Goal: Task Accomplishment & Management: Manage account settings

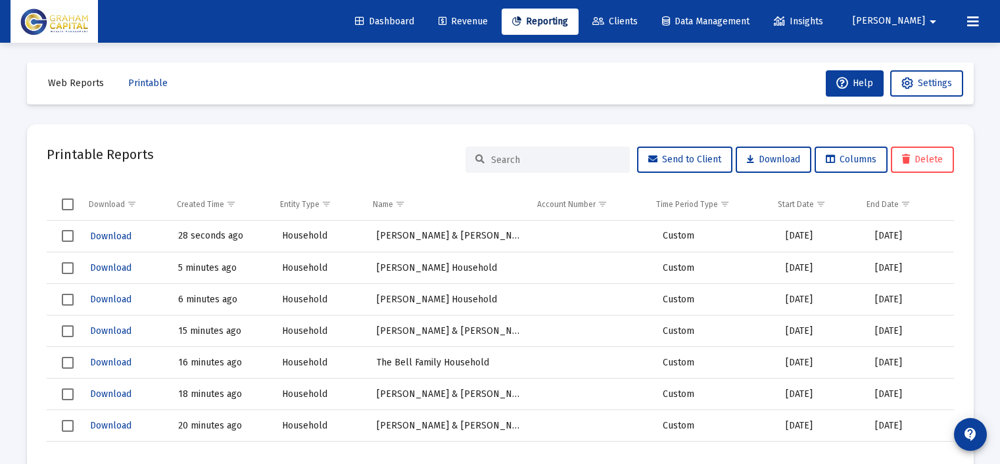
scroll to position [27, 0]
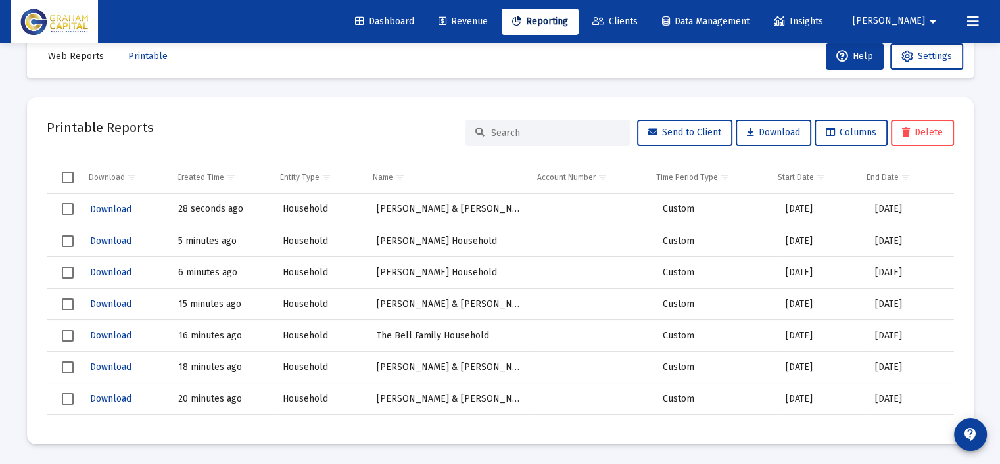
click at [568, 20] on span "Reporting" at bounding box center [540, 21] width 56 height 11
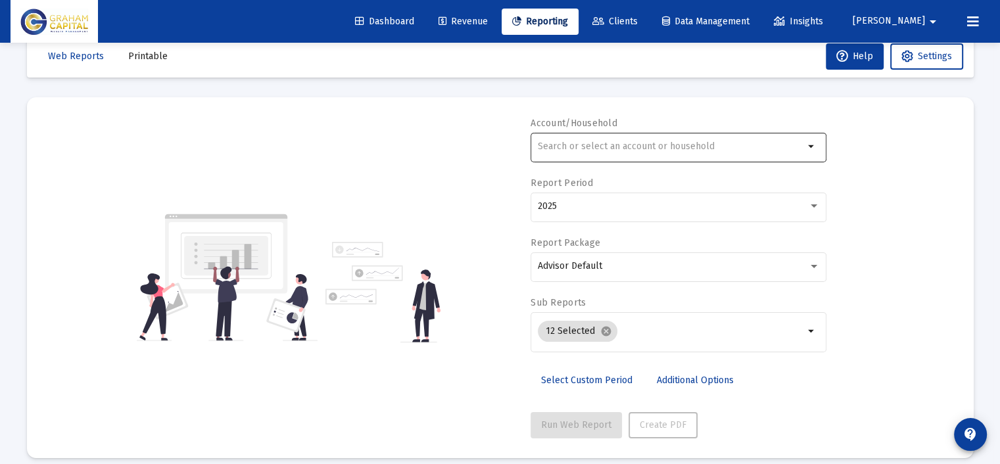
click at [620, 141] on input "text" at bounding box center [671, 146] width 266 height 11
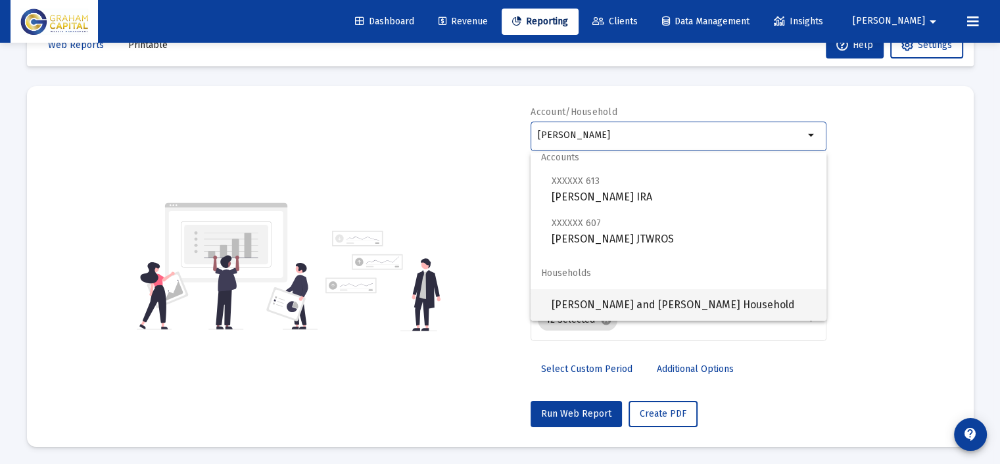
scroll to position [39, 0]
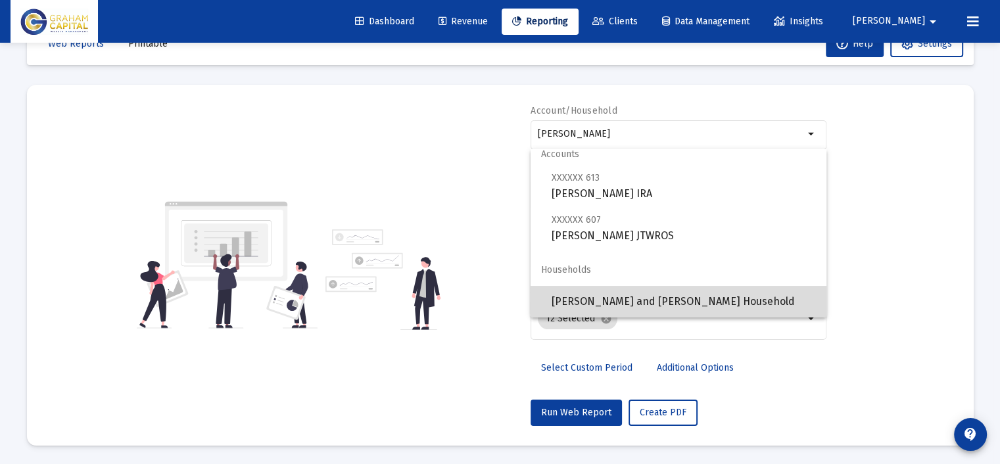
click at [681, 304] on span "David and Sheryl Moreland Household" at bounding box center [683, 302] width 264 height 32
type input "David and Sheryl Moreland Household"
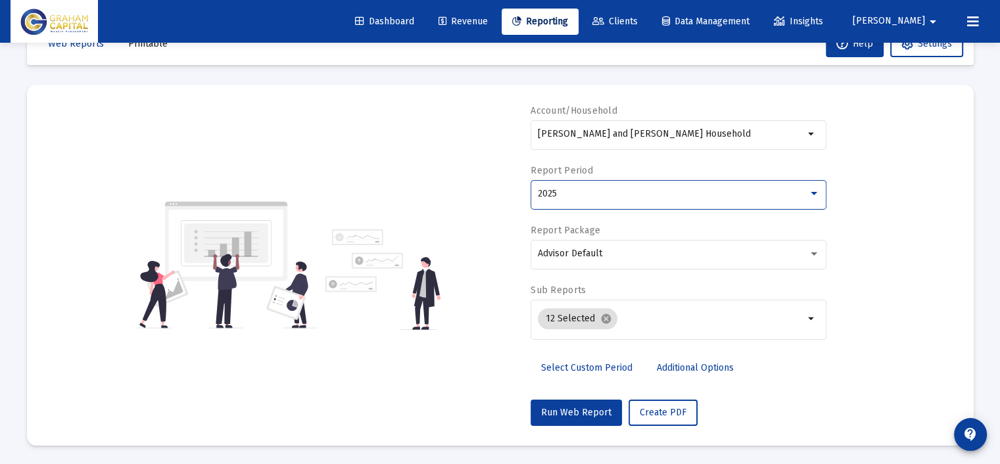
click at [615, 194] on div "2025" at bounding box center [673, 194] width 270 height 11
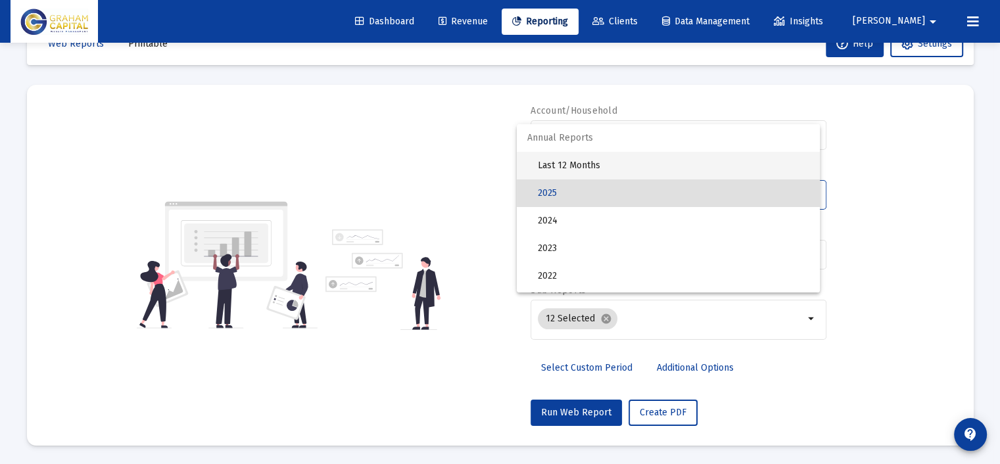
click at [611, 162] on span "Last 12 Months" at bounding box center [673, 166] width 271 height 28
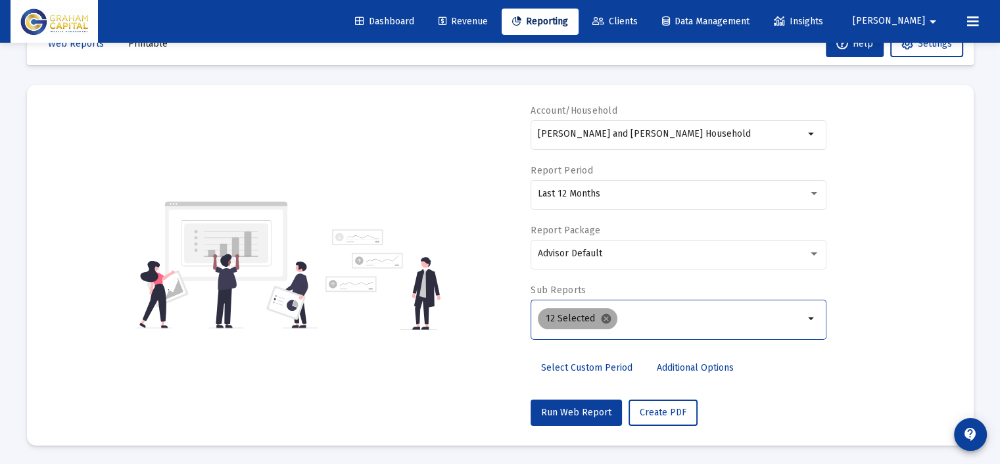
click at [603, 313] on mat-icon "cancel" at bounding box center [606, 319] width 12 height 12
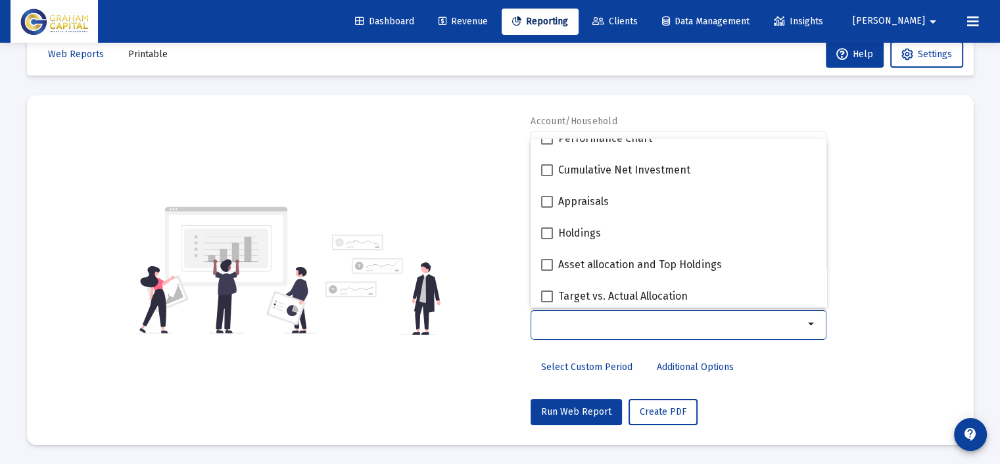
scroll to position [263, 0]
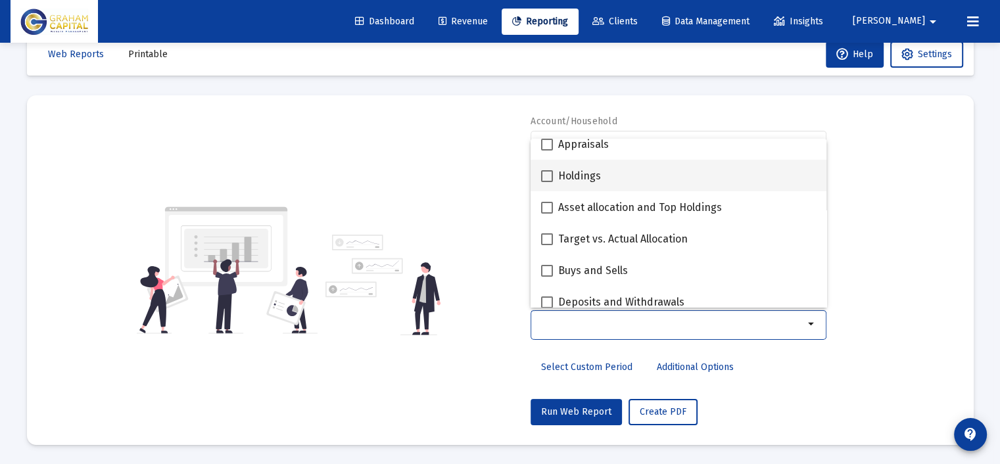
click at [613, 173] on div "Holdings" at bounding box center [678, 176] width 275 height 32
checkbox input "true"
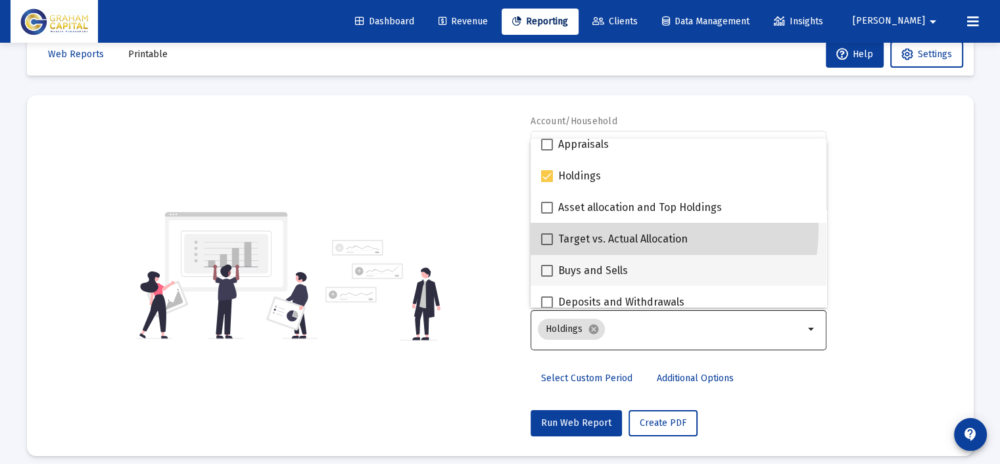
drag, startPoint x: 625, startPoint y: 228, endPoint x: 621, endPoint y: 260, distance: 32.4
click at [625, 232] on mat-checkbox "Target vs. Actual Allocation" at bounding box center [614, 239] width 147 height 32
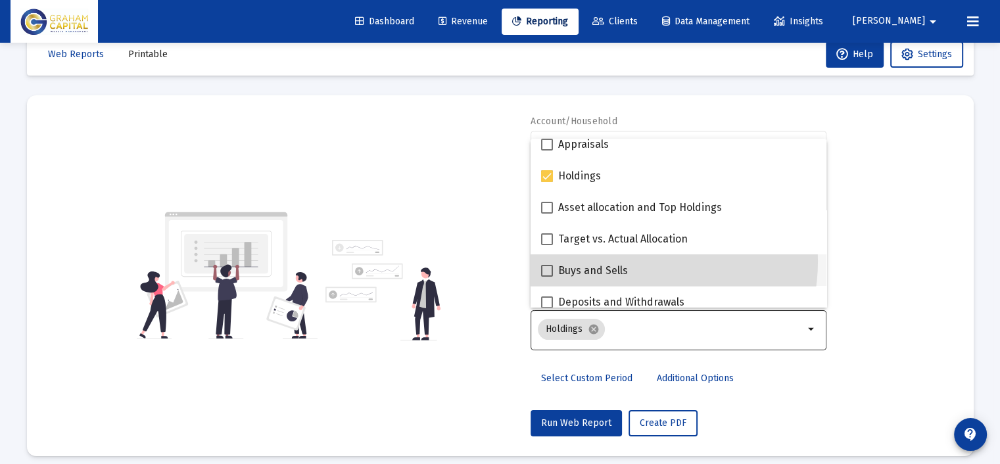
click at [621, 260] on mat-checkbox "Buys and Sells" at bounding box center [584, 270] width 87 height 32
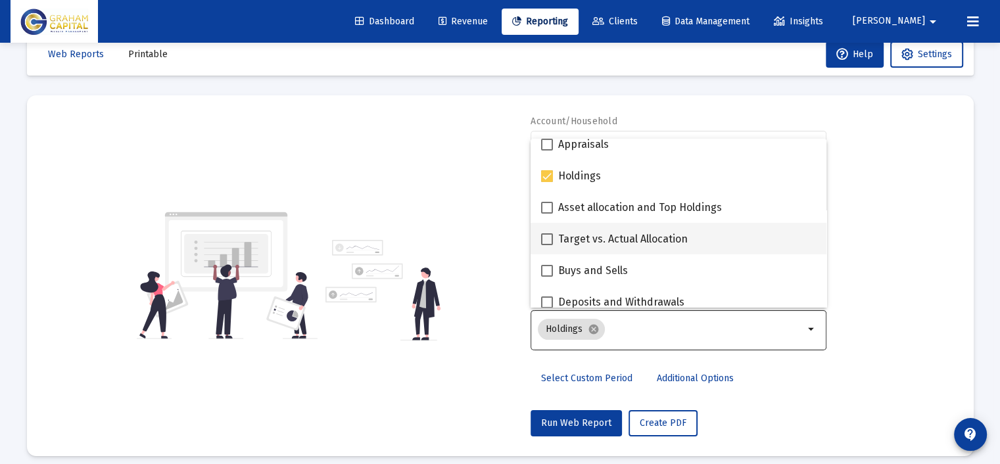
click at [623, 235] on span "Target vs. Actual Allocation" at bounding box center [622, 239] width 129 height 16
click at [547, 245] on input "Target vs. Actual Allocation" at bounding box center [546, 245] width 1 height 1
checkbox input "true"
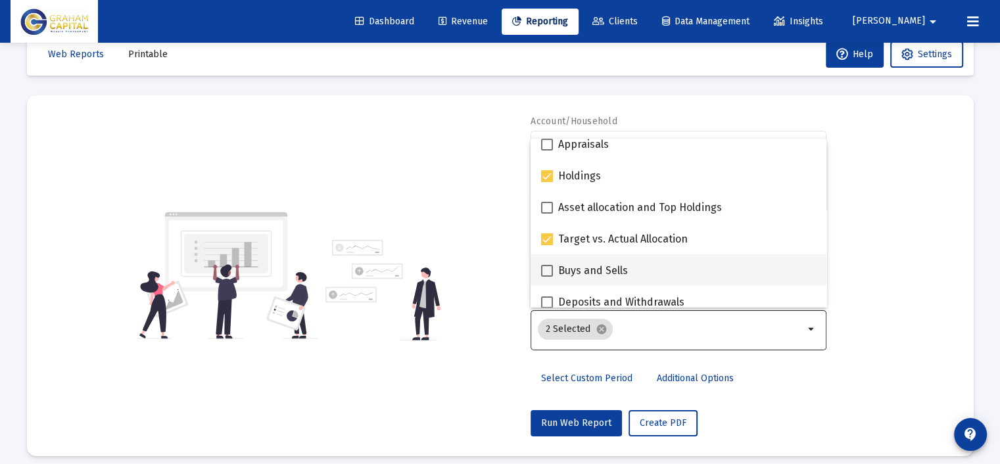
click at [620, 267] on span "Buys and Sells" at bounding box center [593, 271] width 70 height 16
click at [547, 277] on input "Buys and Sells" at bounding box center [546, 277] width 1 height 1
checkbox input "true"
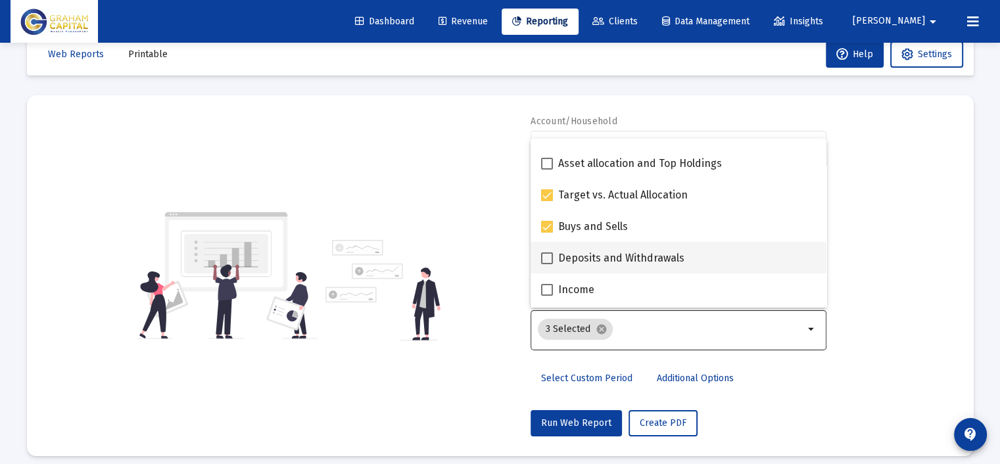
scroll to position [329, 0]
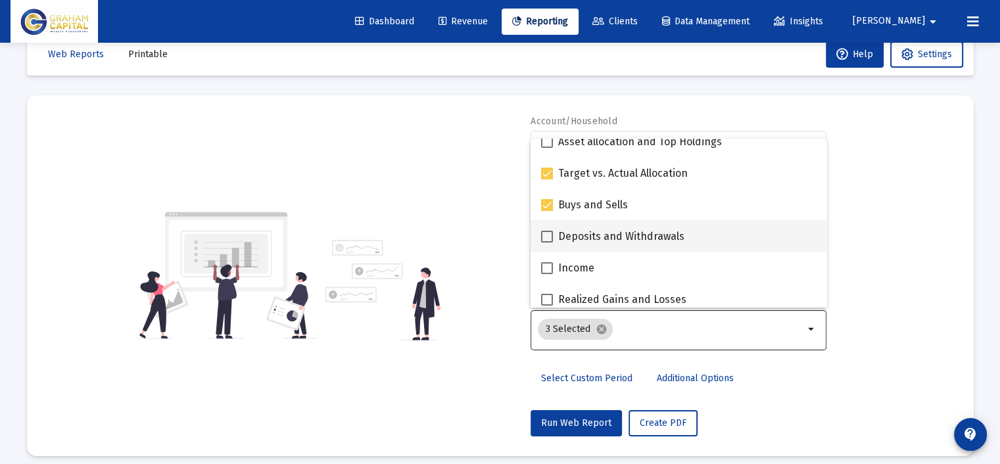
click at [637, 242] on span "Deposits and Withdrawals" at bounding box center [621, 237] width 126 height 16
click at [547, 243] on input "Deposits and Withdrawals" at bounding box center [546, 243] width 1 height 1
checkbox input "true"
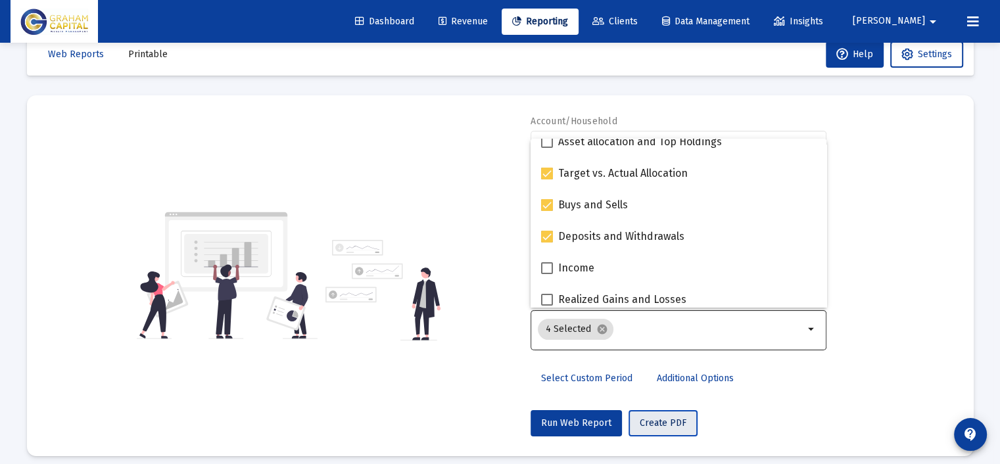
click at [670, 425] on span "Create PDF" at bounding box center [662, 422] width 47 height 11
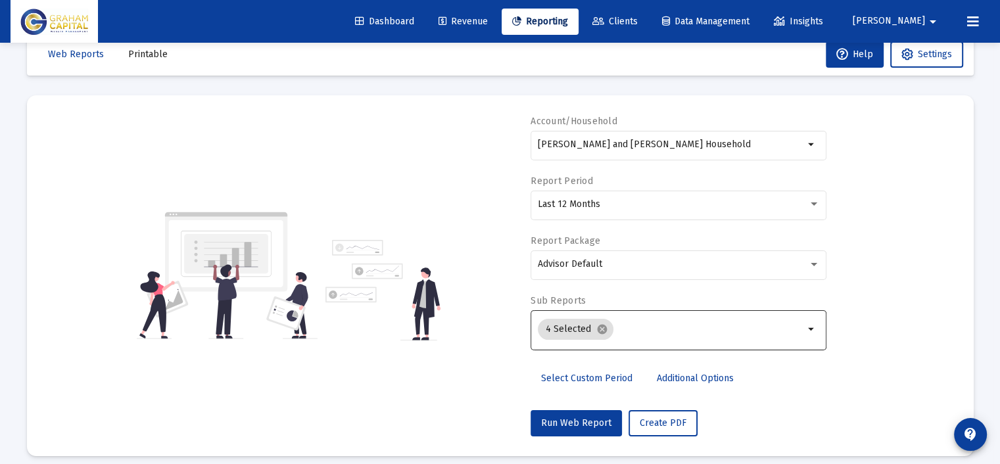
click at [137, 58] on span "Printable" at bounding box center [147, 54] width 39 height 11
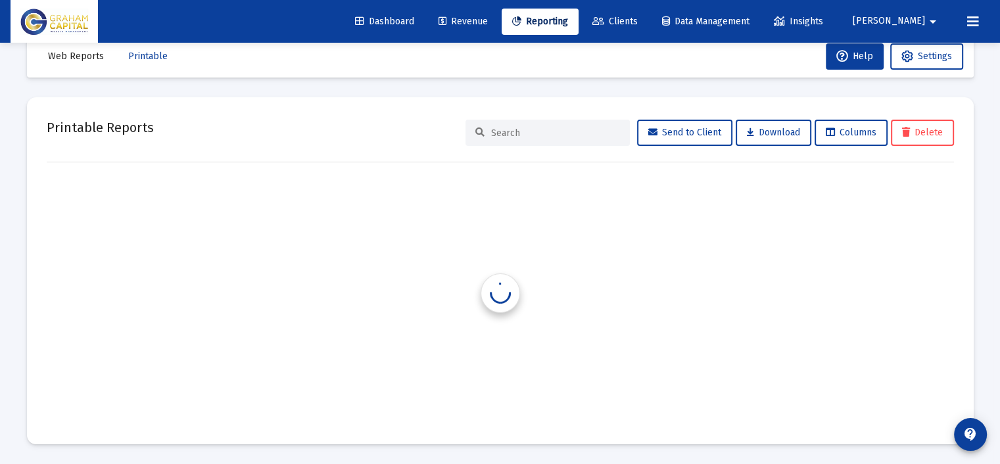
scroll to position [27, 0]
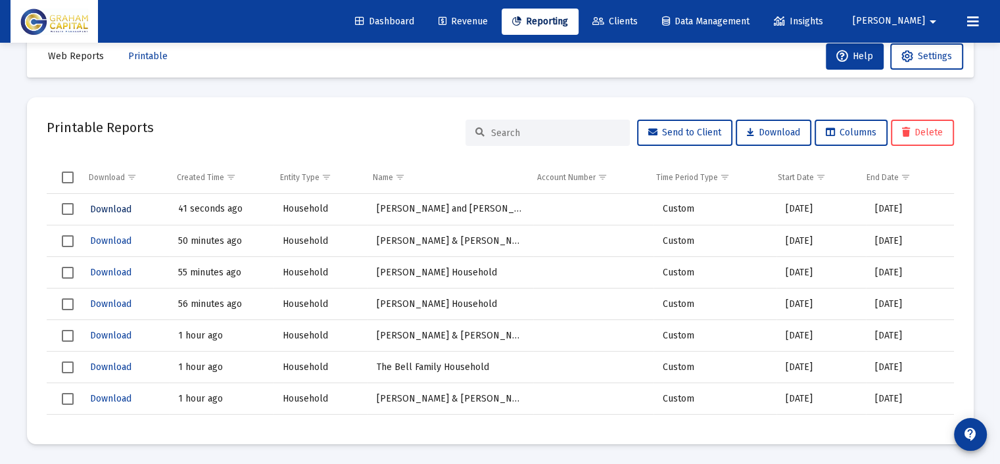
click at [101, 211] on span "Download" at bounding box center [110, 209] width 41 height 11
click at [568, 26] on span "Reporting" at bounding box center [540, 21] width 56 height 11
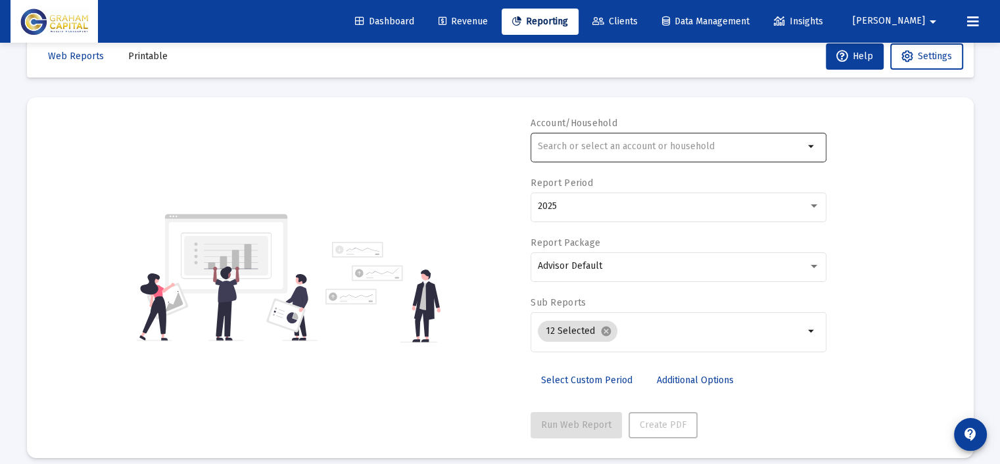
click at [613, 143] on input "text" at bounding box center [671, 146] width 266 height 11
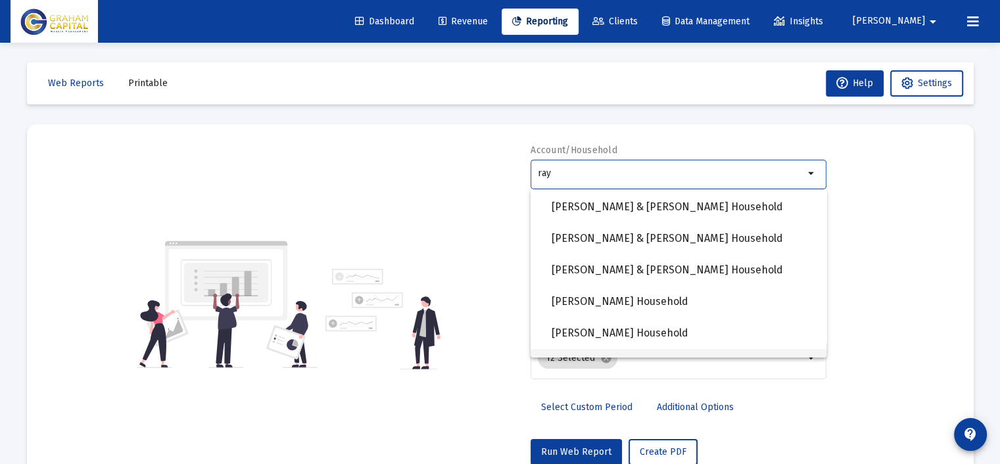
scroll to position [605, 0]
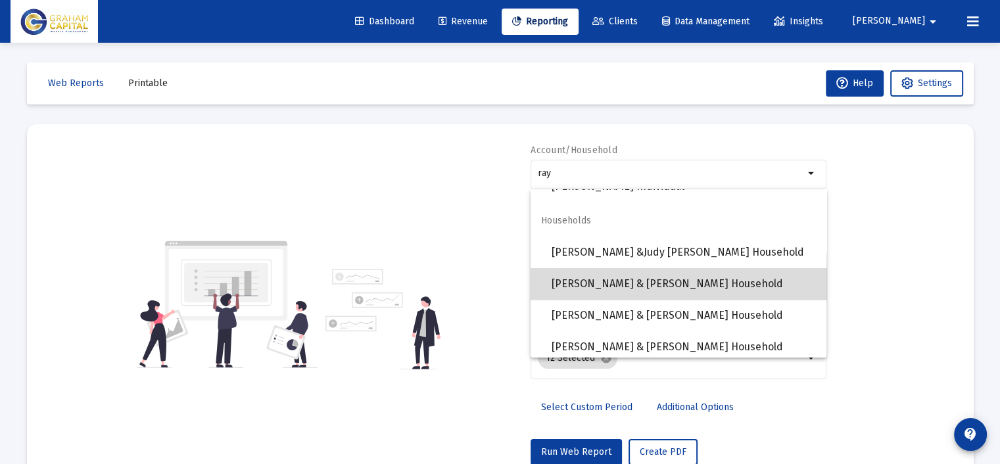
click at [694, 286] on span "Stacy & Diana Ray Household" at bounding box center [683, 284] width 264 height 32
type input "Stacy & Diana Ray Household"
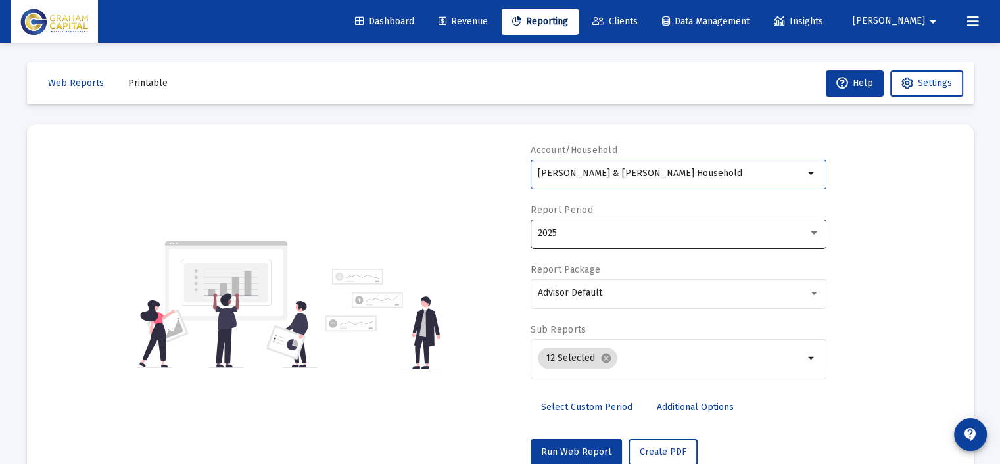
click at [567, 233] on div "2025" at bounding box center [673, 233] width 270 height 11
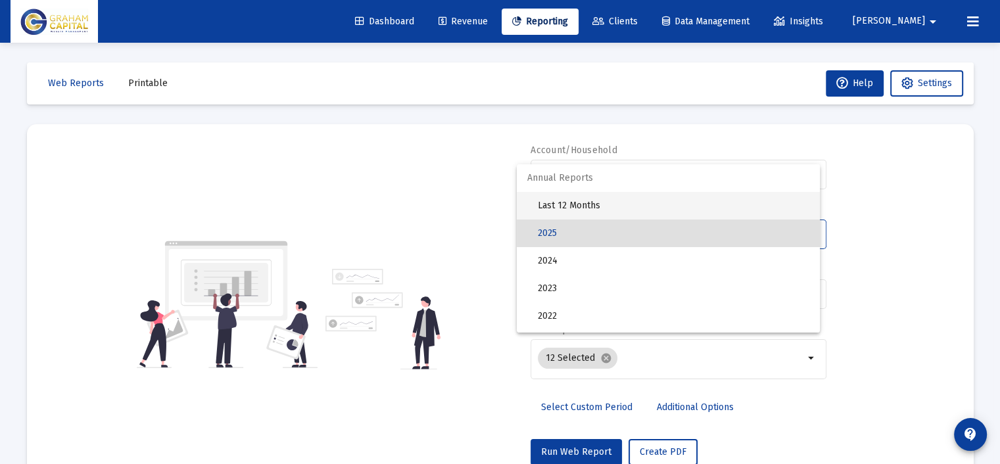
click at [573, 205] on span "Last 12 Months" at bounding box center [673, 206] width 271 height 28
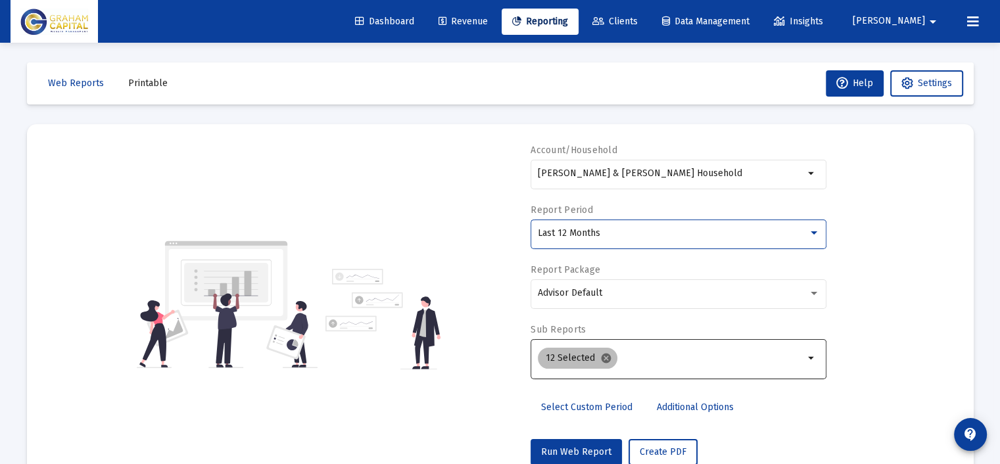
click at [602, 354] on mat-icon "cancel" at bounding box center [606, 358] width 12 height 12
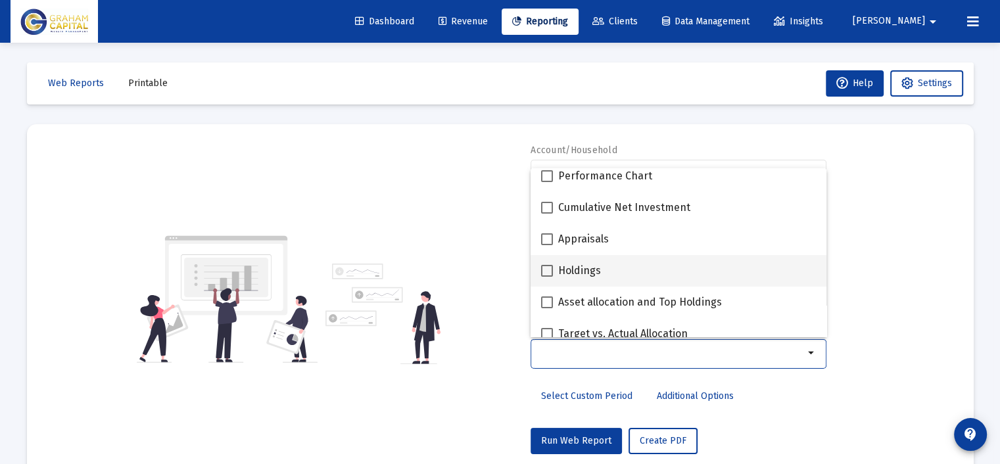
click at [609, 261] on div "Holdings" at bounding box center [678, 271] width 275 height 32
checkbox input "true"
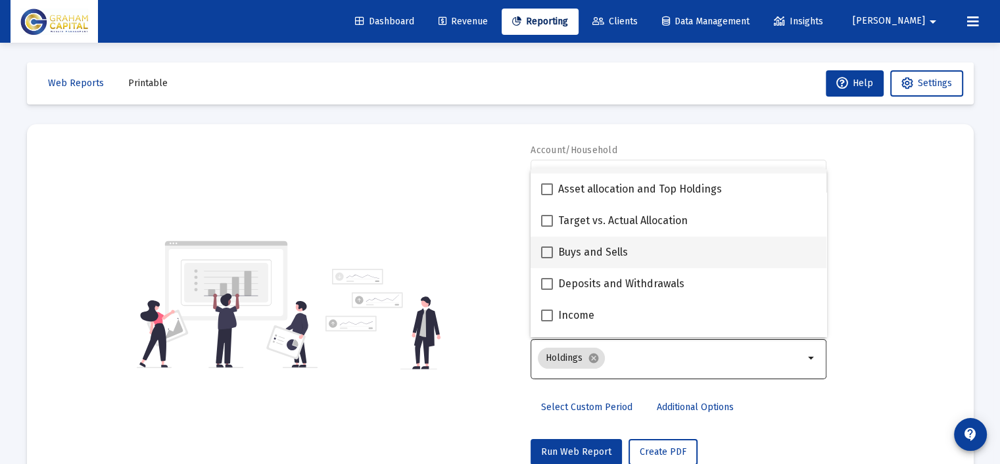
scroll to position [329, 0]
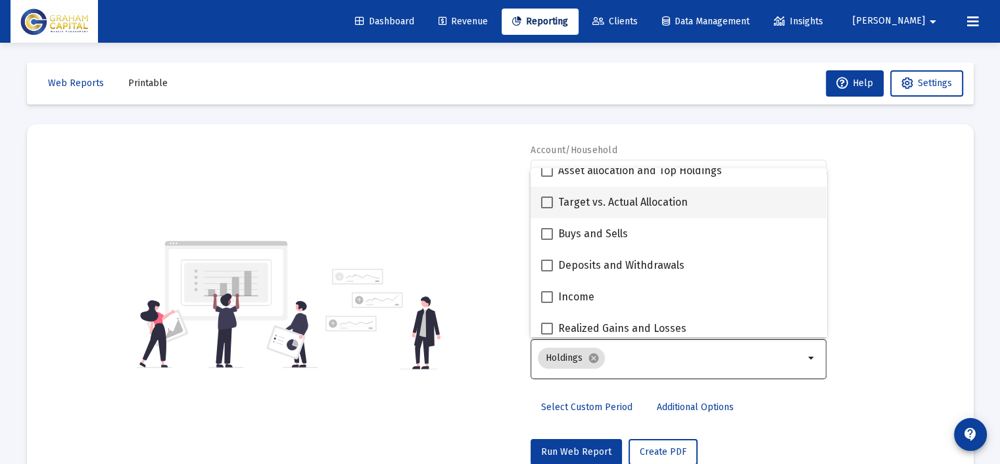
click at [636, 214] on mat-checkbox "Target vs. Actual Allocation" at bounding box center [614, 203] width 147 height 32
click at [595, 198] on span "Target vs. Actual Allocation" at bounding box center [622, 203] width 129 height 16
click at [547, 208] on input "Target vs. Actual Allocation" at bounding box center [546, 208] width 1 height 1
checkbox input "true"
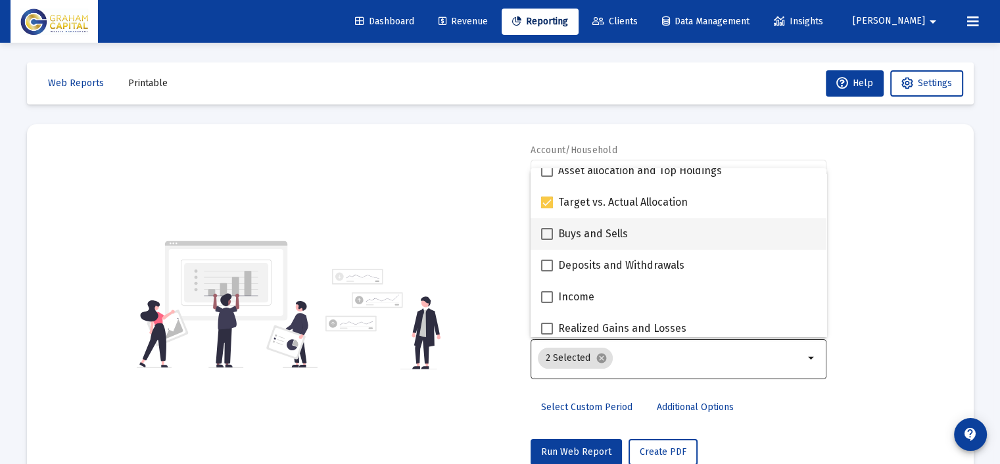
click at [588, 227] on span "Buys and Sells" at bounding box center [593, 234] width 70 height 16
click at [547, 240] on input "Buys and Sells" at bounding box center [546, 240] width 1 height 1
checkbox input "true"
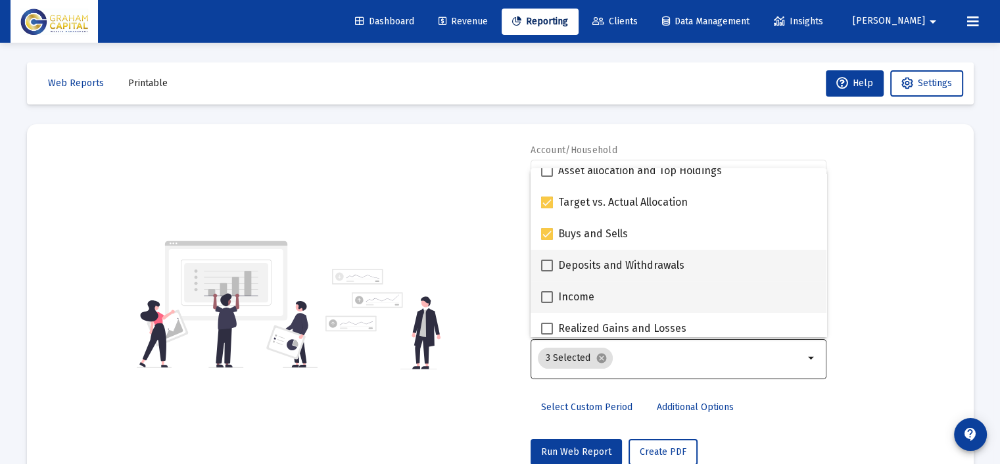
drag, startPoint x: 588, startPoint y: 263, endPoint x: 586, endPoint y: 300, distance: 36.8
click at [587, 264] on span "Deposits and Withdrawals" at bounding box center [621, 266] width 126 height 16
click at [547, 271] on input "Deposits and Withdrawals" at bounding box center [546, 271] width 1 height 1
checkbox input "true"
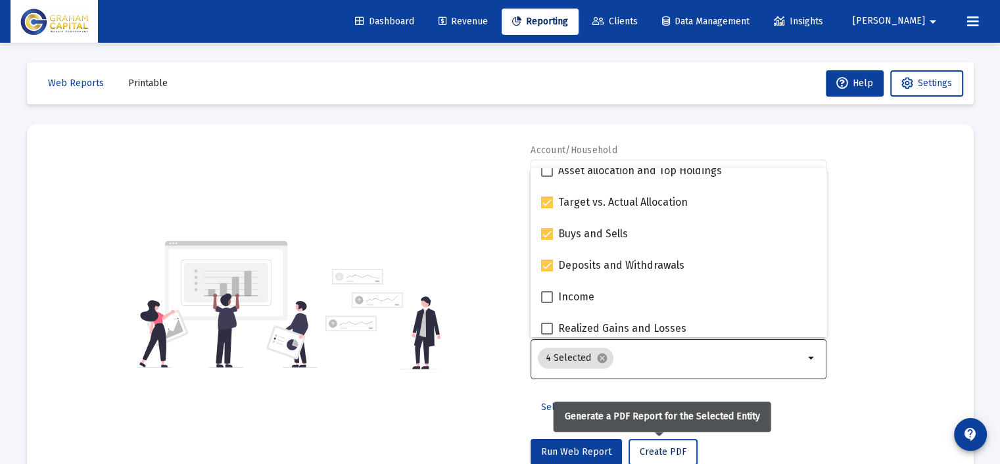
click at [665, 453] on span "Create PDF" at bounding box center [662, 451] width 47 height 11
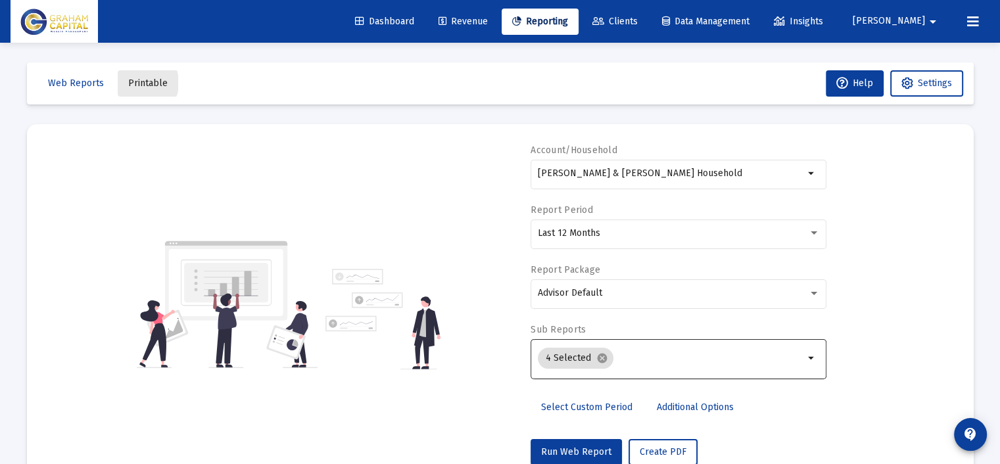
click at [135, 83] on span "Printable" at bounding box center [147, 83] width 39 height 11
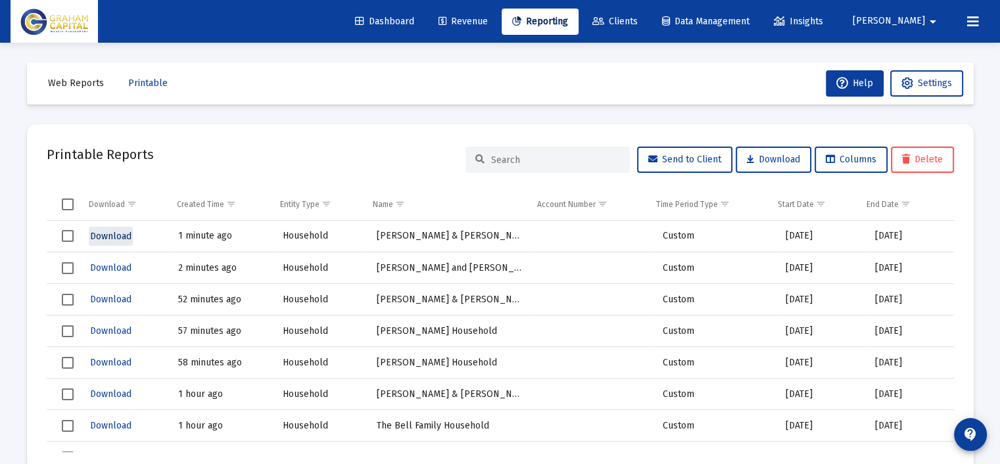
click at [109, 232] on span "Download" at bounding box center [110, 236] width 41 height 11
click at [568, 20] on span "Reporting" at bounding box center [540, 21] width 56 height 11
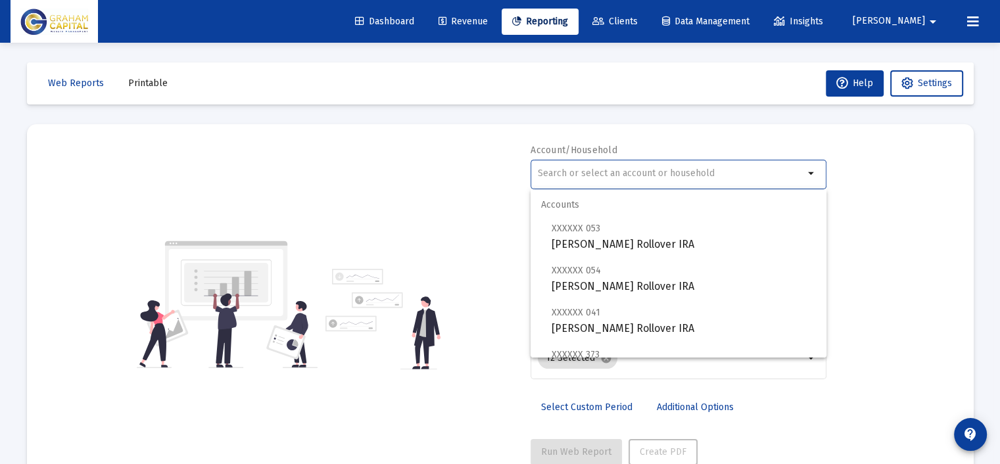
click at [570, 170] on input "text" at bounding box center [671, 173] width 266 height 11
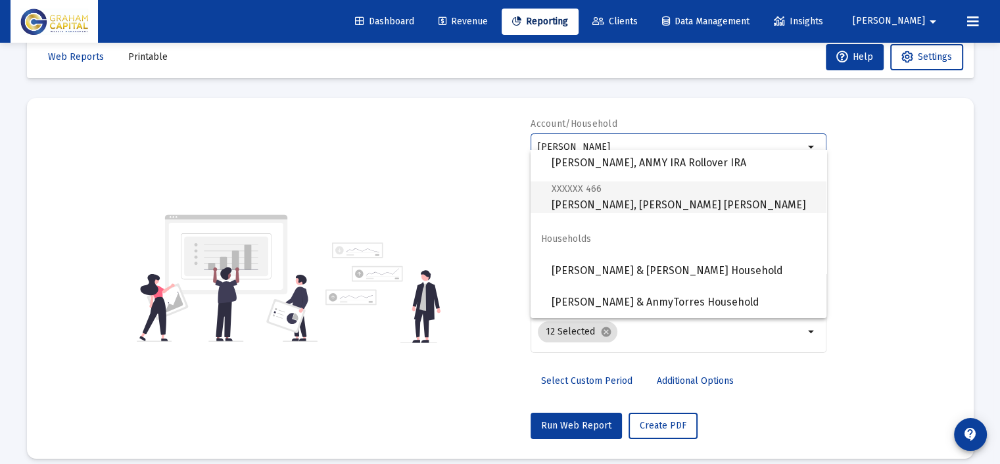
scroll to position [39, 0]
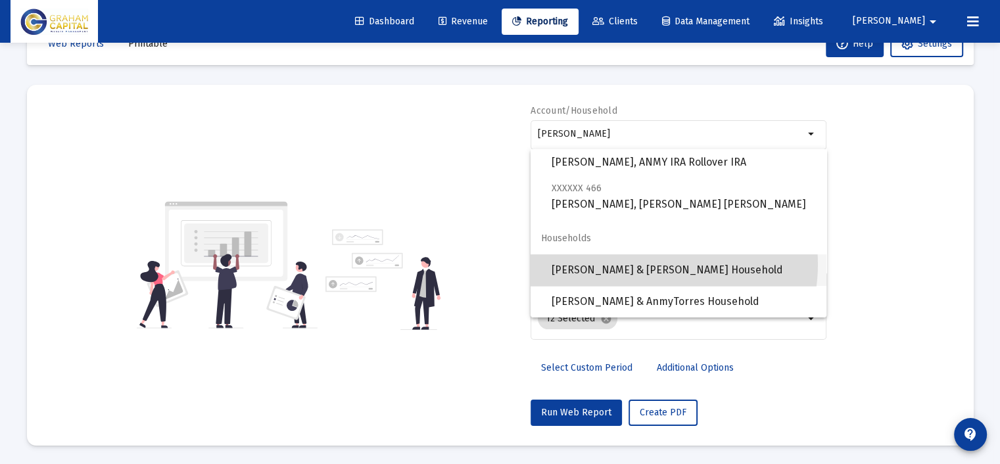
click at [649, 264] on span "Pedro & Elizabeth Torres Household" at bounding box center [683, 270] width 264 height 32
type input "Pedro & Elizabeth Torres Household"
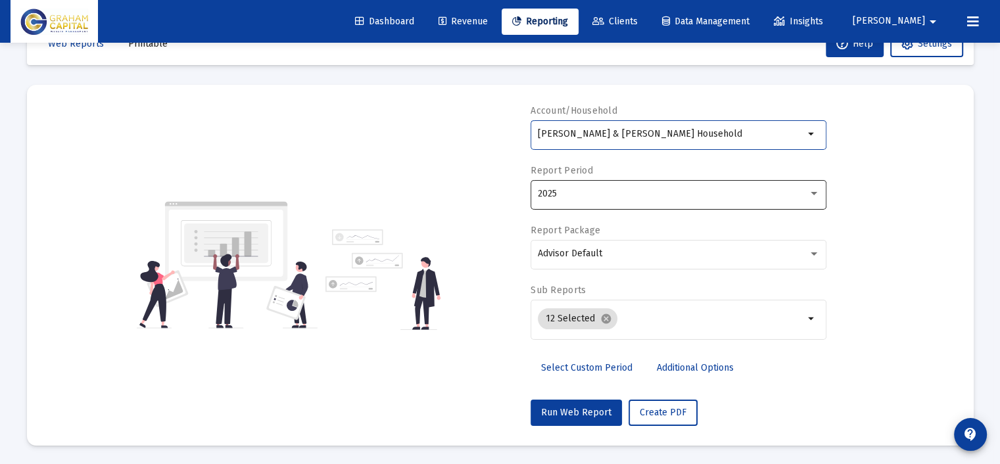
click at [603, 194] on div "2025" at bounding box center [673, 194] width 270 height 11
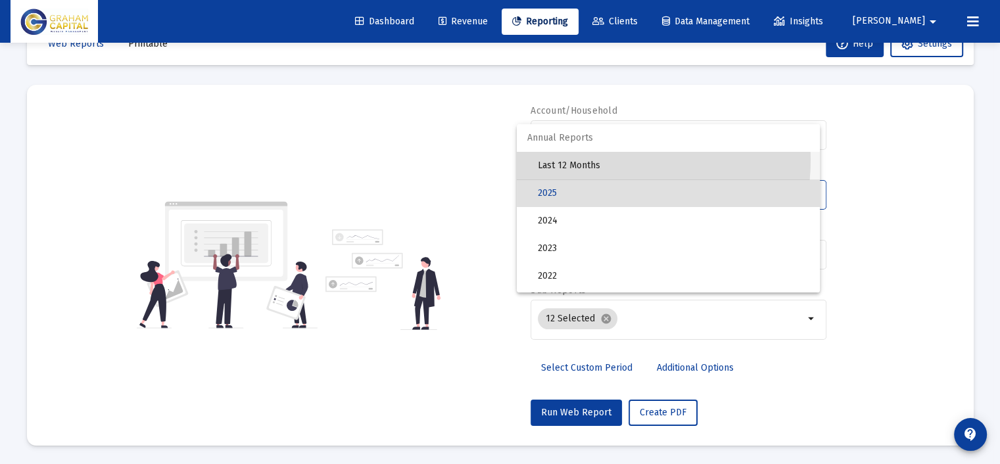
click at [603, 160] on span "Last 12 Months" at bounding box center [673, 166] width 271 height 28
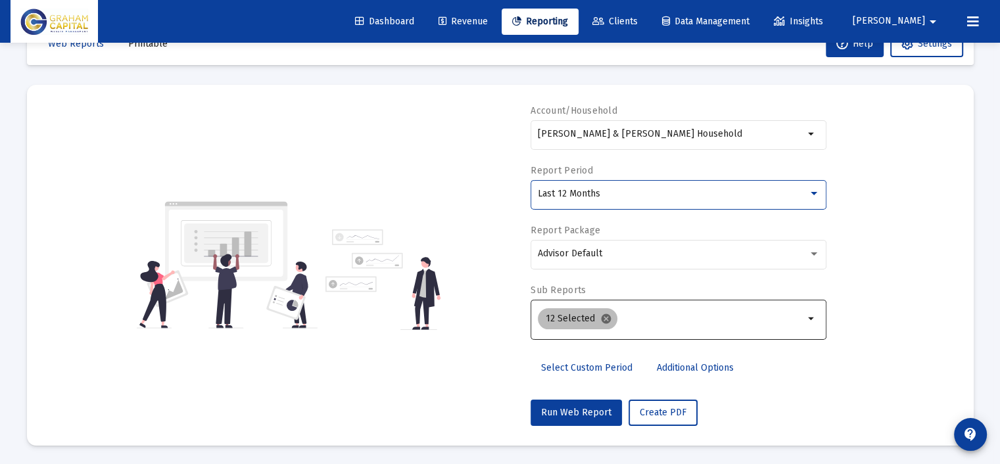
click at [601, 317] on mat-icon "cancel" at bounding box center [606, 319] width 12 height 12
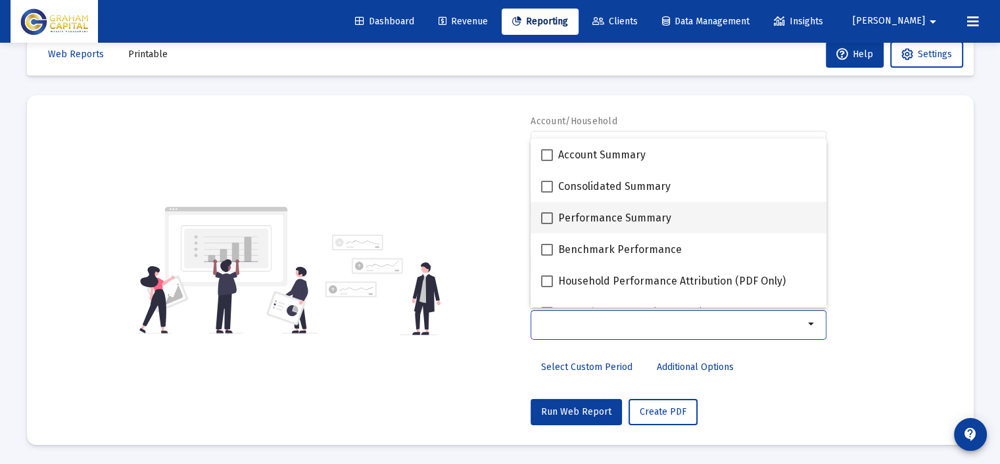
scroll to position [197, 0]
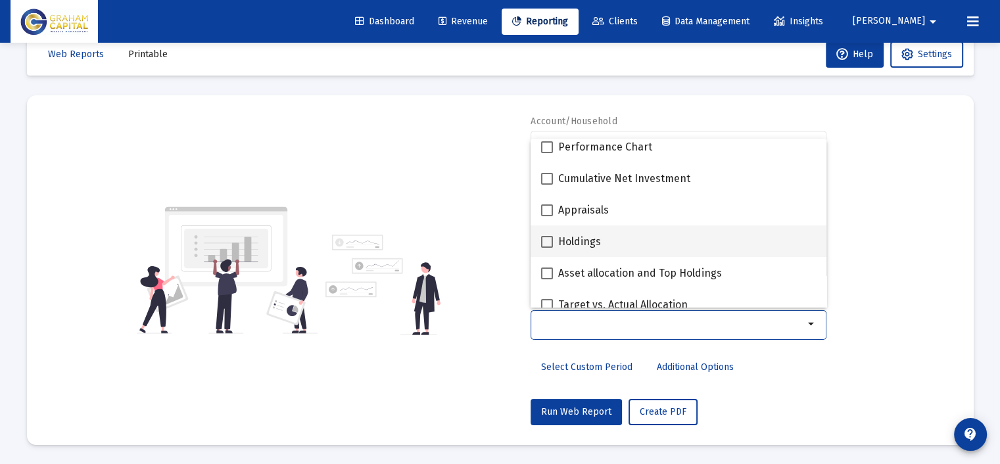
click at [628, 244] on div "Holdings" at bounding box center [678, 241] width 275 height 32
checkbox input "true"
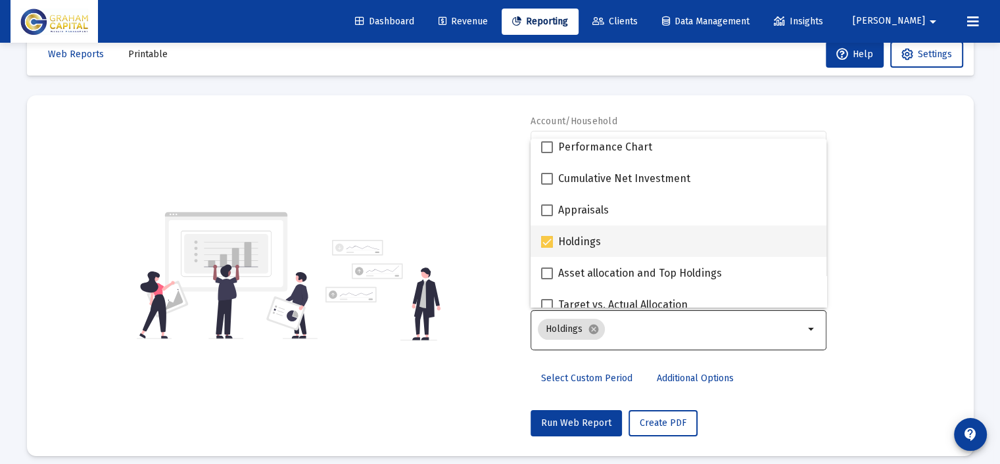
scroll to position [329, 0]
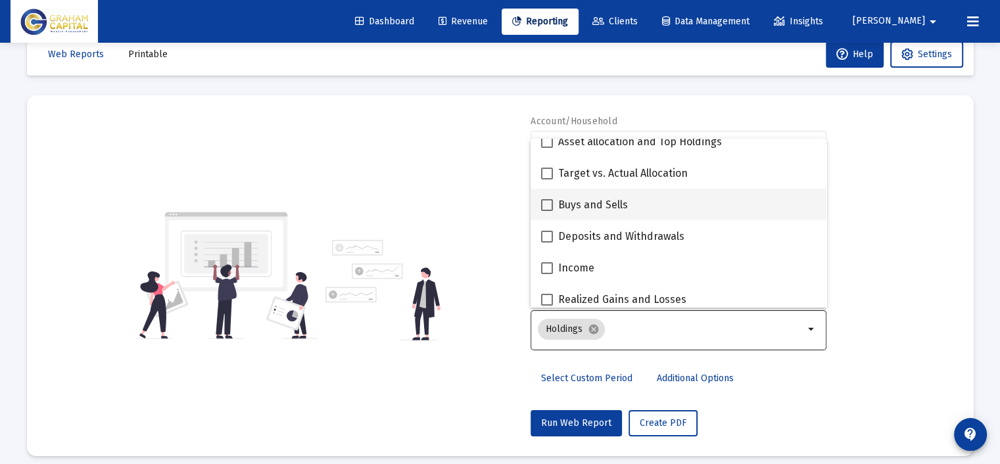
click at [636, 203] on div "Buys and Sells" at bounding box center [678, 205] width 275 height 32
checkbox input "true"
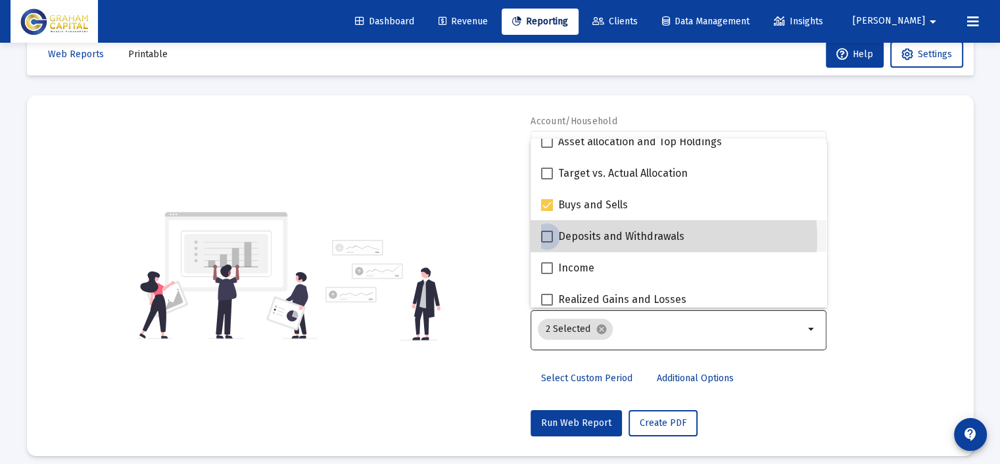
click at [634, 239] on span "Deposits and Withdrawals" at bounding box center [621, 237] width 126 height 16
click at [547, 243] on input "Deposits and Withdrawals" at bounding box center [546, 243] width 1 height 1
checkbox input "true"
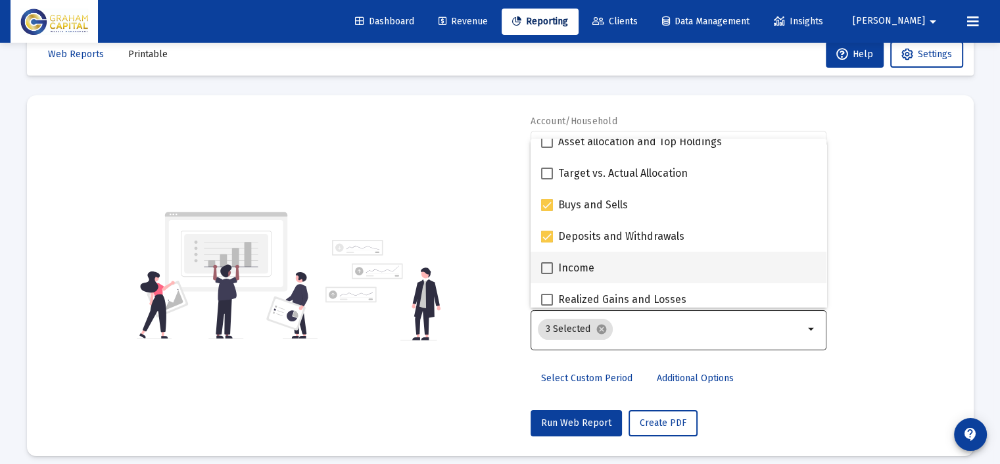
click at [628, 263] on div "Income" at bounding box center [678, 268] width 275 height 32
checkbox input "true"
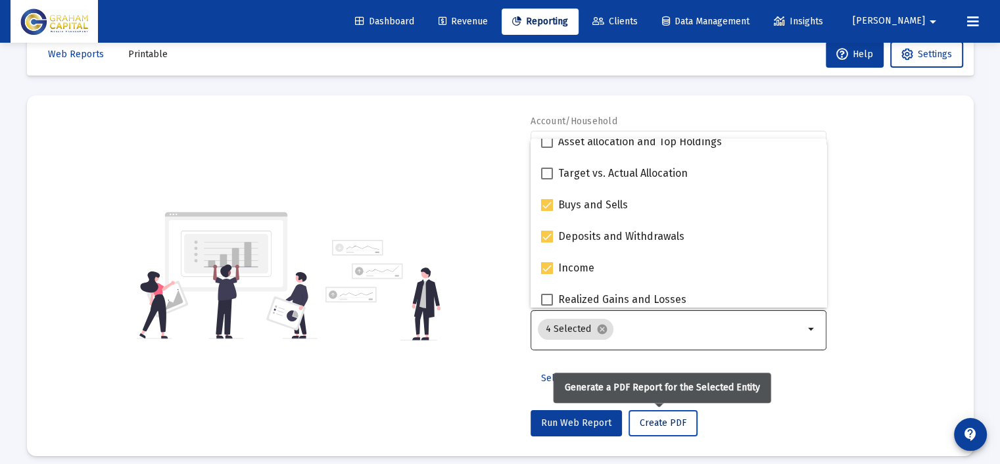
click at [662, 425] on span "Create PDF" at bounding box center [662, 422] width 47 height 11
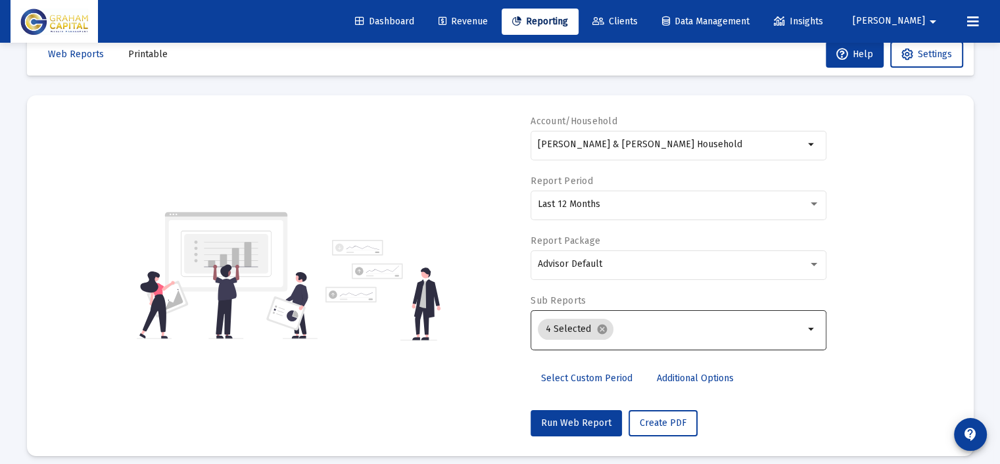
click at [128, 49] on span "Printable" at bounding box center [147, 54] width 39 height 11
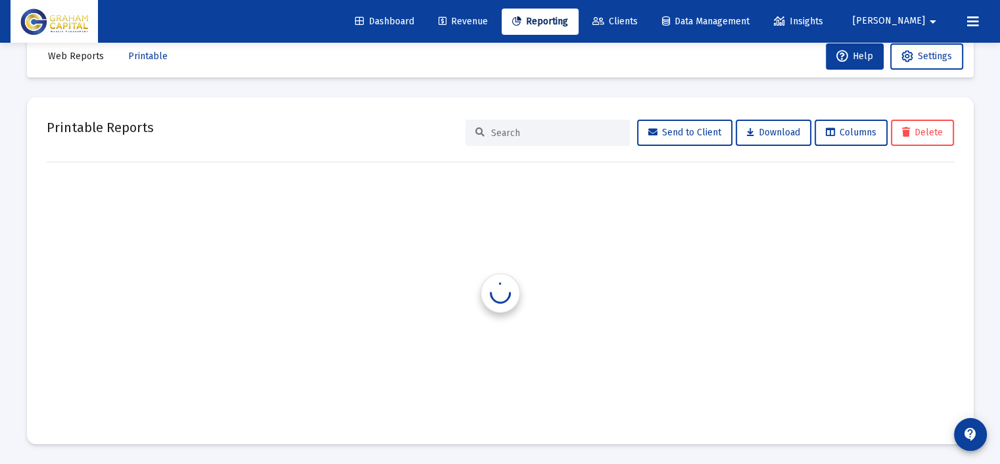
scroll to position [27, 0]
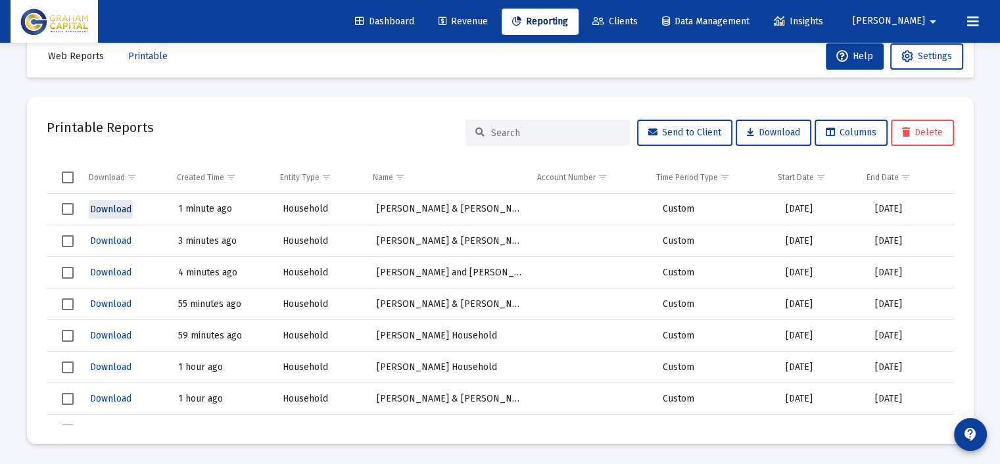
click at [97, 207] on span "Download" at bounding box center [110, 209] width 41 height 11
click at [498, 27] on link "Revenue" at bounding box center [463, 22] width 70 height 26
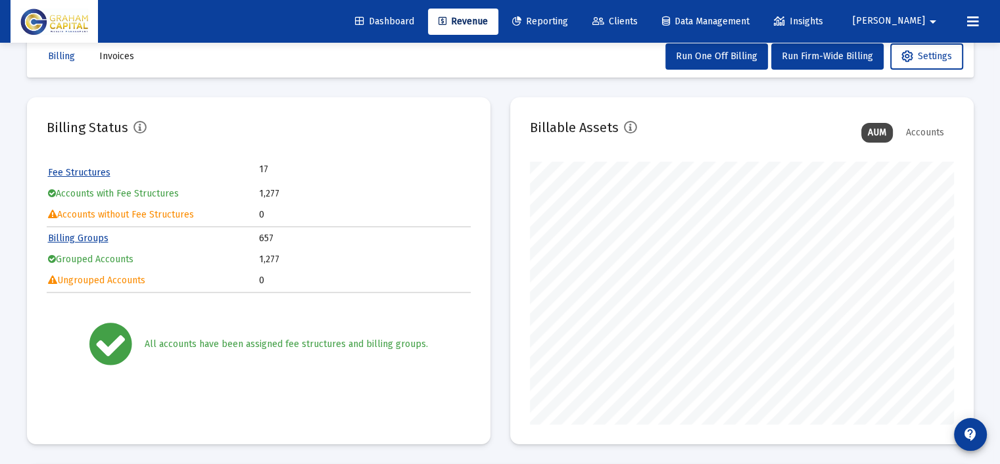
scroll to position [263, 424]
click at [568, 23] on span "Reporting" at bounding box center [540, 21] width 56 height 11
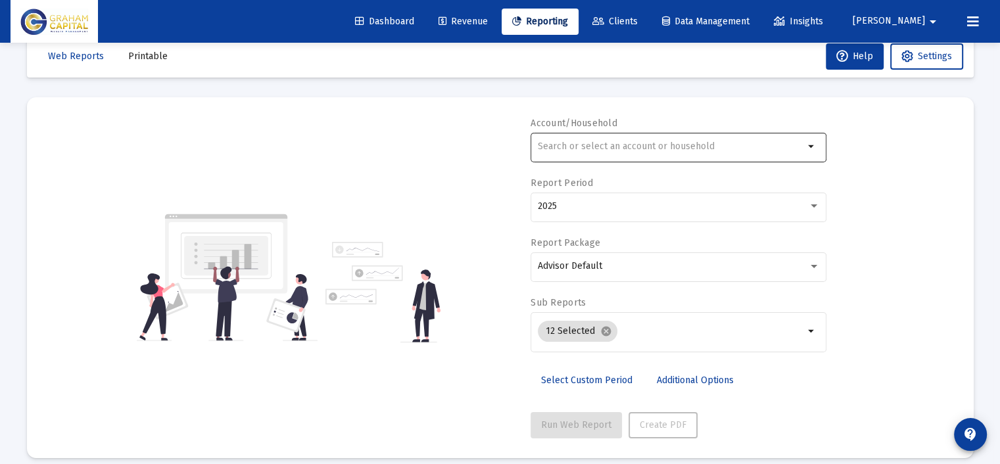
click at [628, 145] on input "text" at bounding box center [671, 146] width 266 height 11
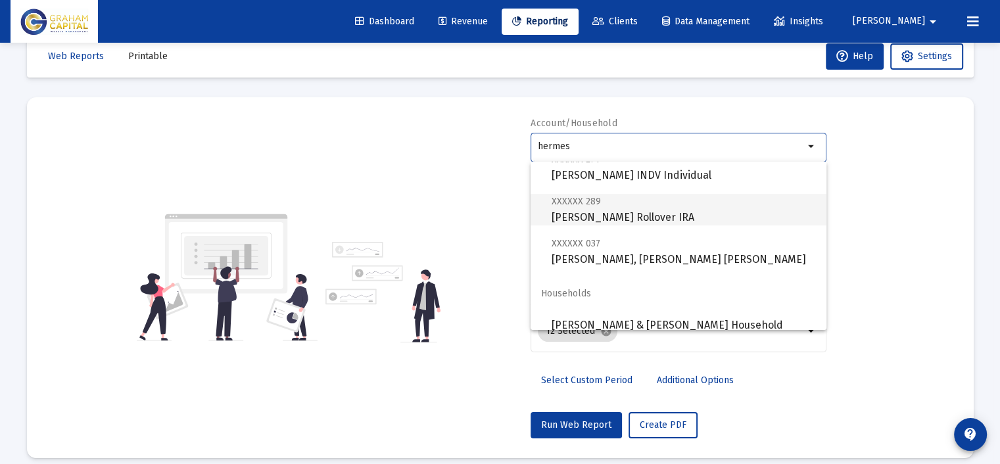
scroll to position [53, 0]
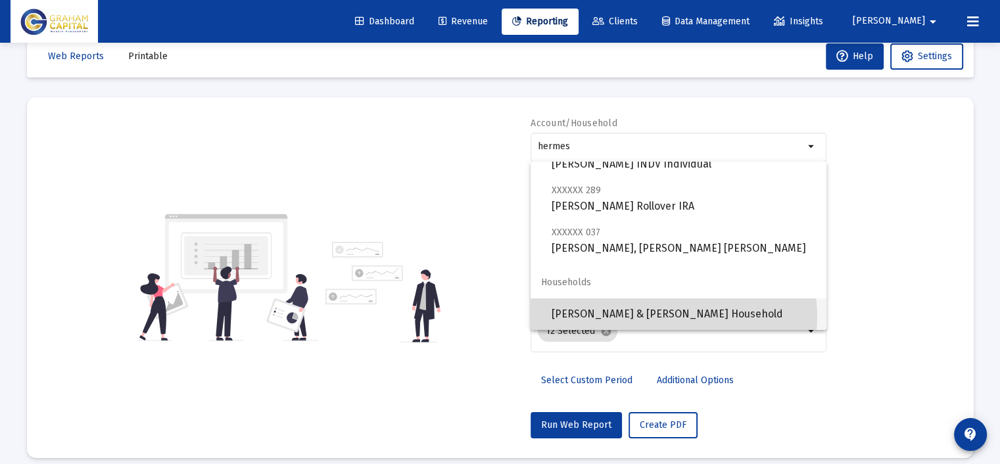
click at [659, 317] on span "Lisa Hermes & Sean Kettner Household" at bounding box center [683, 314] width 264 height 32
type input "Lisa Hermes & Sean Kettner Household"
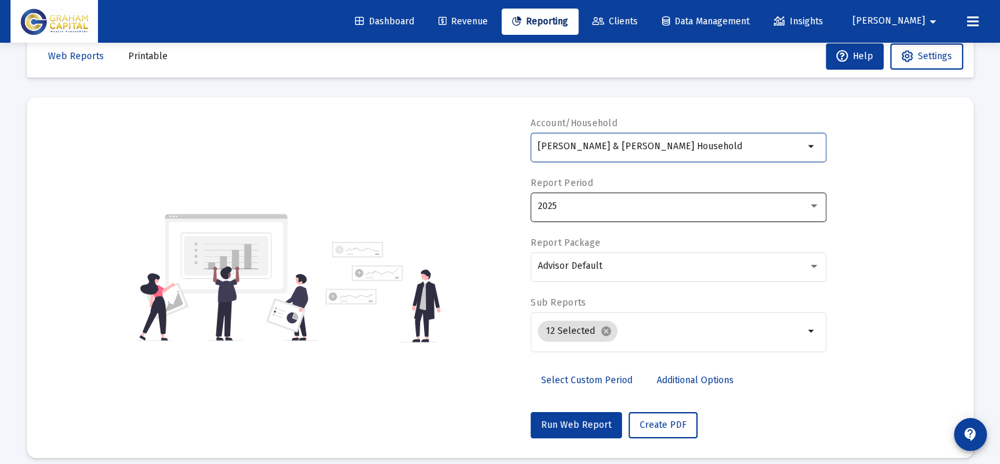
click at [568, 210] on div "2025" at bounding box center [673, 206] width 270 height 11
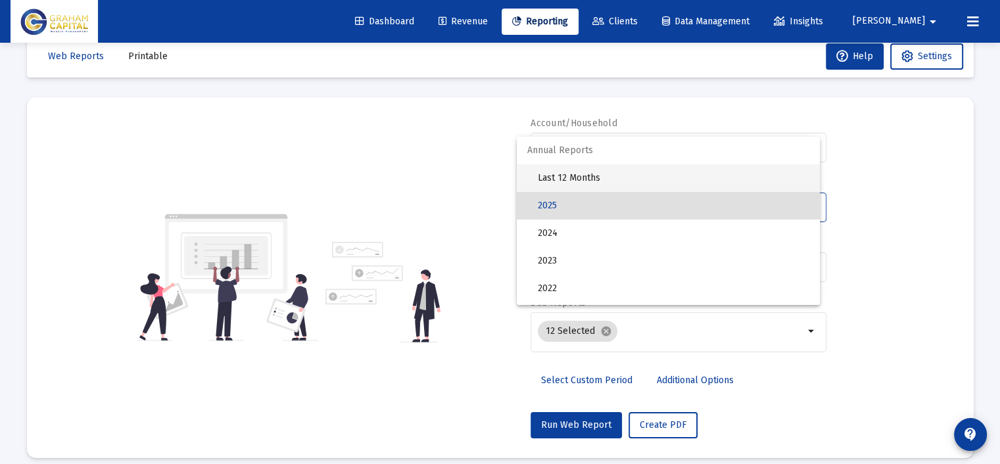
click at [578, 177] on span "Last 12 Months" at bounding box center [673, 178] width 271 height 28
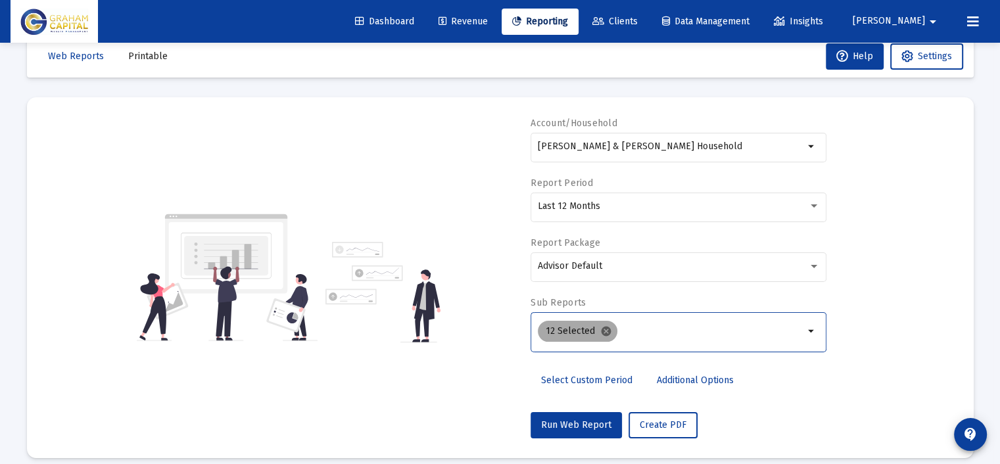
click at [601, 330] on mat-icon "cancel" at bounding box center [606, 331] width 12 height 12
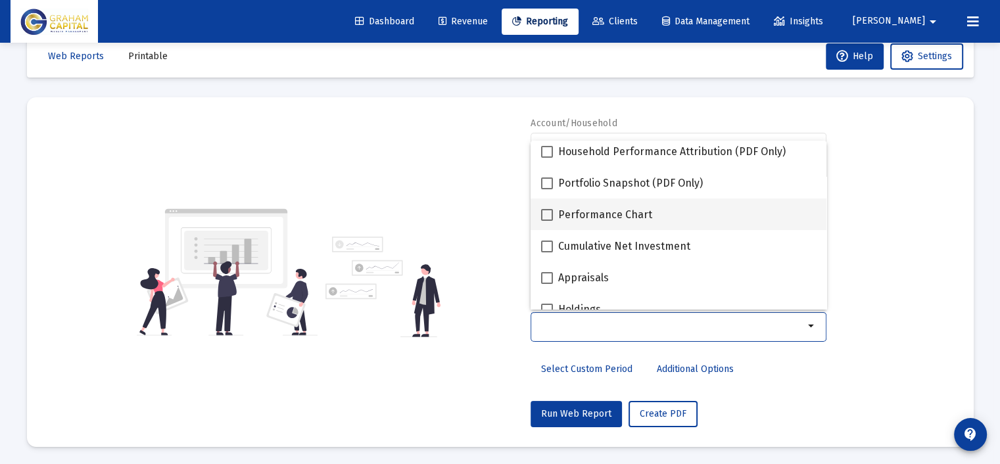
scroll to position [263, 0]
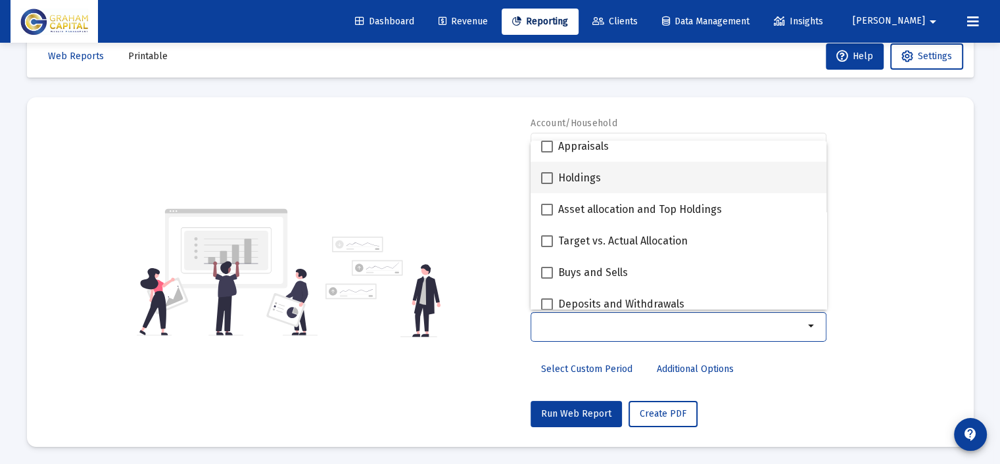
click at [615, 179] on div "Holdings" at bounding box center [678, 178] width 275 height 32
checkbox input "true"
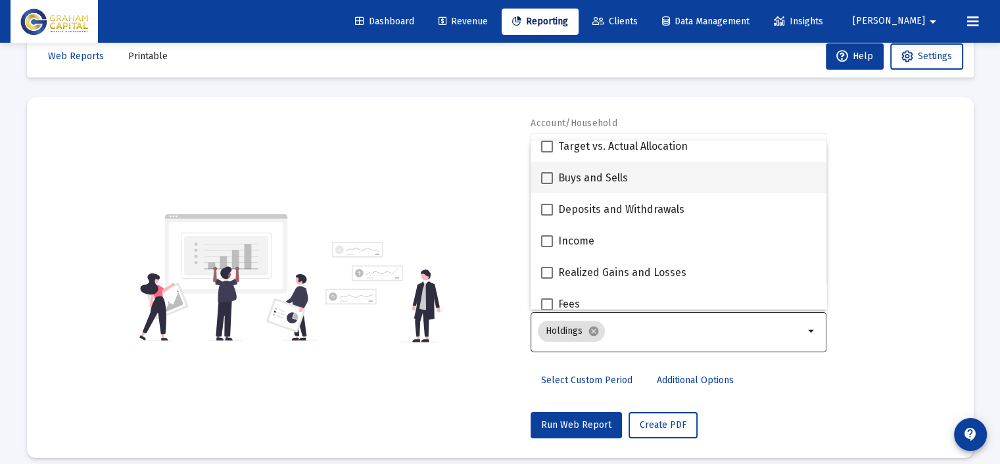
scroll to position [329, 0]
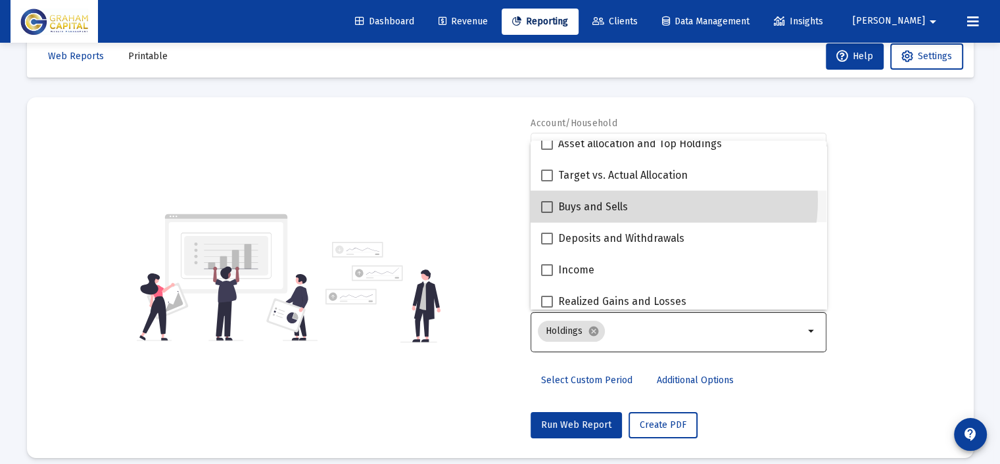
click at [636, 200] on div "Buys and Sells" at bounding box center [678, 207] width 275 height 32
checkbox input "true"
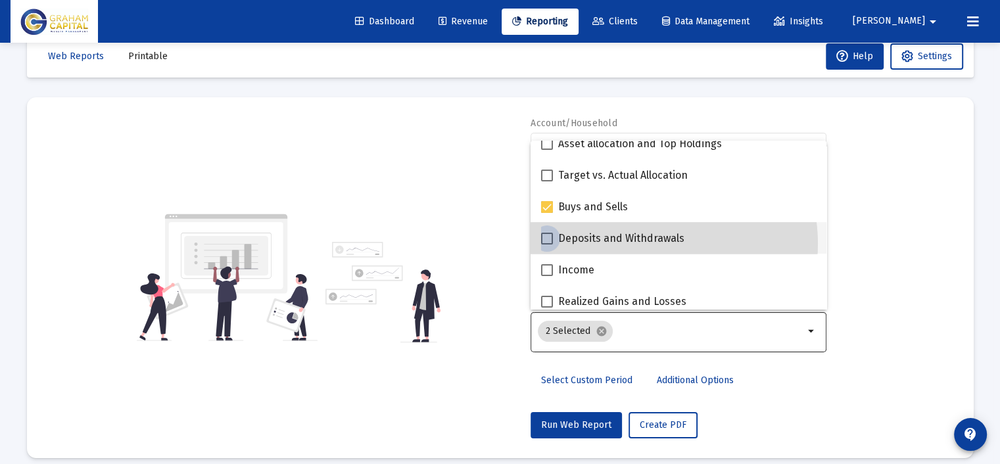
click at [641, 243] on span "Deposits and Withdrawals" at bounding box center [621, 239] width 126 height 16
click at [547, 244] on input "Deposits and Withdrawals" at bounding box center [546, 244] width 1 height 1
checkbox input "true"
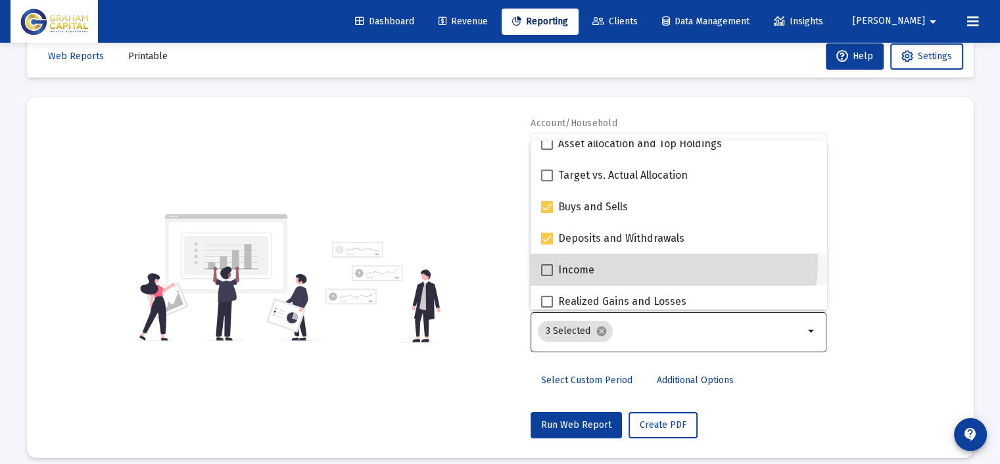
click at [637, 260] on div "Income" at bounding box center [678, 270] width 275 height 32
checkbox input "true"
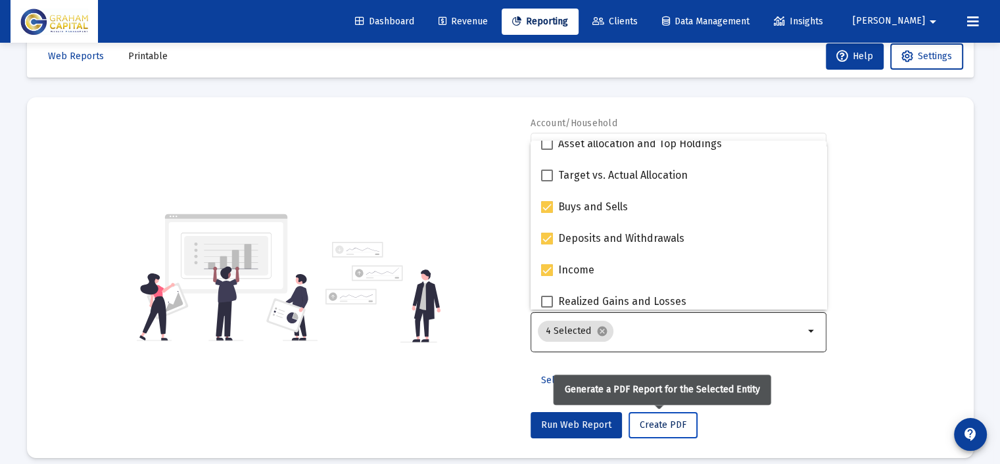
click at [651, 427] on span "Create PDF" at bounding box center [662, 424] width 47 height 11
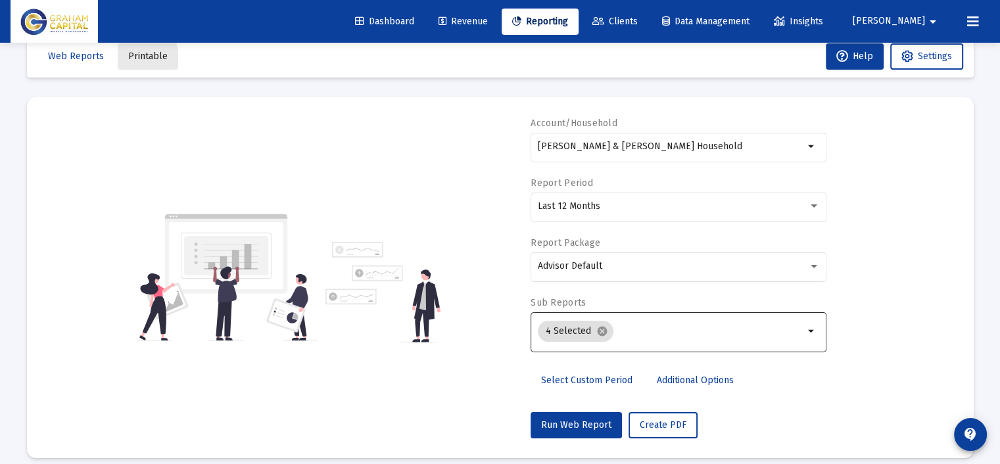
click at [132, 59] on span "Printable" at bounding box center [147, 56] width 39 height 11
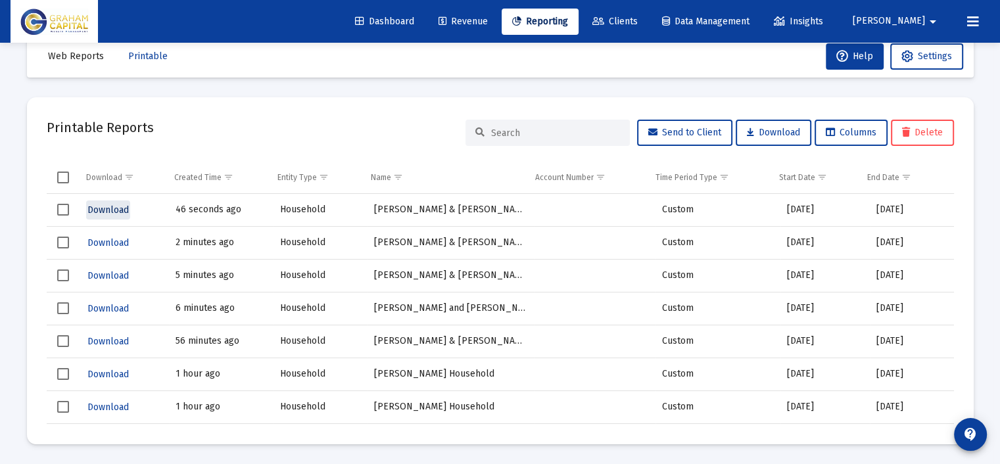
click at [116, 210] on span "Download" at bounding box center [107, 209] width 41 height 11
click at [568, 20] on span "Reporting" at bounding box center [540, 21] width 56 height 11
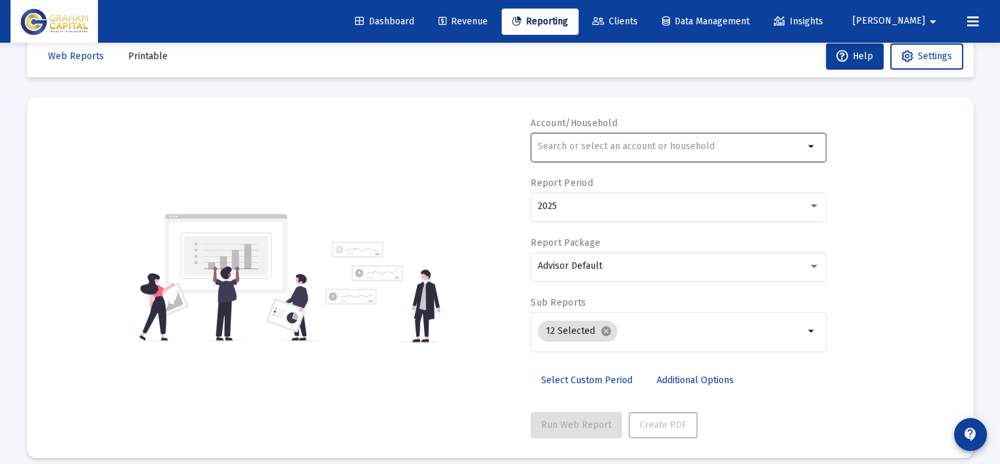
click at [668, 149] on input "text" at bounding box center [671, 146] width 266 height 11
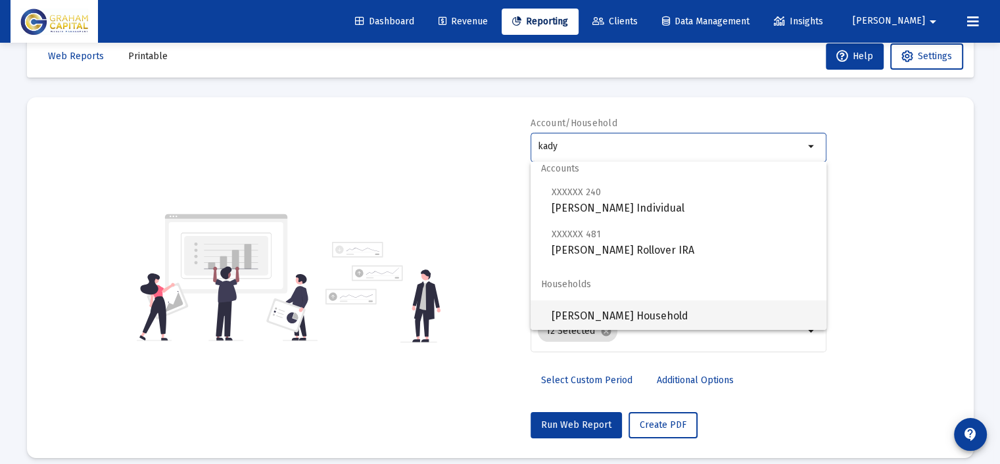
scroll to position [11, 0]
click at [684, 303] on span "Robert T Kady Sr. Household" at bounding box center [683, 314] width 264 height 32
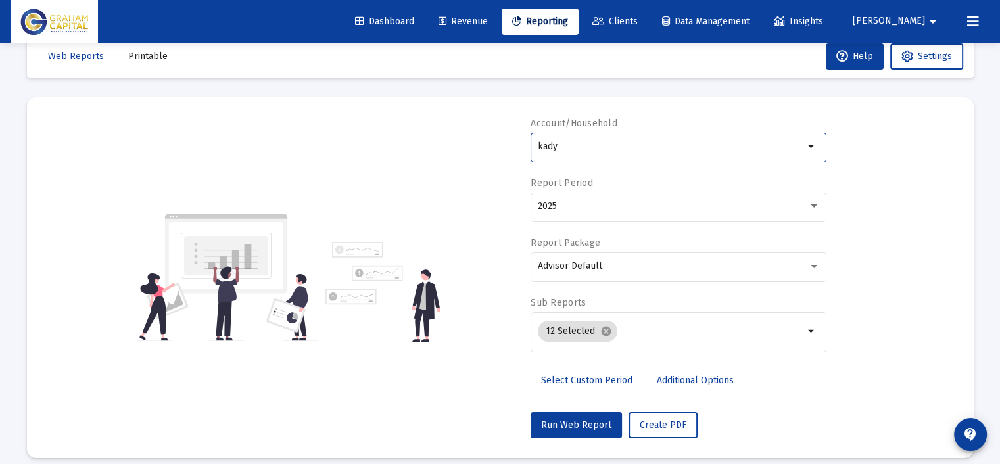
type input "Robert T Kady Sr. Household"
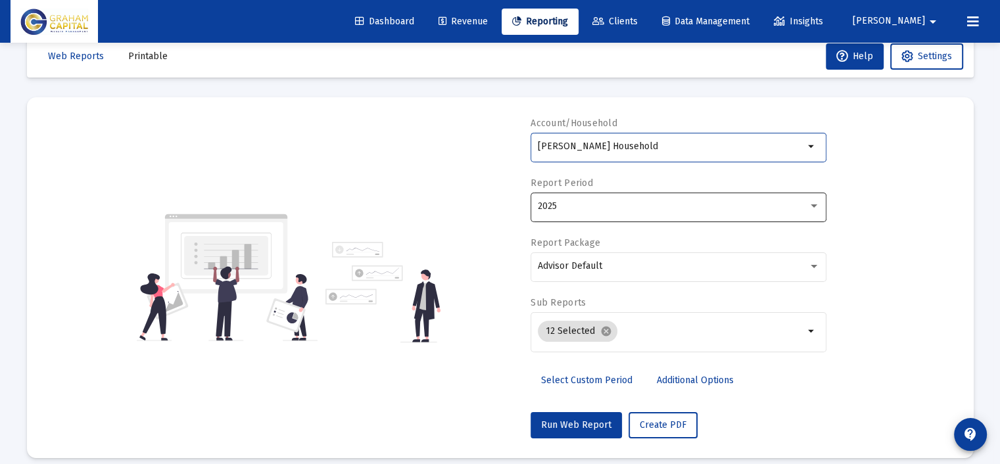
click at [613, 210] on div "2025" at bounding box center [673, 206] width 270 height 11
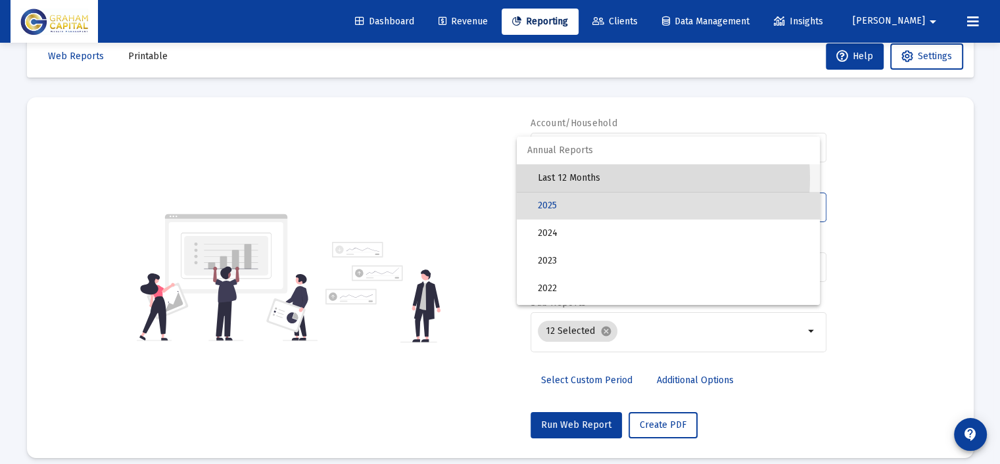
click at [609, 178] on span "Last 12 Months" at bounding box center [673, 178] width 271 height 28
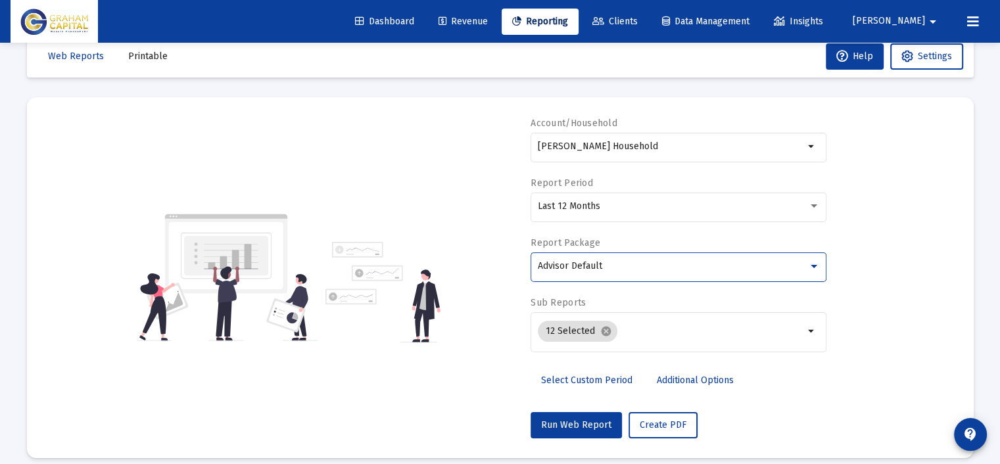
click at [613, 261] on div "Advisor Default" at bounding box center [673, 266] width 270 height 11
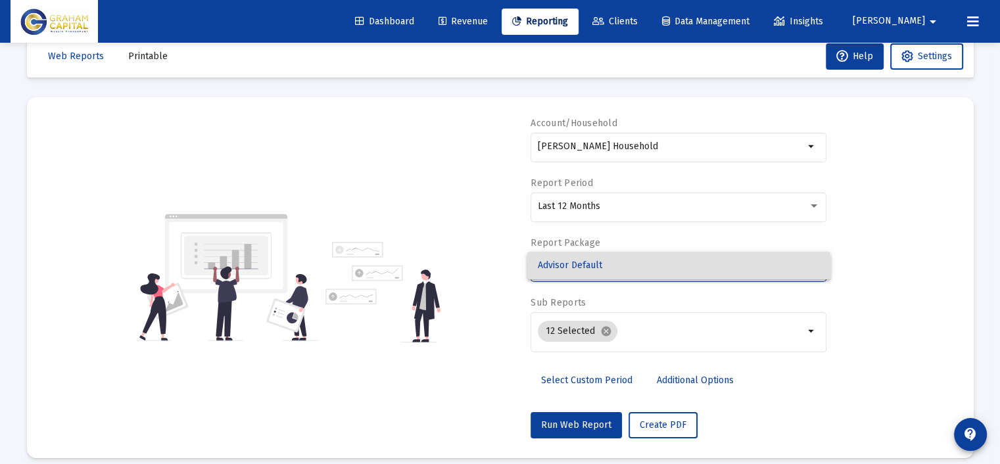
click at [600, 330] on div at bounding box center [500, 232] width 1000 height 464
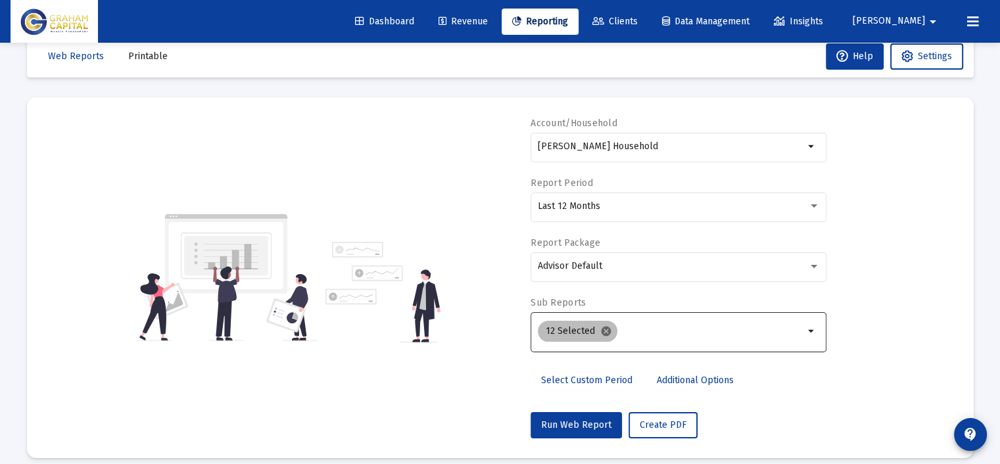
click at [605, 328] on mat-icon "cancel" at bounding box center [606, 331] width 12 height 12
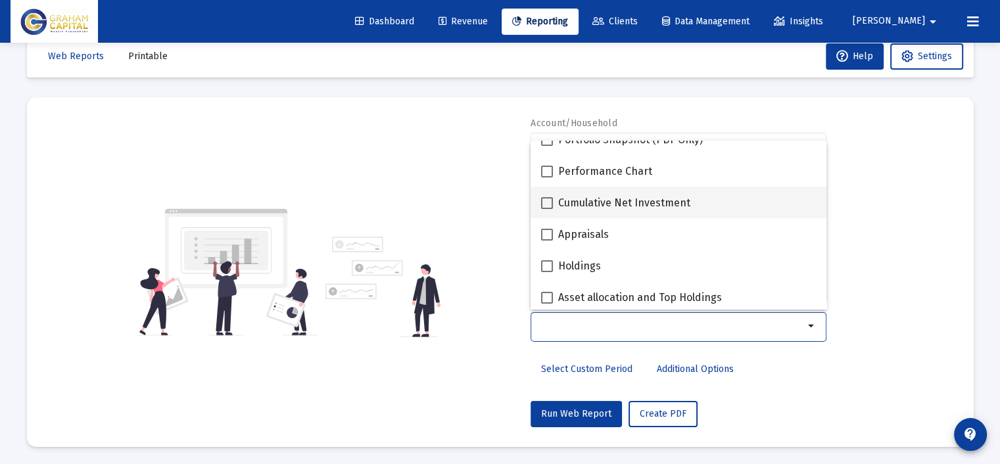
scroll to position [197, 0]
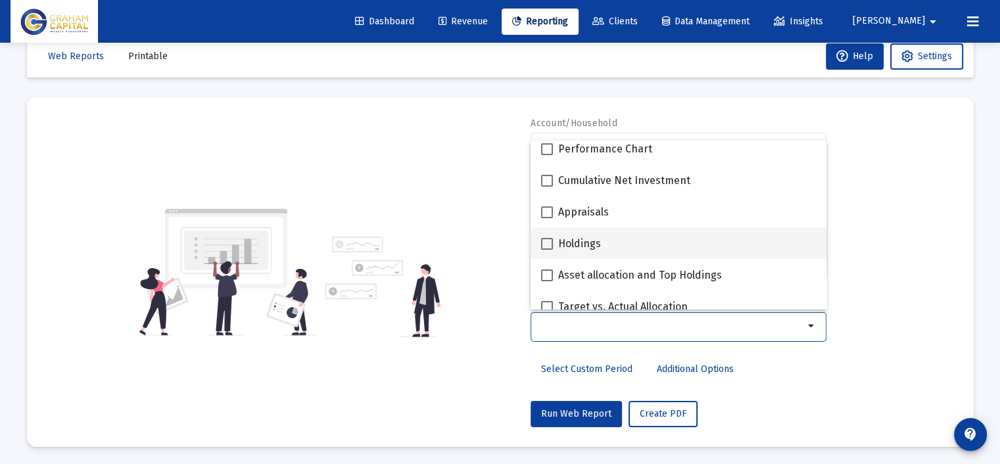
click at [634, 244] on div "Holdings" at bounding box center [678, 243] width 275 height 32
checkbox input "true"
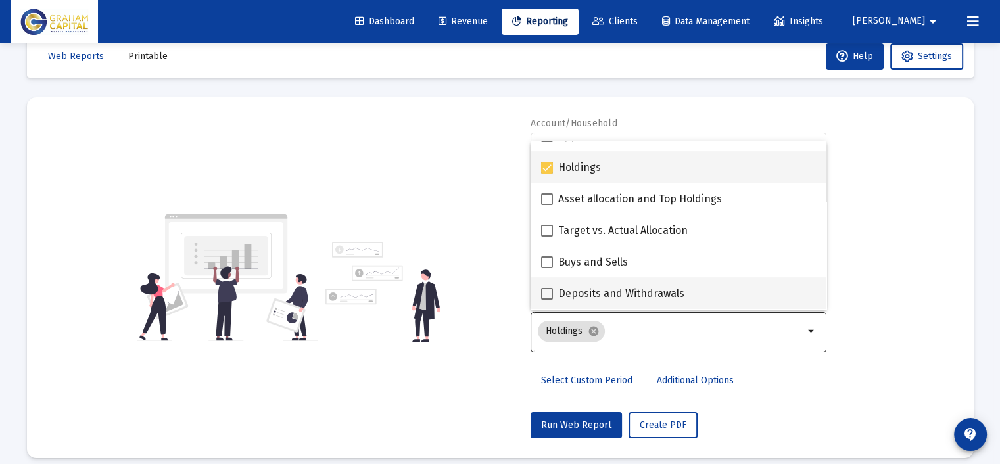
scroll to position [329, 0]
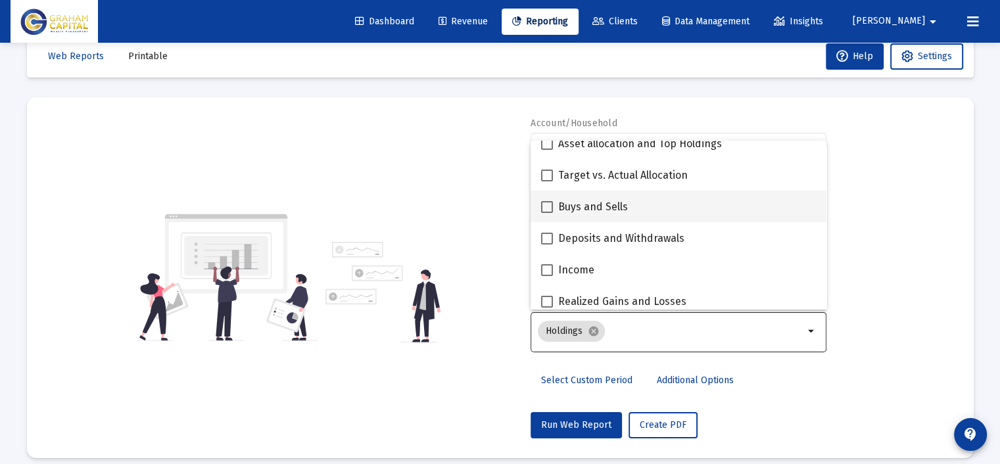
click at [657, 212] on div "Buys and Sells" at bounding box center [678, 207] width 275 height 32
checkbox input "true"
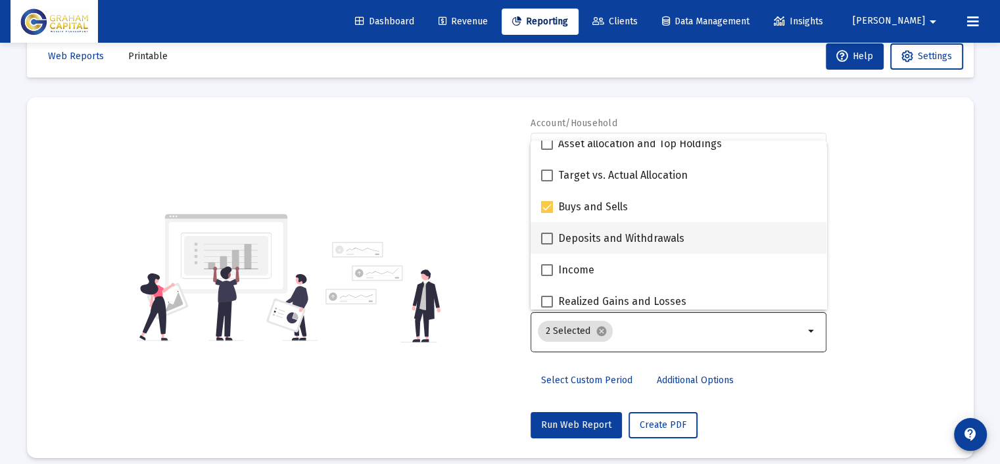
click at [659, 239] on span "Deposits and Withdrawals" at bounding box center [621, 239] width 126 height 16
click at [547, 244] on input "Deposits and Withdrawals" at bounding box center [546, 244] width 1 height 1
checkbox input "true"
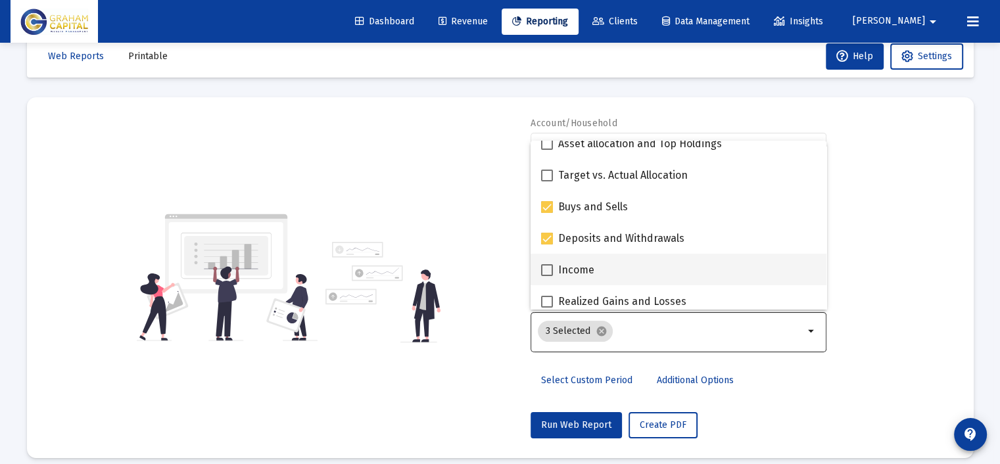
click at [655, 262] on div "Income" at bounding box center [678, 270] width 275 height 32
checkbox input "true"
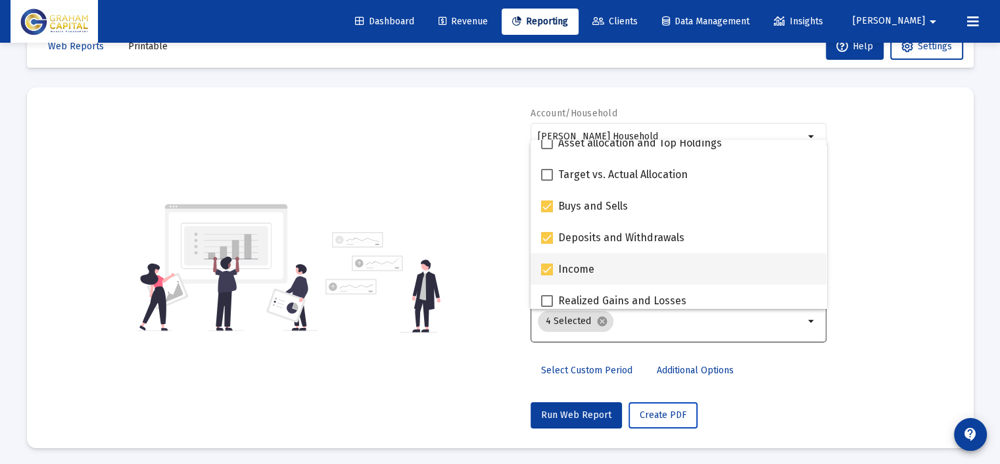
scroll to position [39, 0]
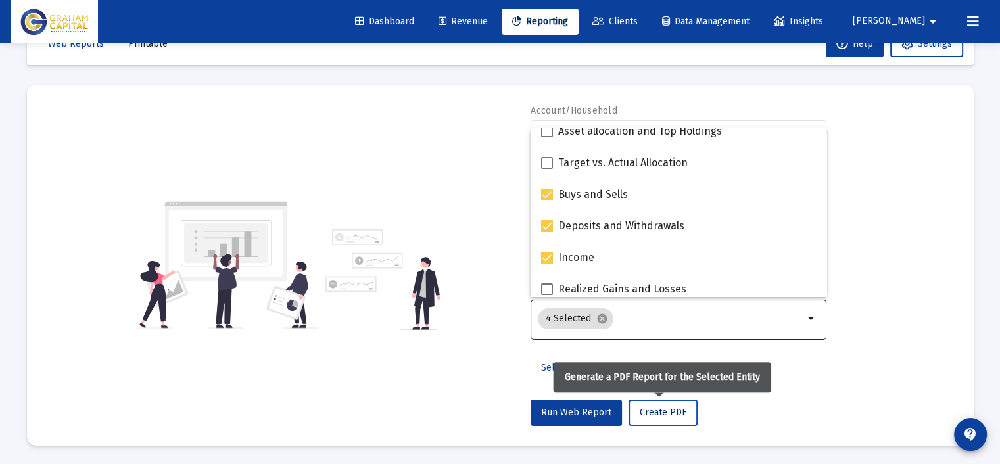
click at [657, 416] on span "Create PDF" at bounding box center [662, 412] width 47 height 11
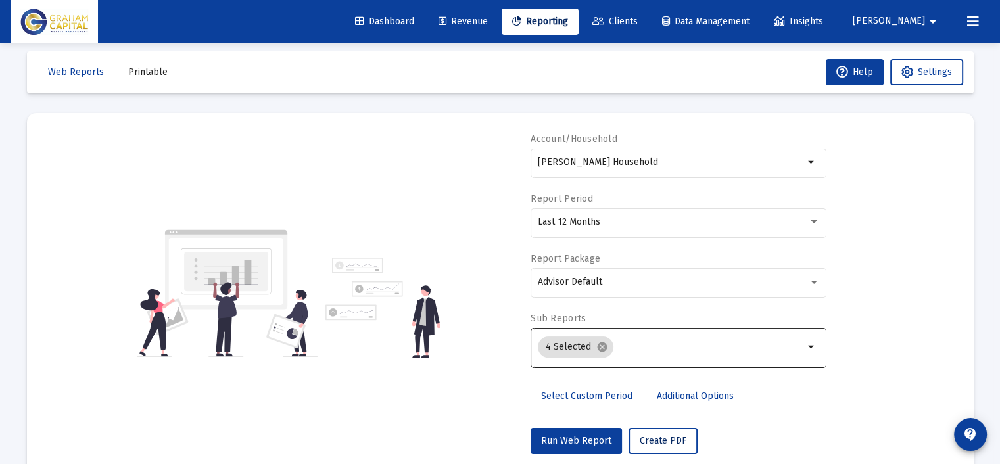
scroll to position [0, 0]
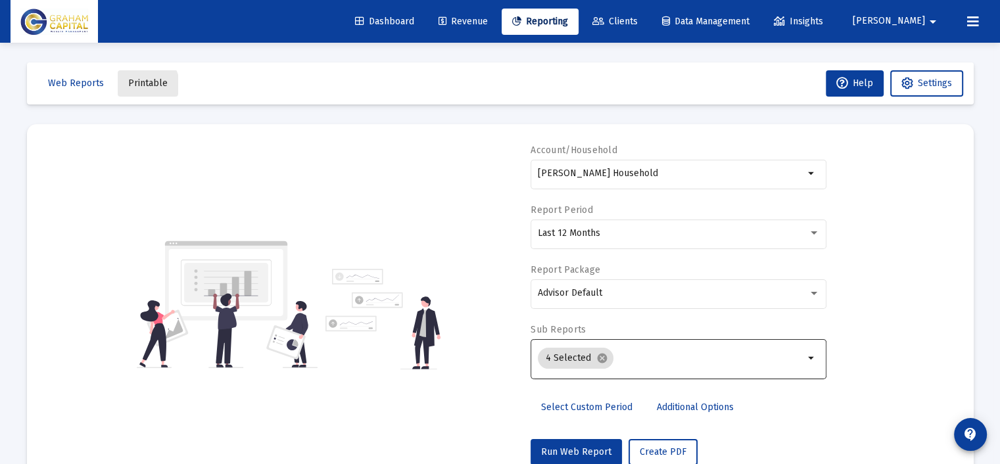
click at [141, 85] on span "Printable" at bounding box center [147, 83] width 39 height 11
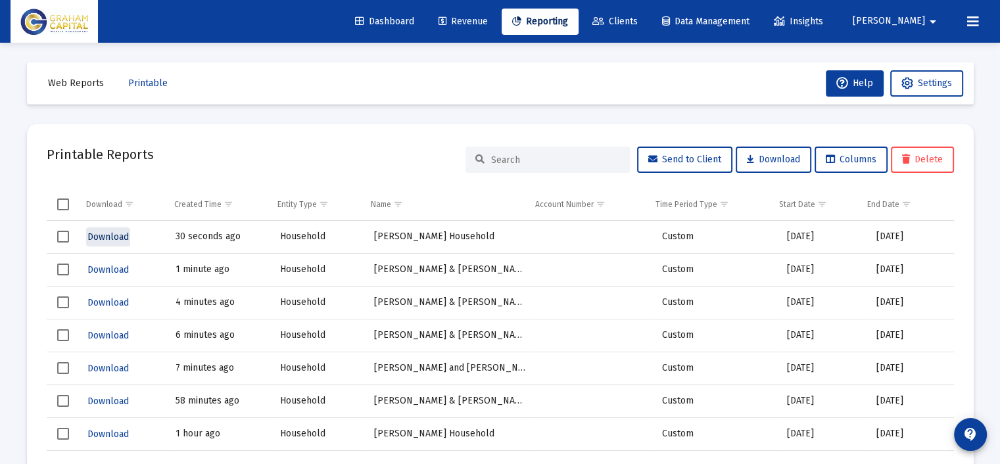
click at [103, 231] on span "Download" at bounding box center [107, 236] width 41 height 11
click at [578, 27] on link "Reporting" at bounding box center [539, 22] width 77 height 26
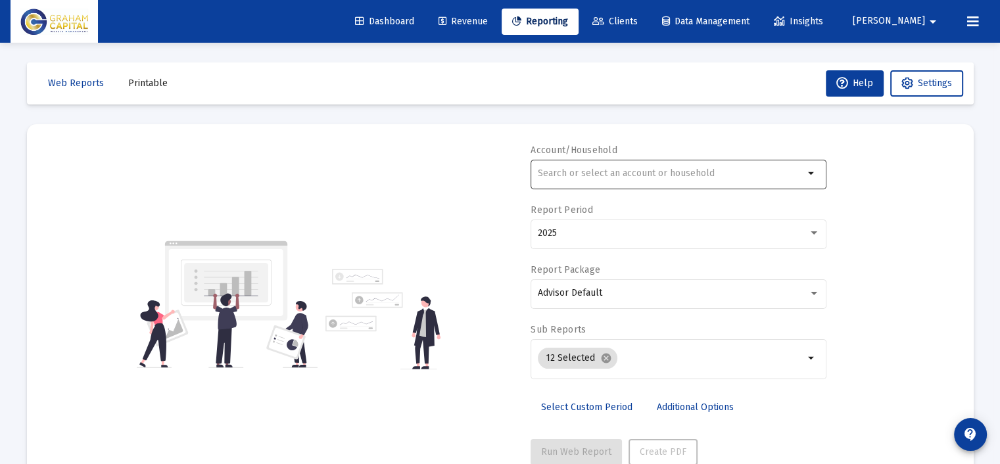
click at [640, 175] on input "text" at bounding box center [671, 173] width 266 height 11
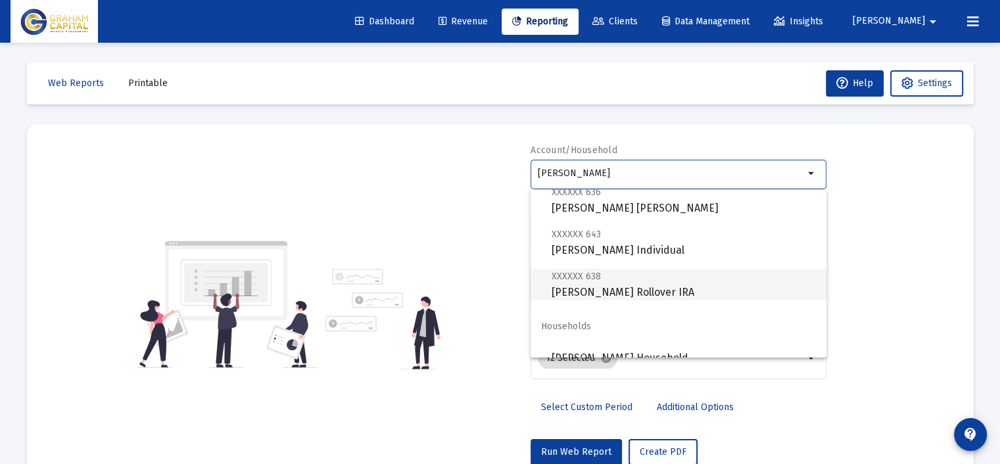
scroll to position [53, 0]
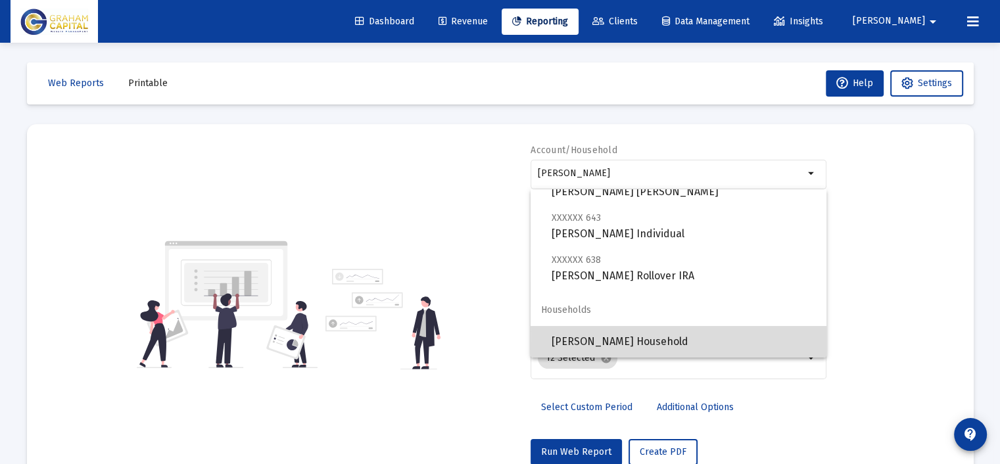
click at [683, 331] on span "David Morton Household" at bounding box center [683, 342] width 264 height 32
type input "David Morton Household"
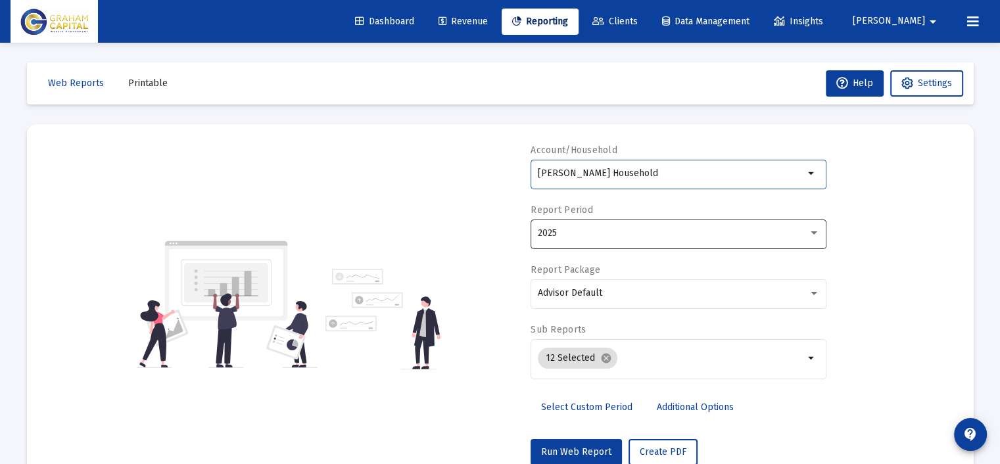
click at [575, 227] on div "2025" at bounding box center [679, 233] width 282 height 32
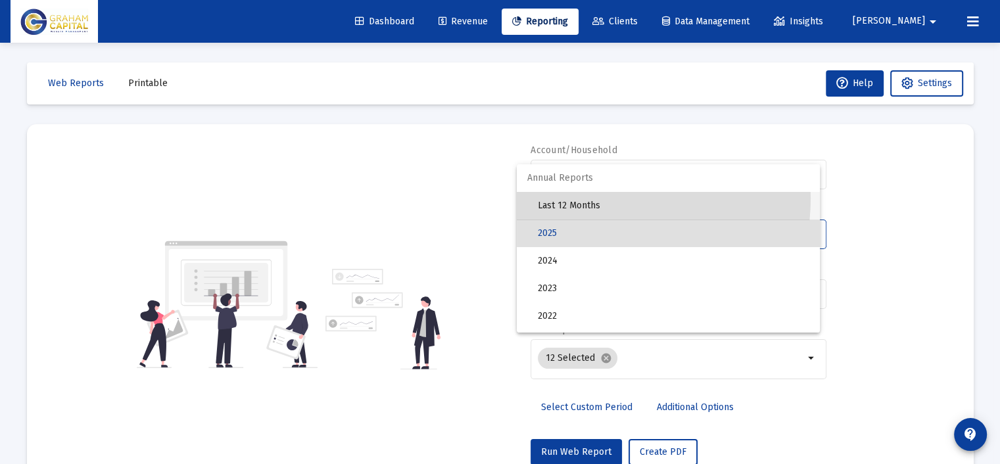
click at [586, 198] on span "Last 12 Months" at bounding box center [673, 206] width 271 height 28
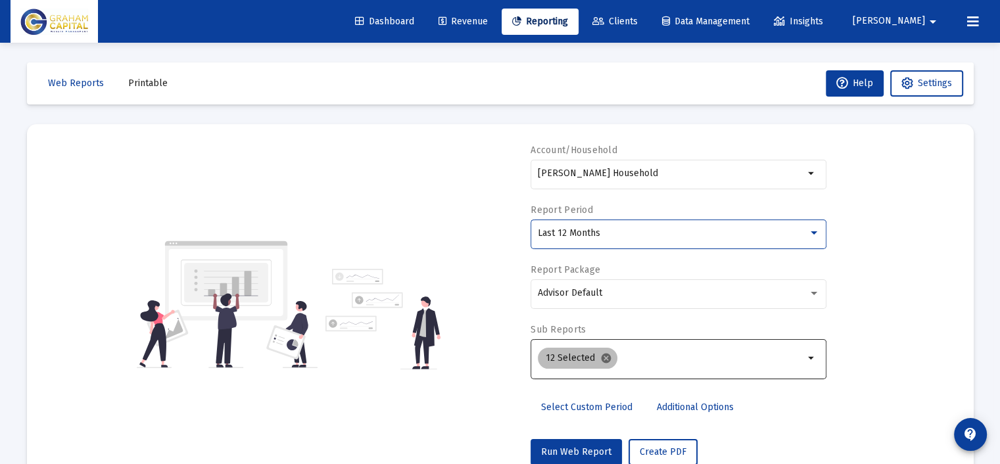
click at [603, 354] on mat-icon "cancel" at bounding box center [606, 358] width 12 height 12
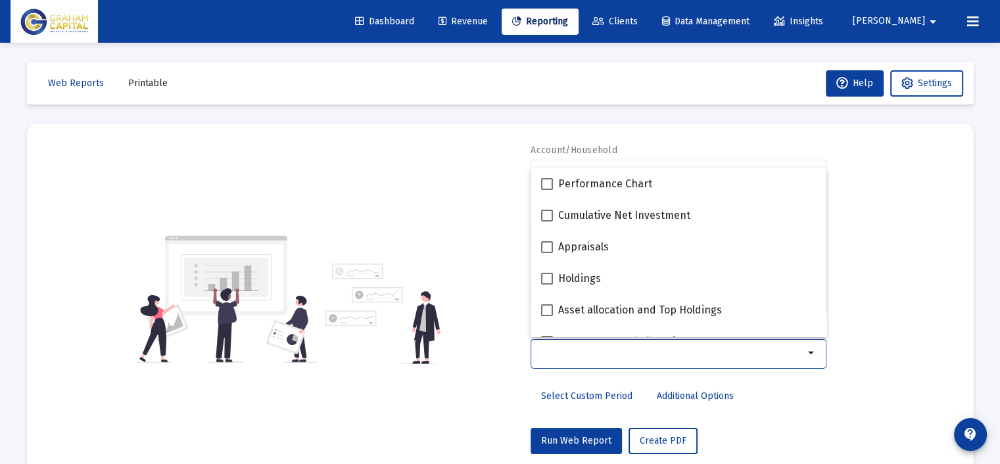
scroll to position [197, 0]
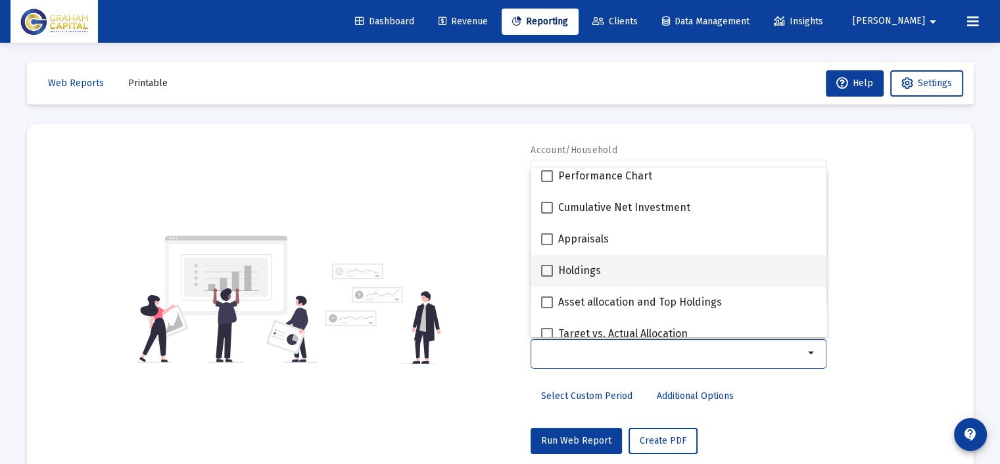
click at [611, 270] on div "Holdings" at bounding box center [678, 271] width 275 height 32
checkbox input "true"
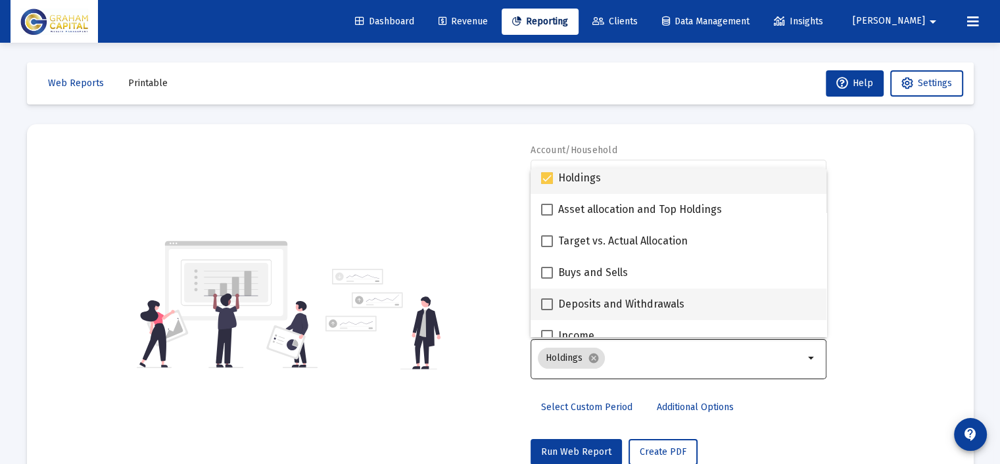
scroll to position [329, 0]
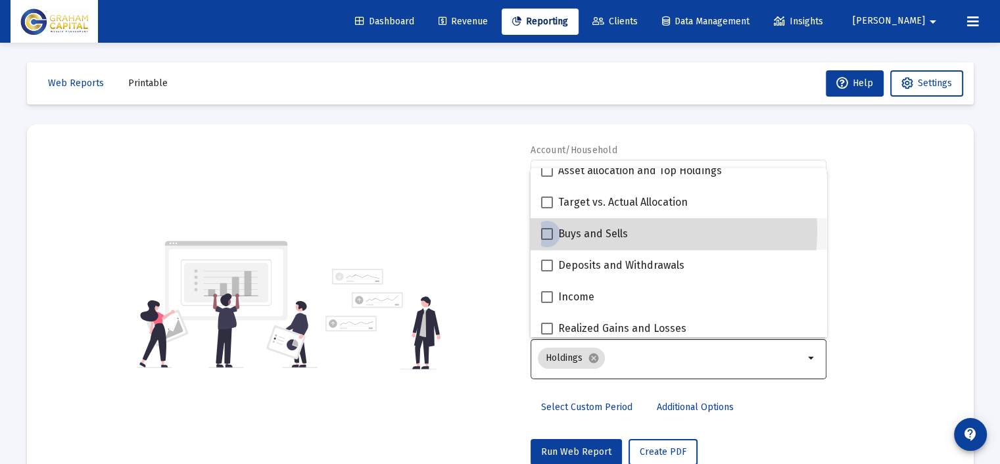
click at [626, 230] on span "Buys and Sells" at bounding box center [593, 234] width 70 height 16
click at [547, 240] on input "Buys and Sells" at bounding box center [546, 240] width 1 height 1
checkbox input "true"
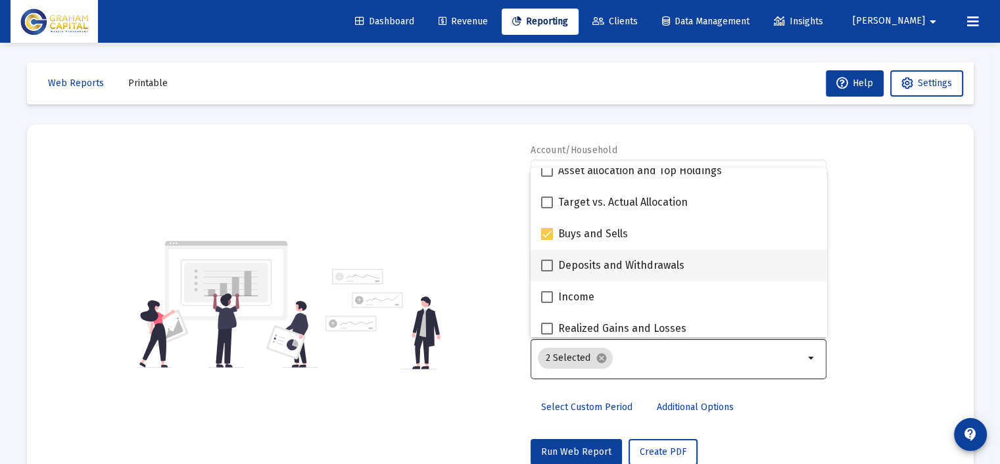
click at [632, 262] on span "Deposits and Withdrawals" at bounding box center [621, 266] width 126 height 16
click at [547, 271] on input "Deposits and Withdrawals" at bounding box center [546, 271] width 1 height 1
checkbox input "true"
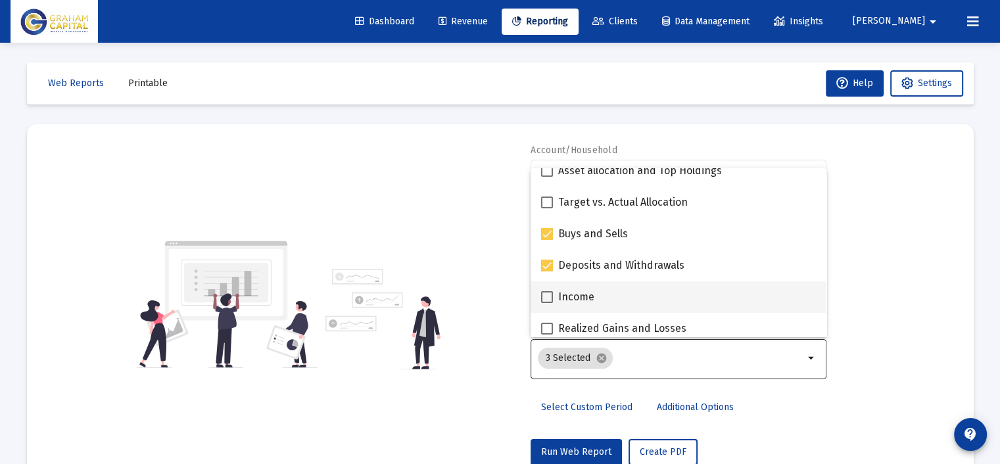
click at [633, 288] on div "Income" at bounding box center [678, 297] width 275 height 32
checkbox input "true"
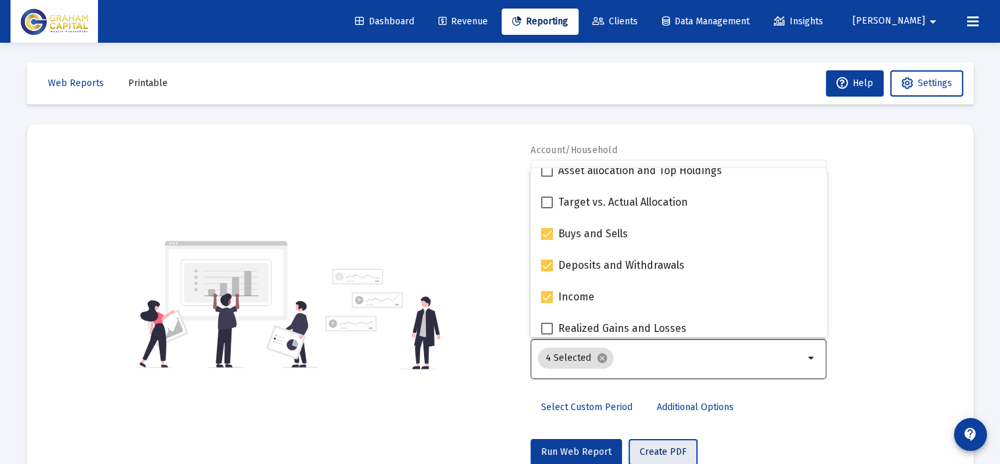
click at [654, 450] on span "Create PDF" at bounding box center [662, 451] width 47 height 11
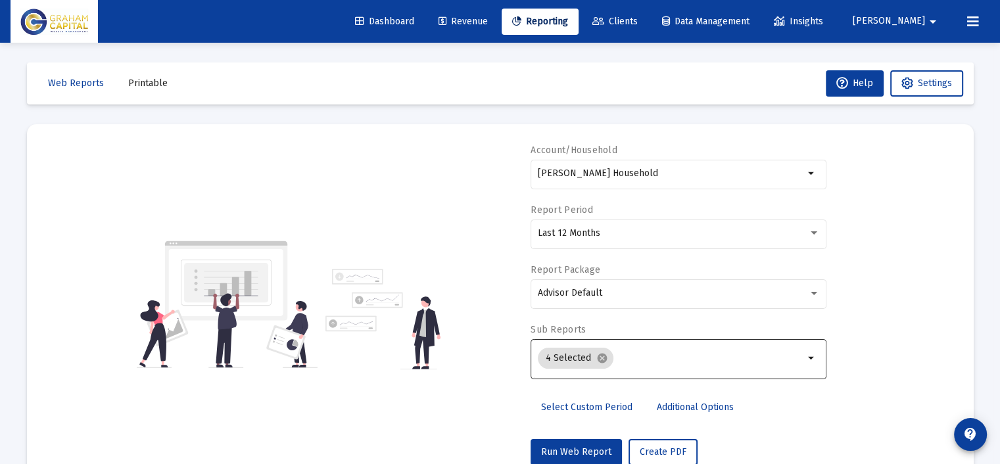
click at [150, 83] on span "Printable" at bounding box center [147, 83] width 39 height 11
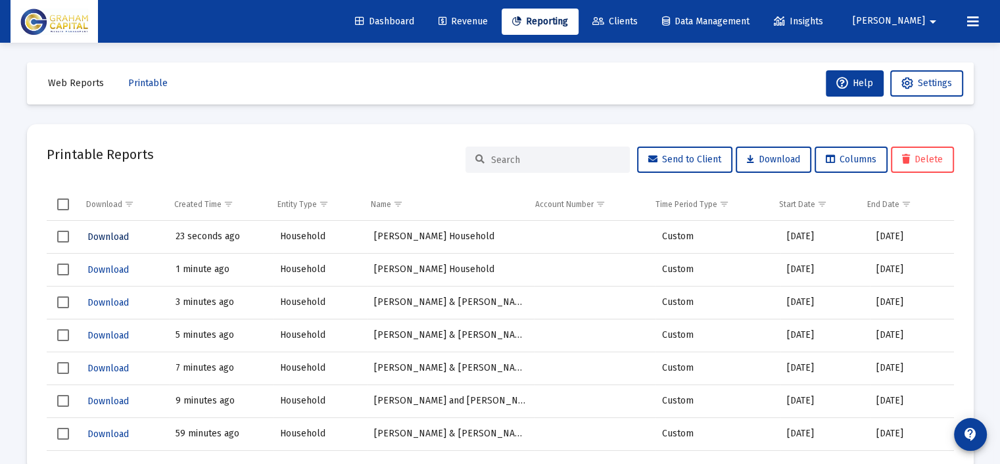
click at [120, 235] on span "Download" at bounding box center [107, 236] width 41 height 11
click at [568, 20] on span "Reporting" at bounding box center [540, 21] width 56 height 11
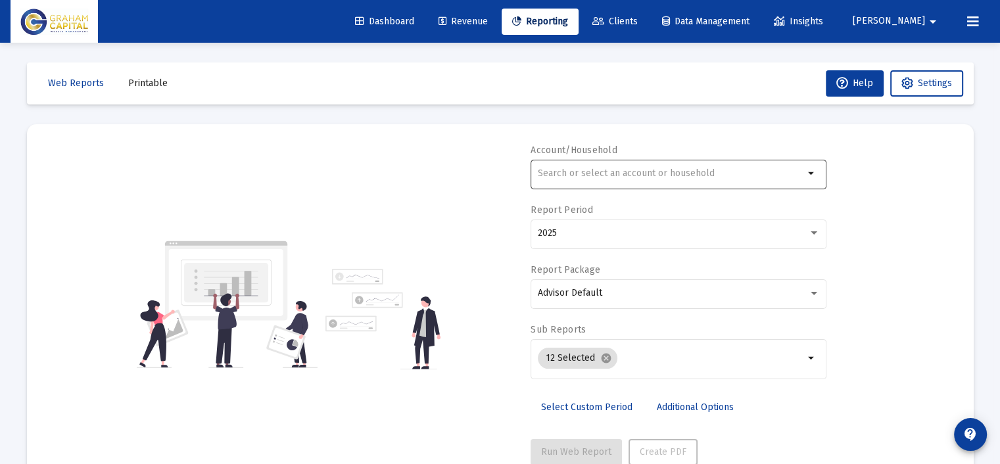
click at [611, 178] on input "text" at bounding box center [671, 173] width 266 height 11
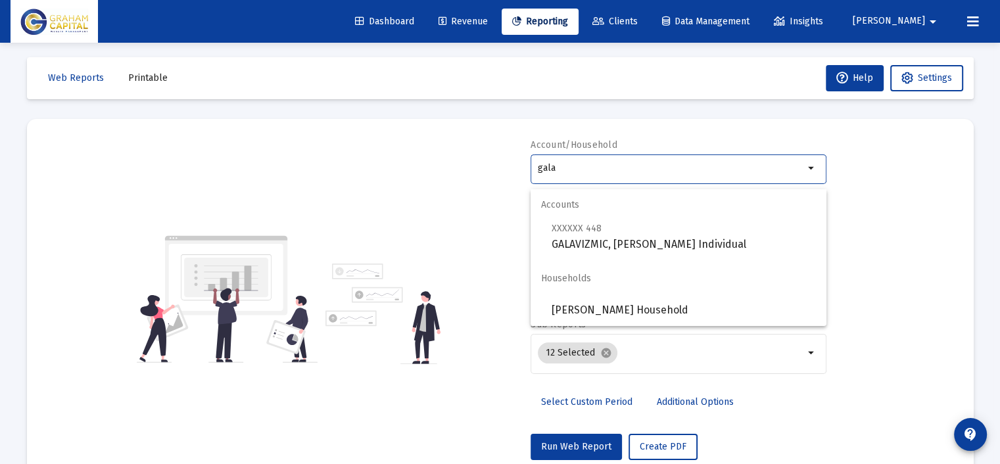
scroll to position [39, 0]
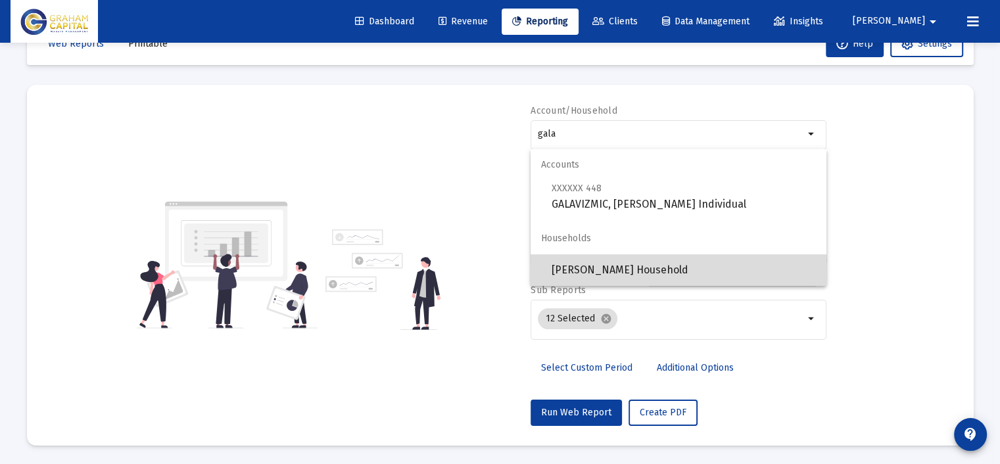
click at [654, 268] on span "Michele Galaviz Household" at bounding box center [683, 270] width 264 height 32
type input "Michele Galaviz Household"
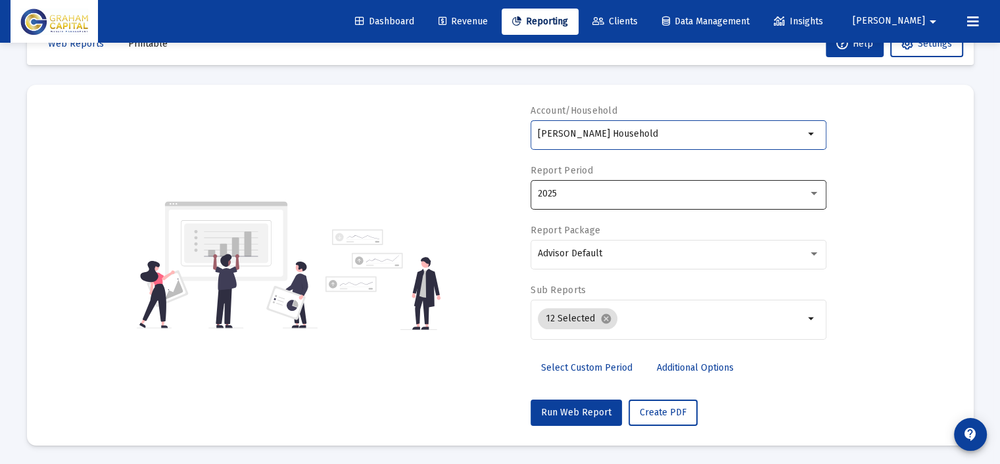
click at [610, 197] on div "2025" at bounding box center [673, 194] width 270 height 11
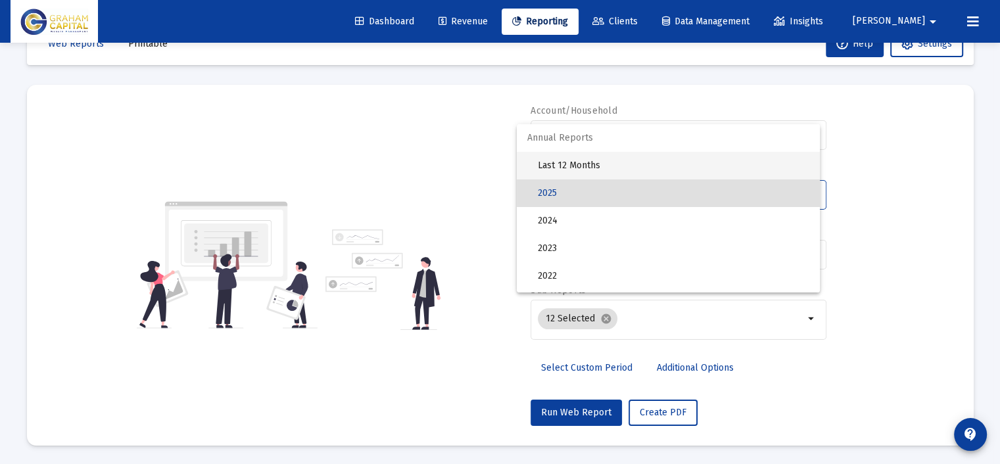
click at [601, 172] on span "Last 12 Months" at bounding box center [673, 166] width 271 height 28
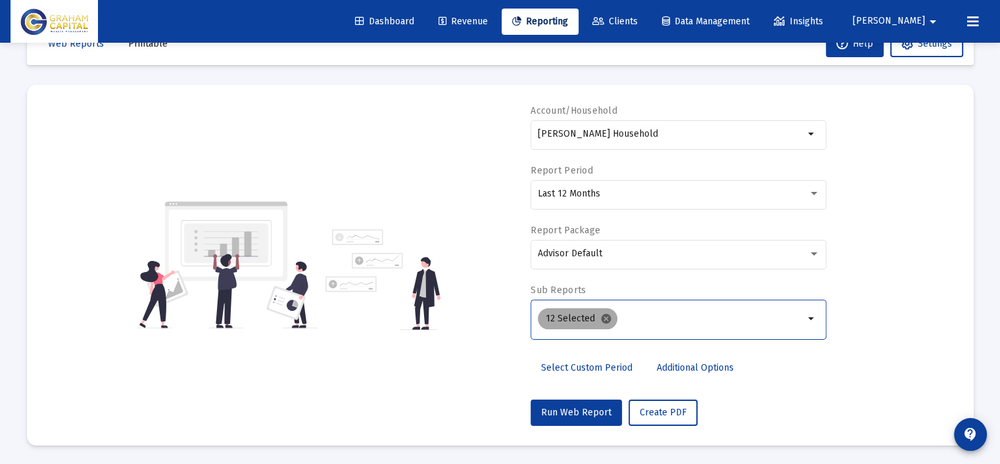
click at [601, 315] on mat-icon "cancel" at bounding box center [606, 319] width 12 height 12
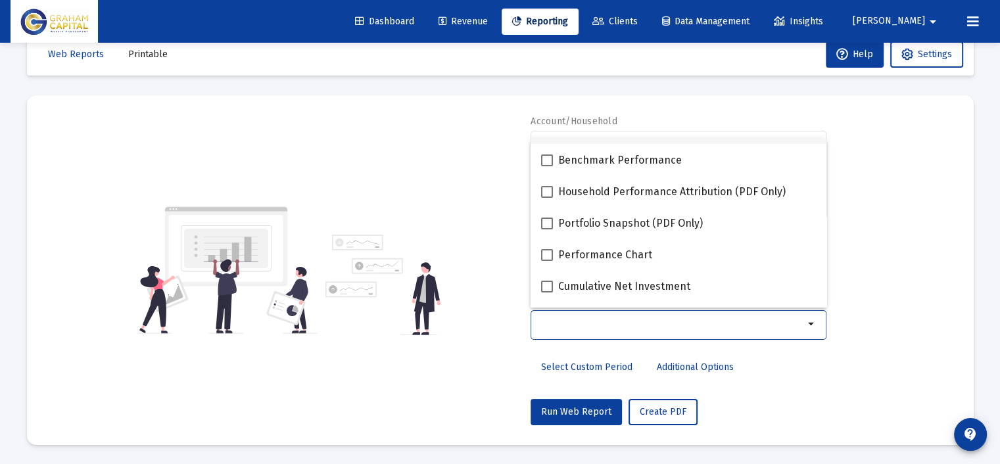
scroll to position [197, 0]
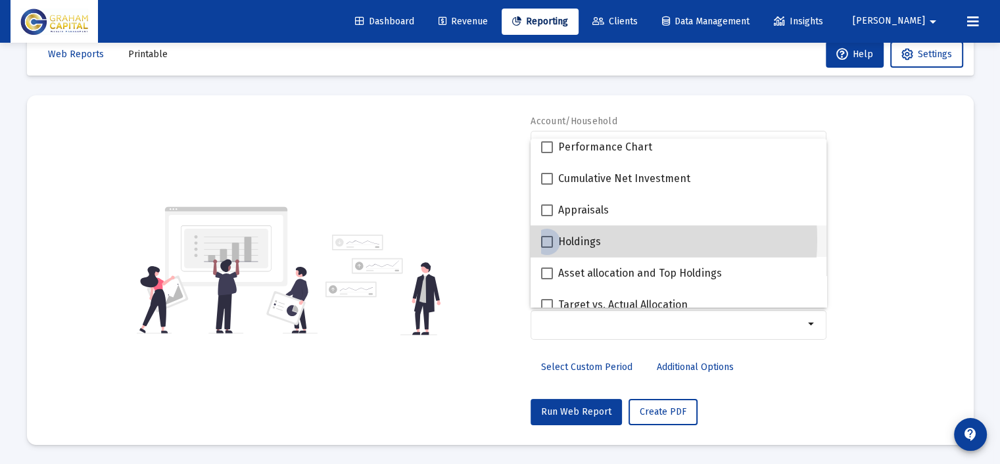
click at [591, 239] on span "Holdings" at bounding box center [579, 242] width 43 height 16
click at [547, 248] on input "Holdings" at bounding box center [546, 248] width 1 height 1
checkbox input "true"
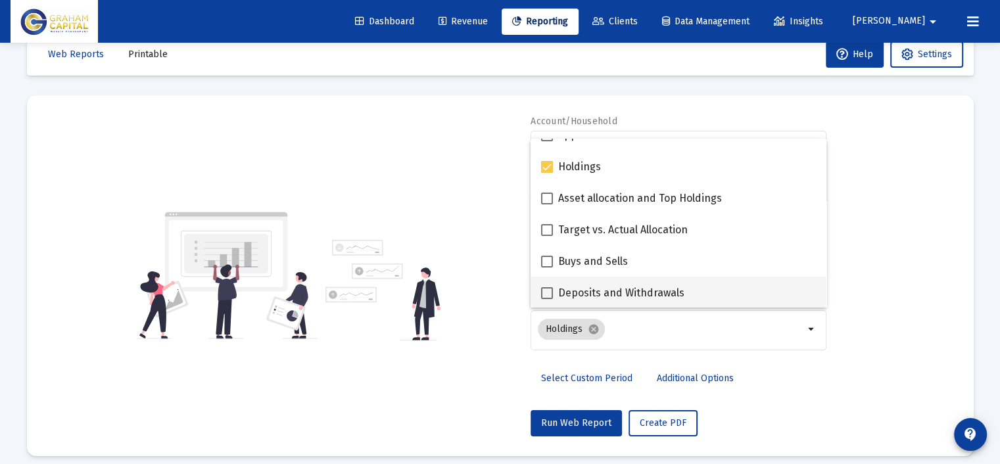
scroll to position [329, 0]
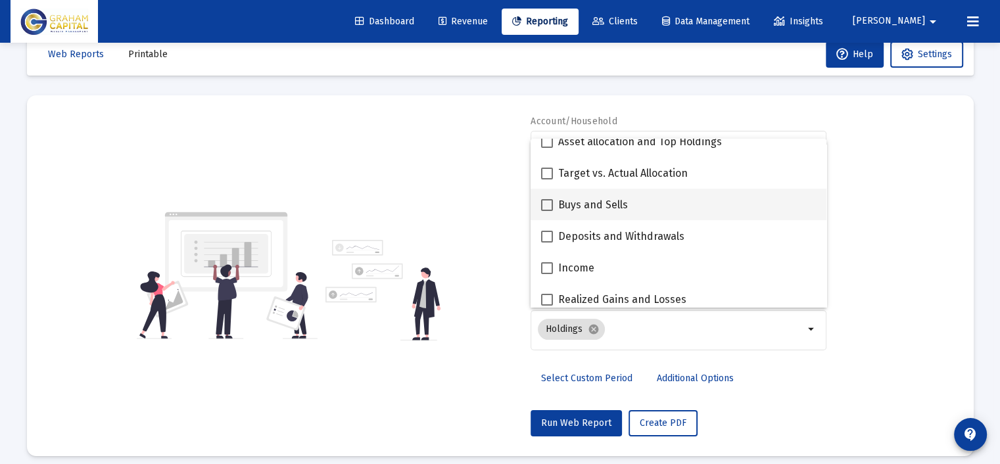
click at [641, 202] on div "Buys and Sells" at bounding box center [678, 205] width 275 height 32
checkbox input "true"
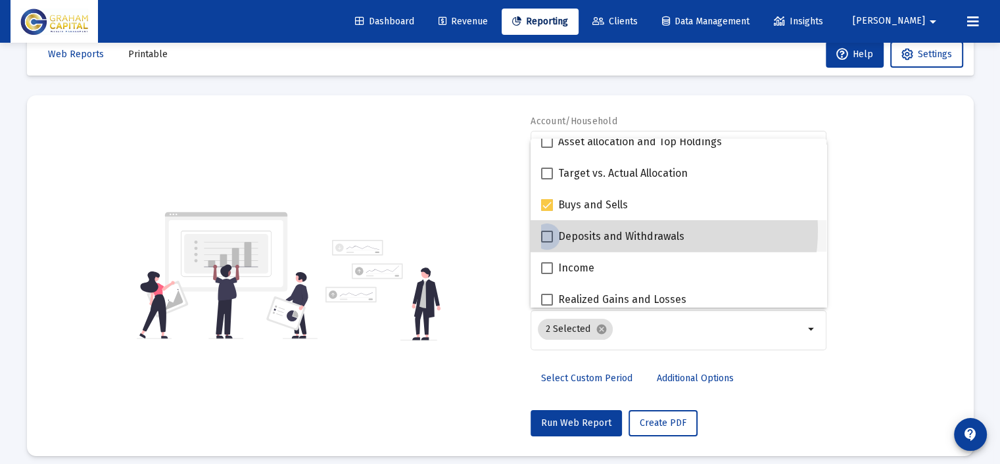
click at [639, 230] on span "Deposits and Withdrawals" at bounding box center [621, 237] width 126 height 16
click at [547, 243] on input "Deposits and Withdrawals" at bounding box center [546, 243] width 1 height 1
checkbox input "true"
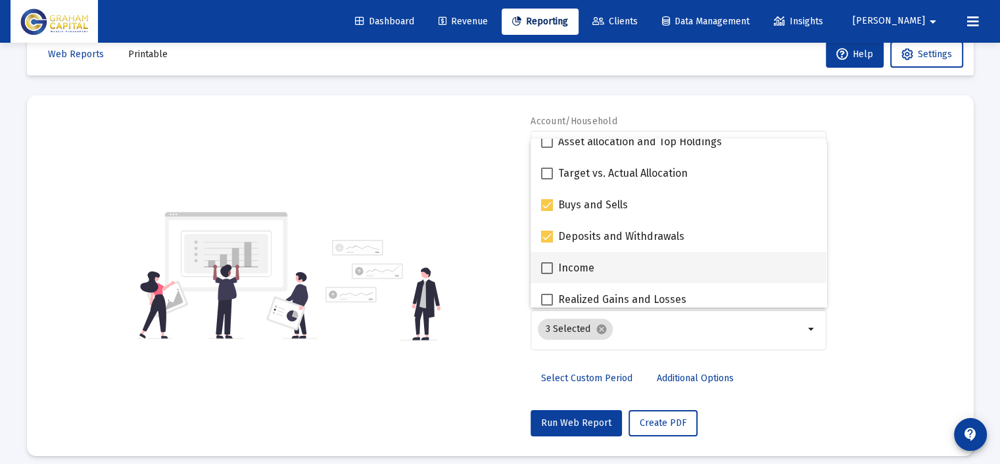
click at [639, 258] on div "Income" at bounding box center [678, 268] width 275 height 32
checkbox input "true"
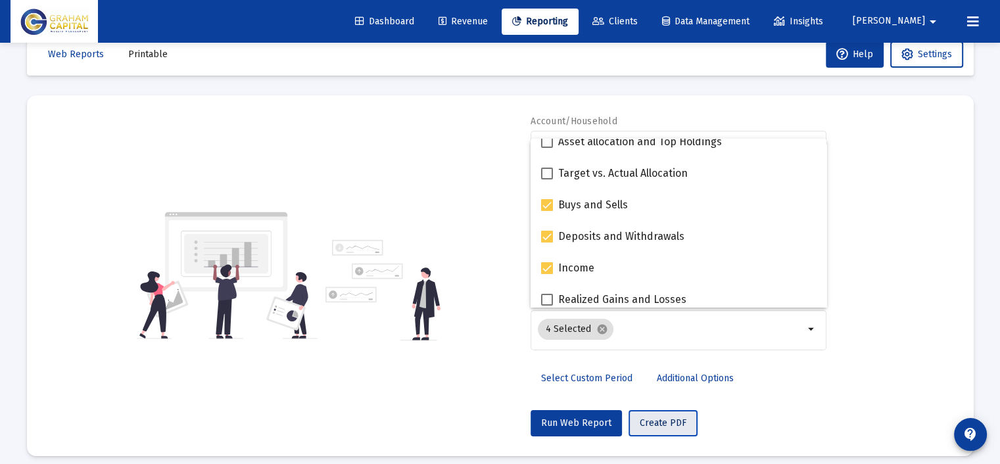
click at [661, 420] on span "Create PDF" at bounding box center [662, 422] width 47 height 11
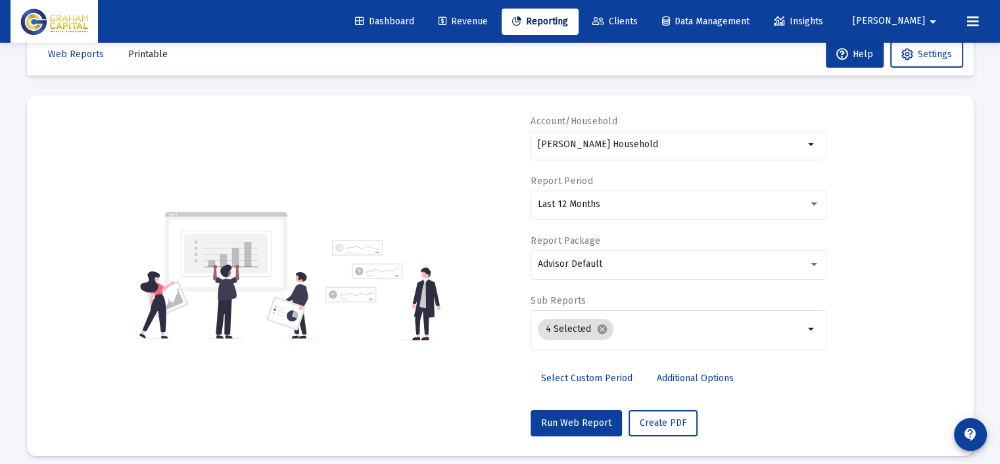
click at [637, 25] on span "Clients" at bounding box center [614, 21] width 45 height 11
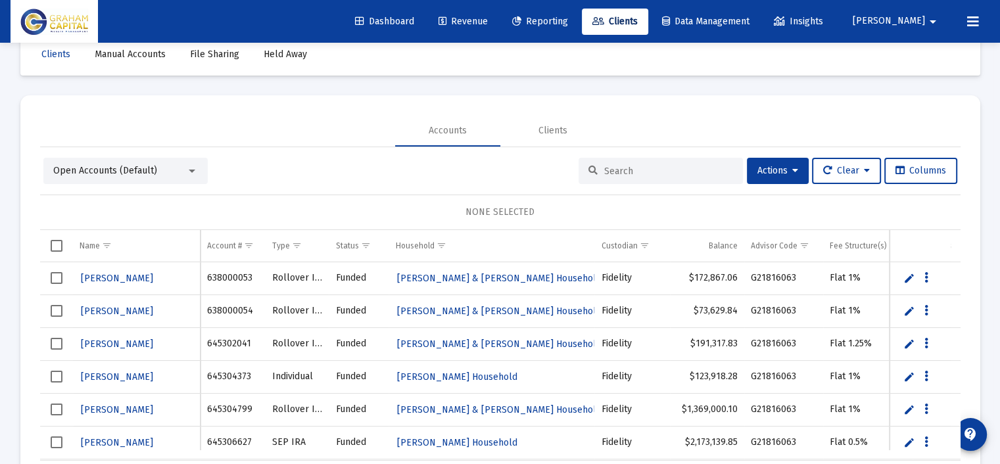
click at [626, 169] on input at bounding box center [668, 171] width 129 height 11
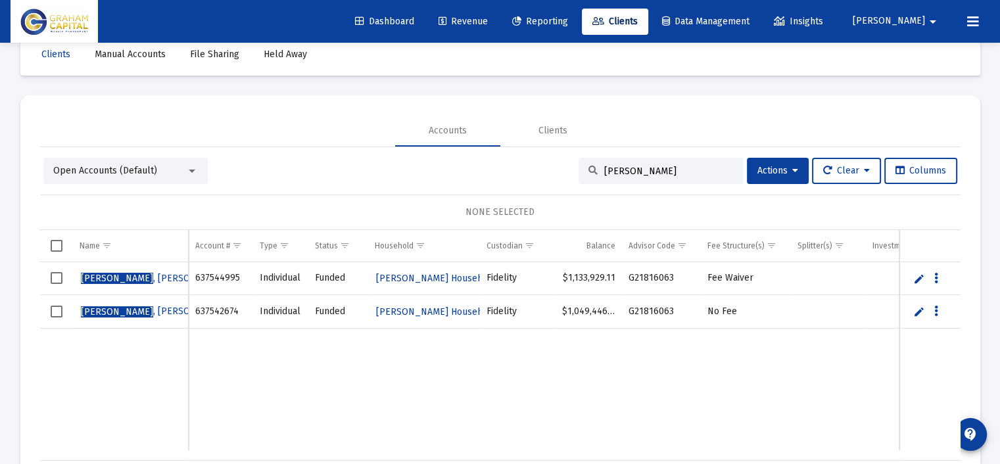
click at [655, 162] on div "jackson" at bounding box center [660, 171] width 164 height 26
drag, startPoint x: 634, startPoint y: 168, endPoint x: 584, endPoint y: 169, distance: 50.0
click at [584, 169] on div "jackson" at bounding box center [660, 171] width 164 height 26
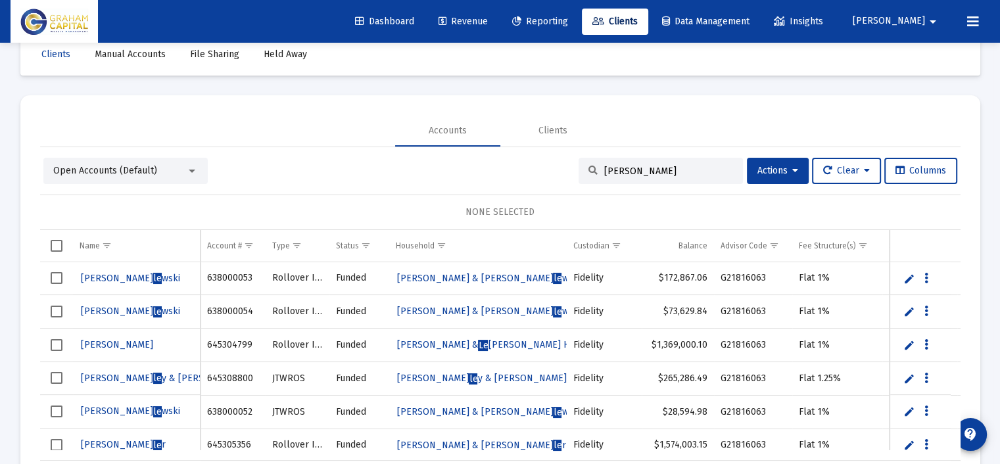
type input "lehnert"
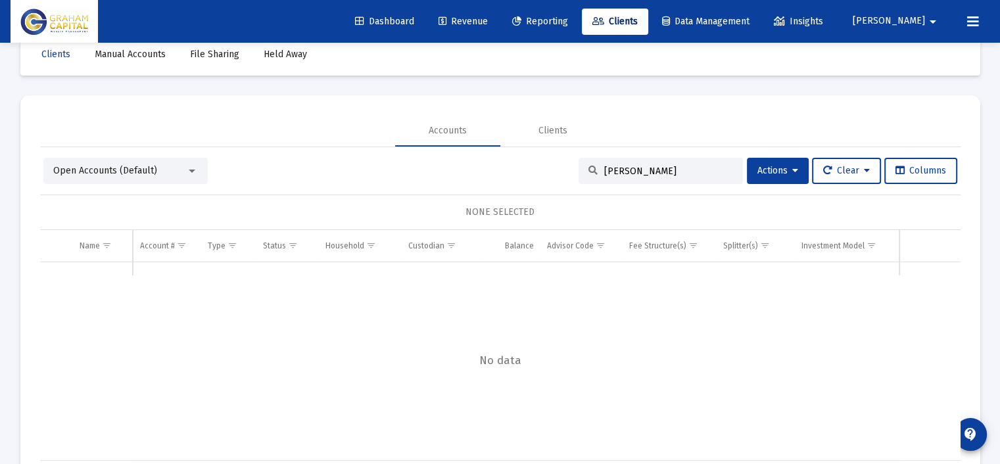
drag, startPoint x: 639, startPoint y: 168, endPoint x: 571, endPoint y: 165, distance: 67.7
click at [578, 165] on div "lehnert" at bounding box center [660, 171] width 164 height 26
type input "g"
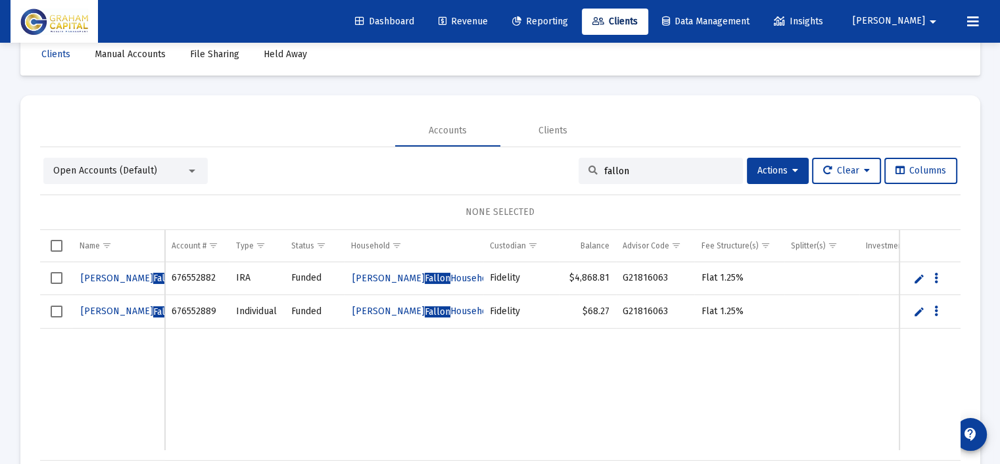
type input "fallon"
click at [938, 274] on button "Data grid" at bounding box center [936, 278] width 12 height 12
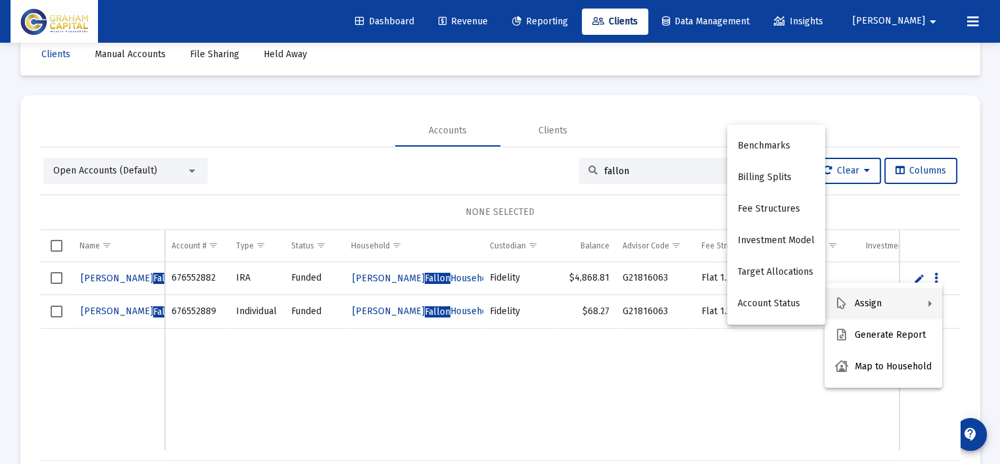
click at [297, 163] on div at bounding box center [500, 232] width 1000 height 464
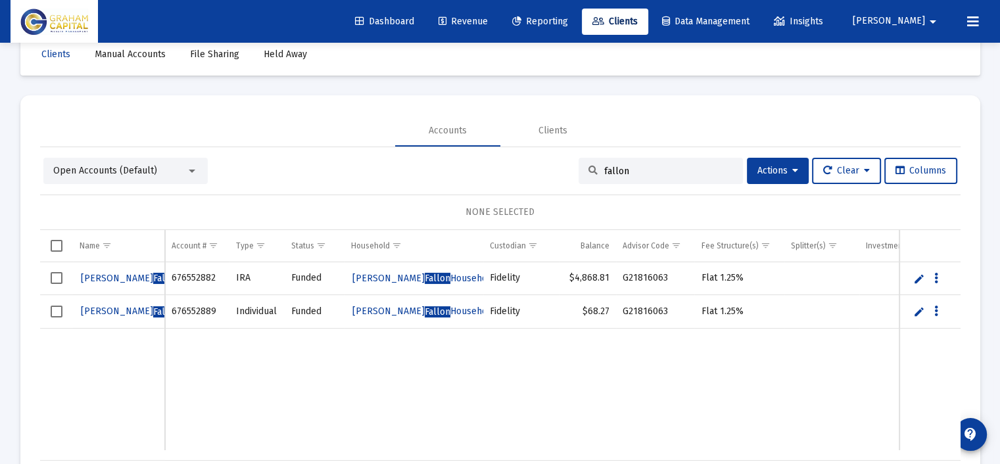
click at [917, 276] on link "Edit" at bounding box center [919, 279] width 12 height 12
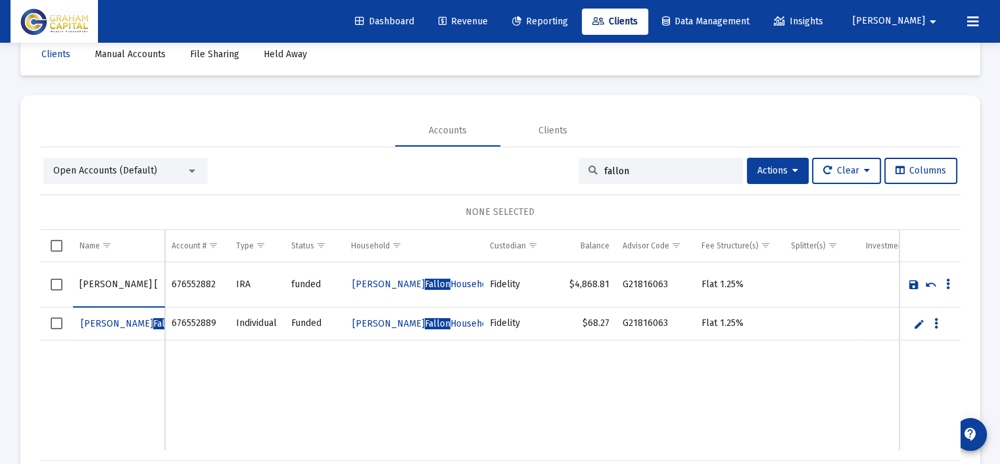
click at [916, 281] on link "Save" at bounding box center [914, 285] width 12 height 12
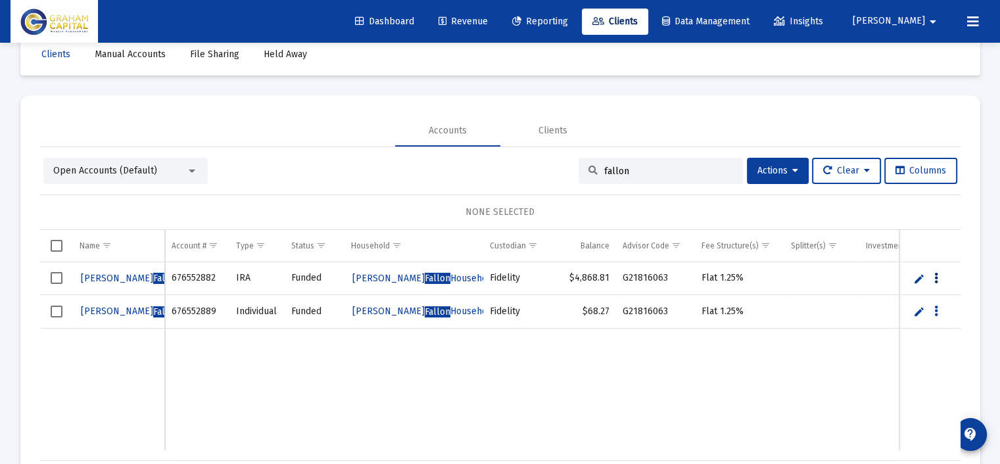
click at [935, 278] on icon "Data grid" at bounding box center [936, 279] width 4 height 16
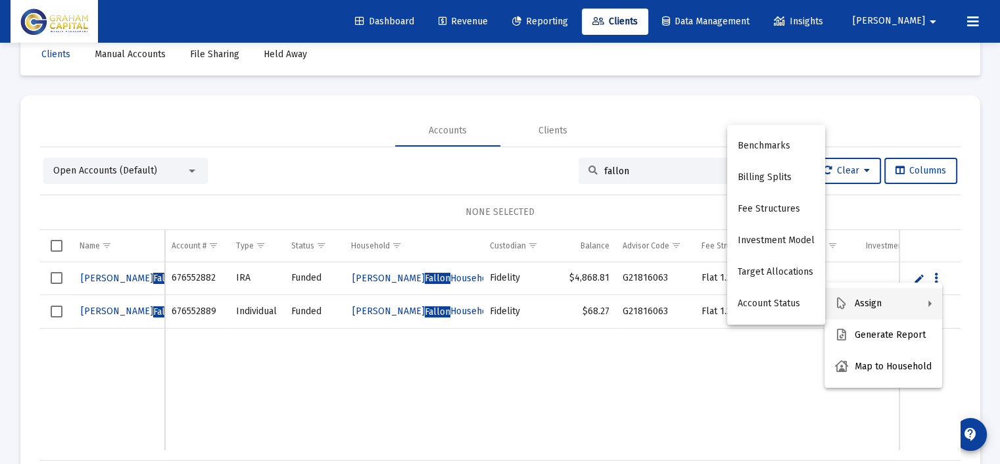
click at [647, 120] on div at bounding box center [500, 232] width 1000 height 464
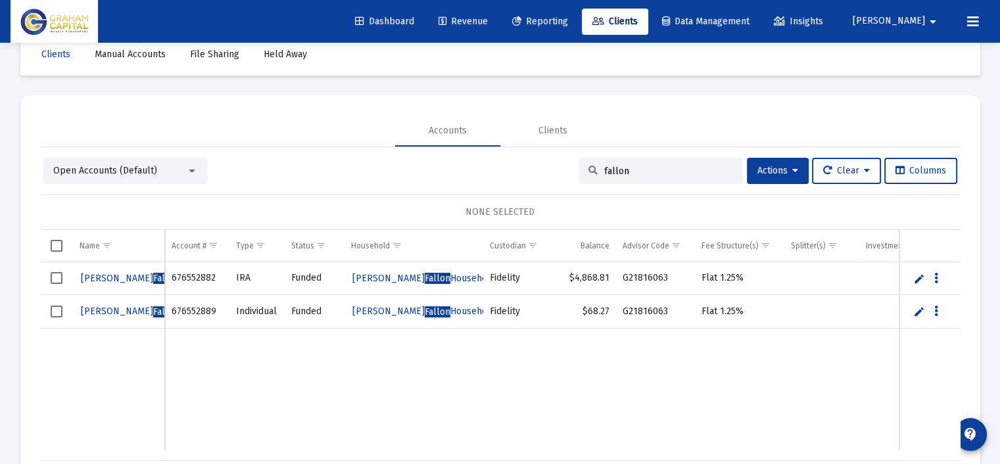
click at [937, 24] on mat-icon "arrow_drop_down" at bounding box center [933, 22] width 16 height 26
click at [963, 23] on div at bounding box center [500, 232] width 1000 height 464
click at [971, 19] on icon at bounding box center [973, 22] width 12 height 16
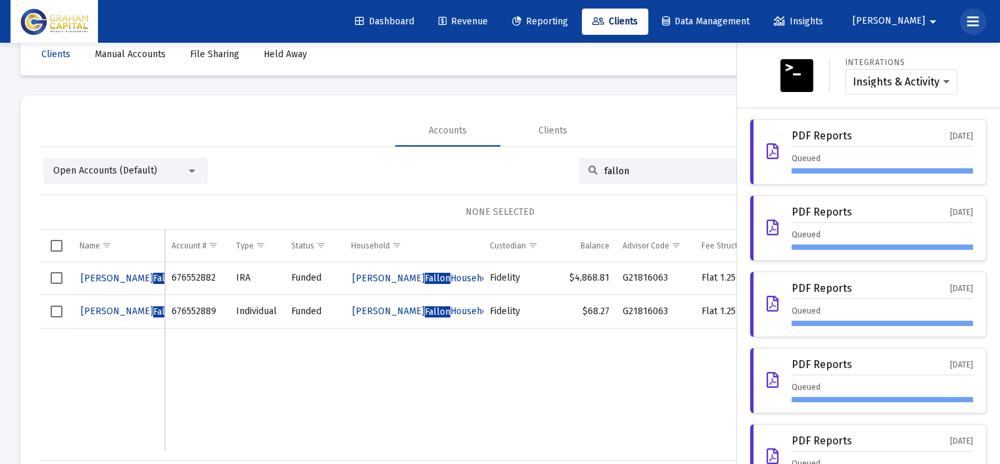
click at [970, 21] on icon at bounding box center [973, 22] width 12 height 16
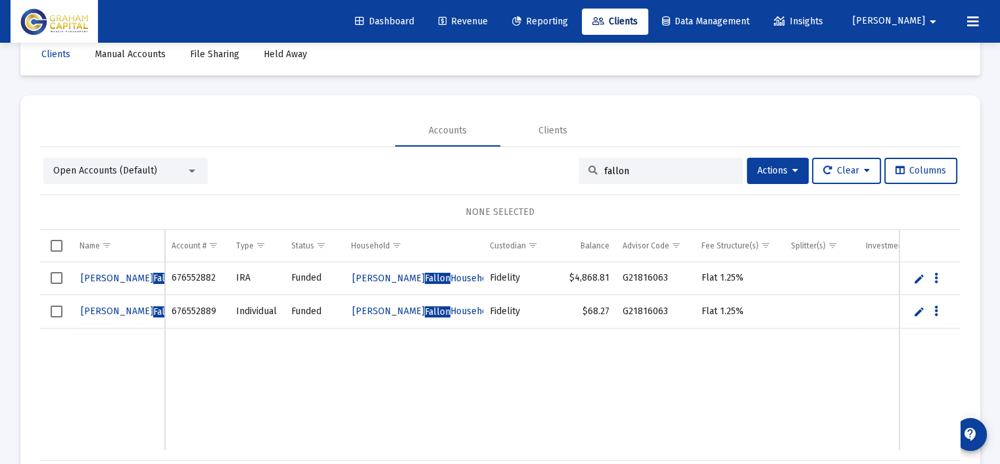
click at [970, 21] on icon at bounding box center [973, 22] width 12 height 16
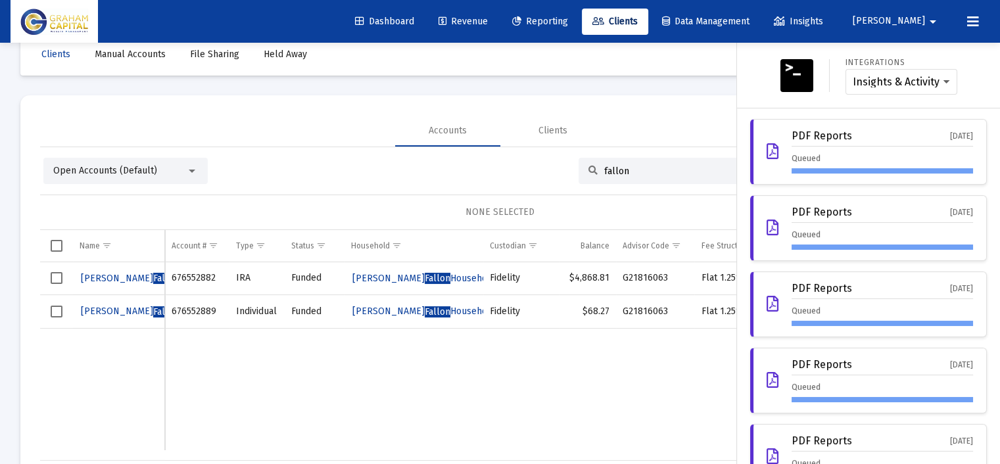
click at [970, 21] on icon at bounding box center [973, 22] width 12 height 16
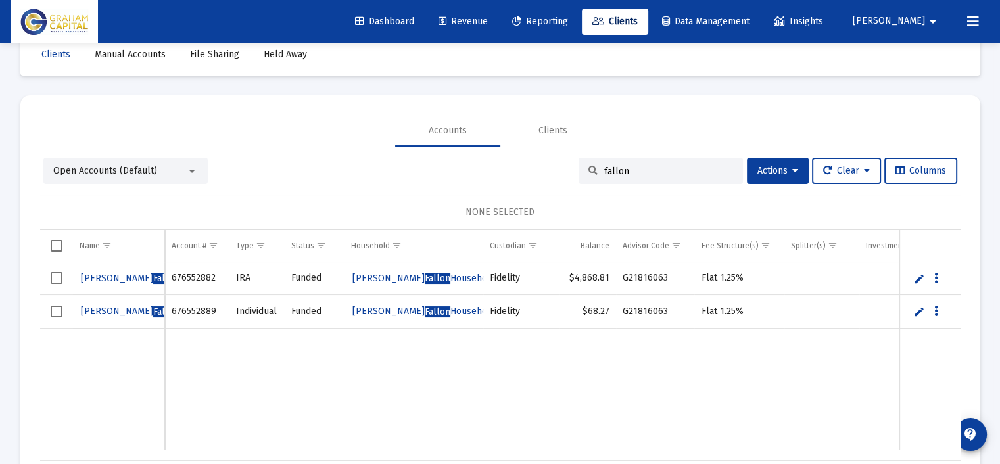
click at [935, 21] on mat-icon "arrow_drop_down" at bounding box center [933, 22] width 16 height 26
click at [726, 18] on div at bounding box center [500, 232] width 1000 height 464
click at [726, 18] on span "Data Management" at bounding box center [705, 21] width 87 height 11
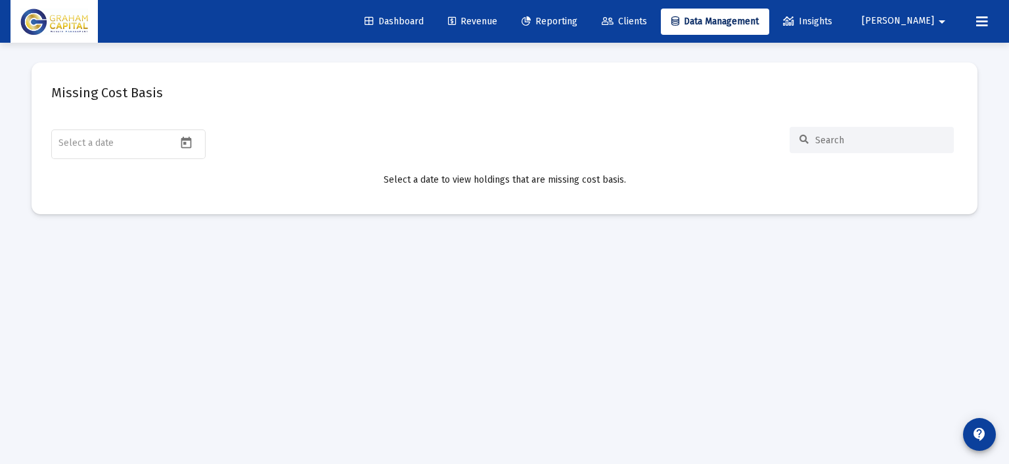
click at [833, 22] on span "Insights" at bounding box center [807, 21] width 49 height 11
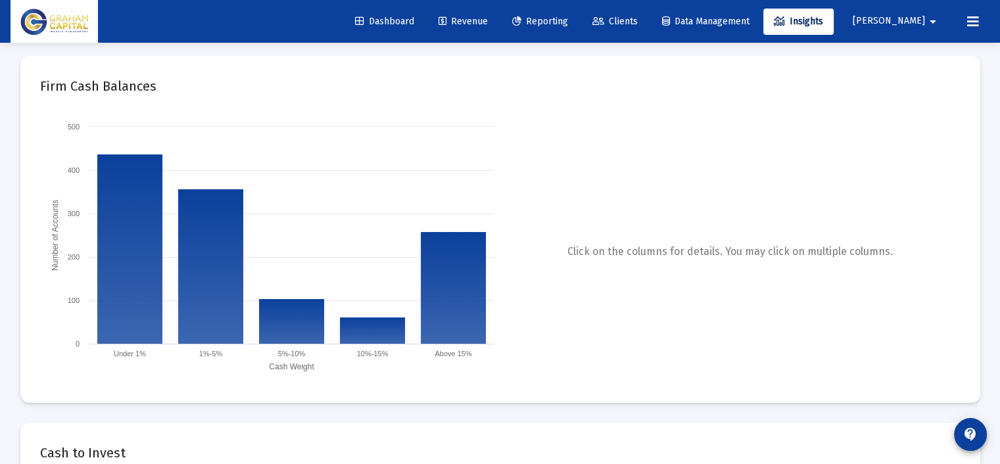
click at [907, 20] on span "[PERSON_NAME]" at bounding box center [888, 21] width 72 height 11
click at [918, 55] on span "Settings" at bounding box center [934, 56] width 39 height 32
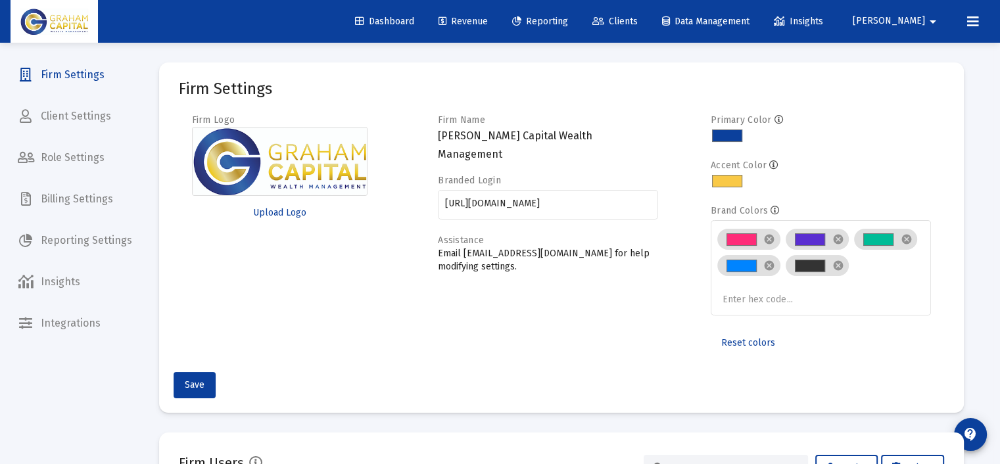
click at [101, 120] on span "Client Settings" at bounding box center [74, 117] width 135 height 32
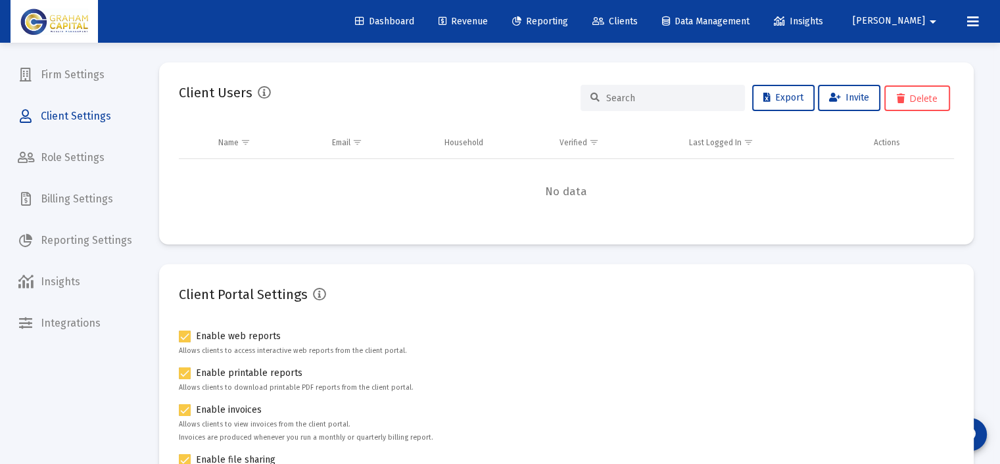
click at [660, 99] on input at bounding box center [670, 98] width 129 height 11
type input "fallon"
click at [652, 99] on input "fallon" at bounding box center [670, 98] width 129 height 11
click at [100, 120] on span "Client Settings" at bounding box center [74, 117] width 135 height 32
drag, startPoint x: 643, startPoint y: 96, endPoint x: 561, endPoint y: 106, distance: 82.8
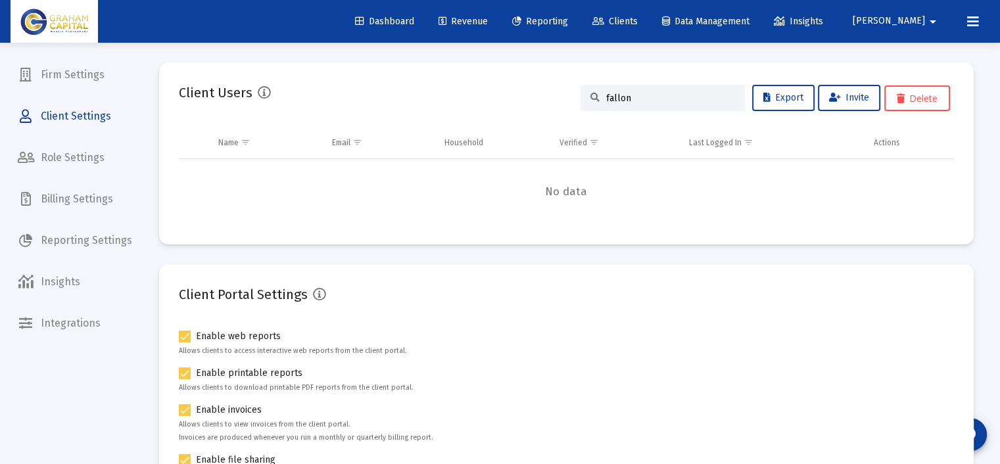
click at [561, 106] on div "Client Users fallon Export Invite Delete" at bounding box center [566, 98] width 775 height 32
click at [76, 197] on span "Billing Settings" at bounding box center [74, 199] width 135 height 32
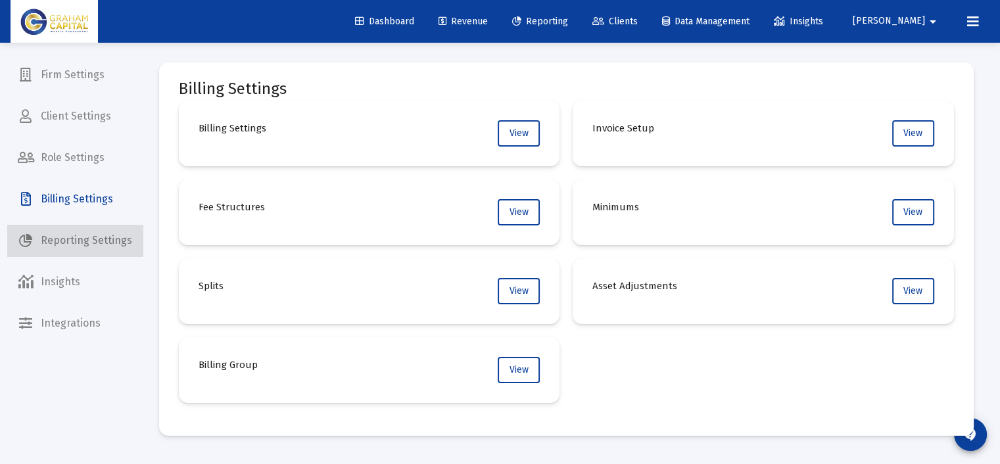
click at [91, 249] on span "Reporting Settings" at bounding box center [74, 241] width 135 height 32
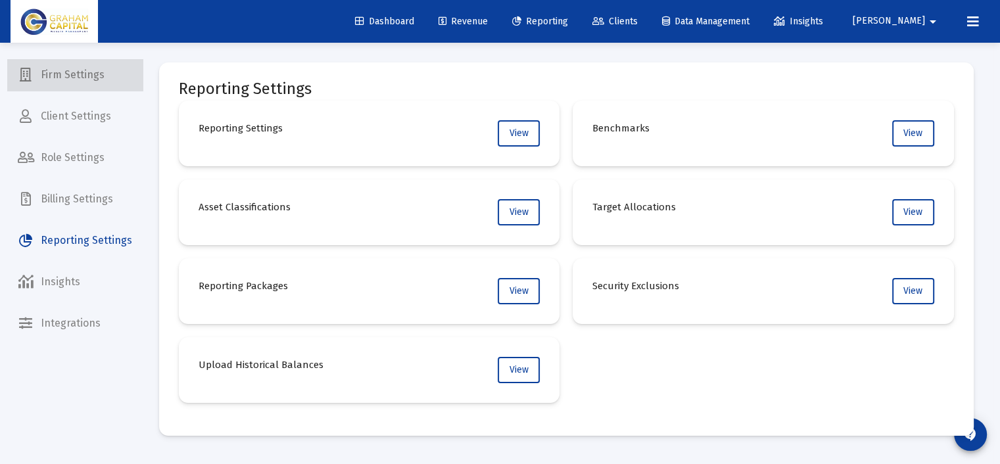
click at [93, 76] on span "Firm Settings" at bounding box center [74, 75] width 135 height 32
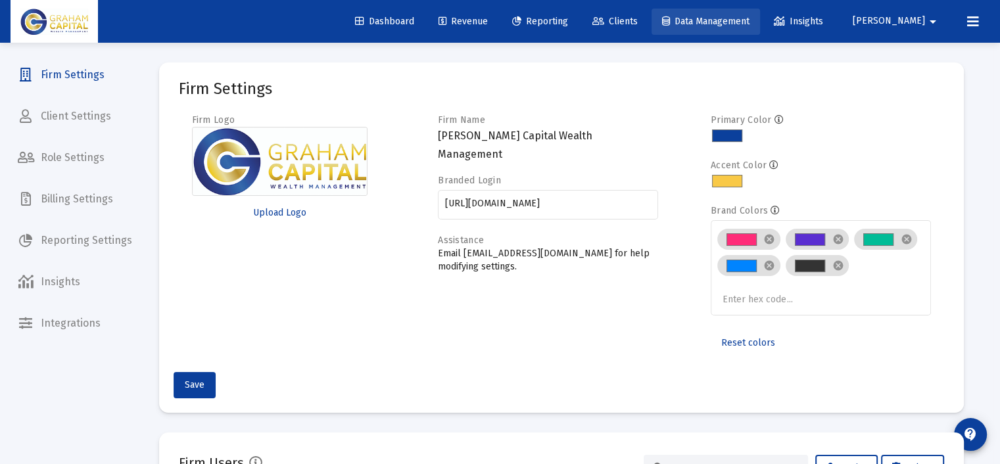
click at [749, 21] on span "Data Management" at bounding box center [705, 21] width 87 height 11
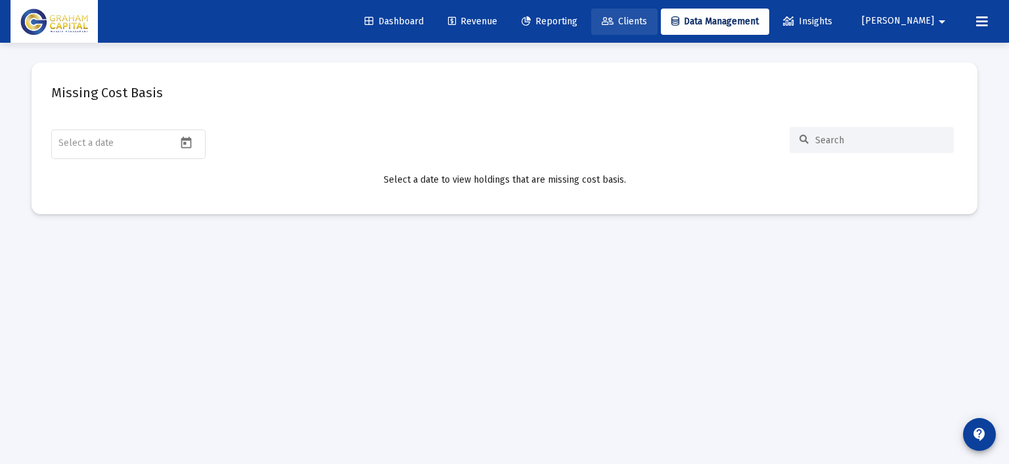
click at [647, 18] on span "Clients" at bounding box center [624, 21] width 45 height 11
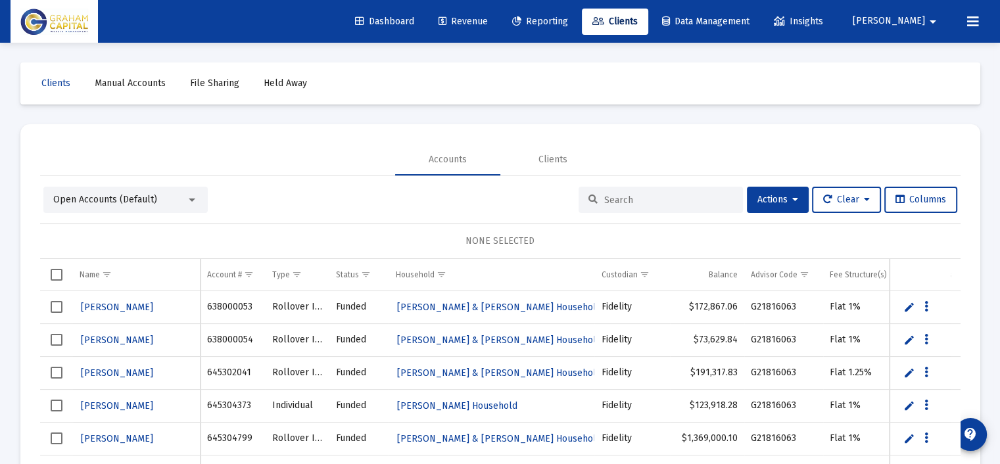
click at [618, 195] on input at bounding box center [668, 200] width 129 height 11
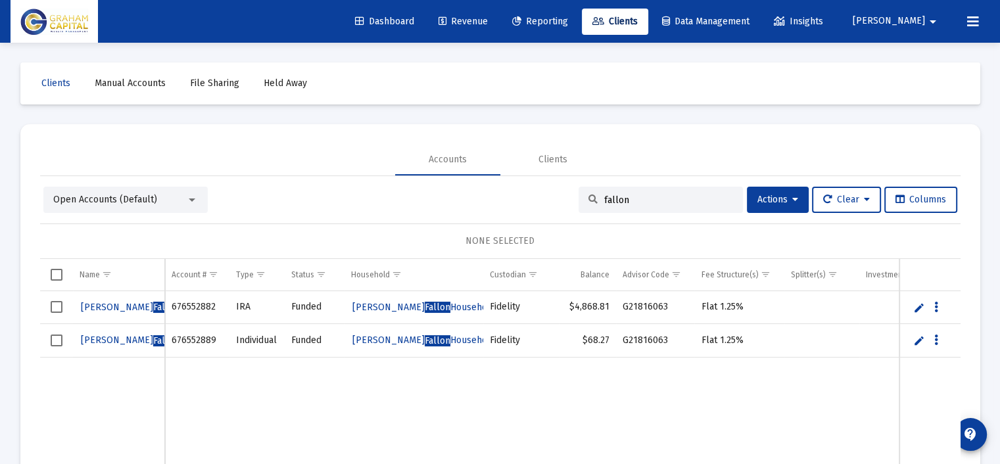
type input "fallon"
click at [936, 305] on icon "Data grid" at bounding box center [936, 308] width 4 height 16
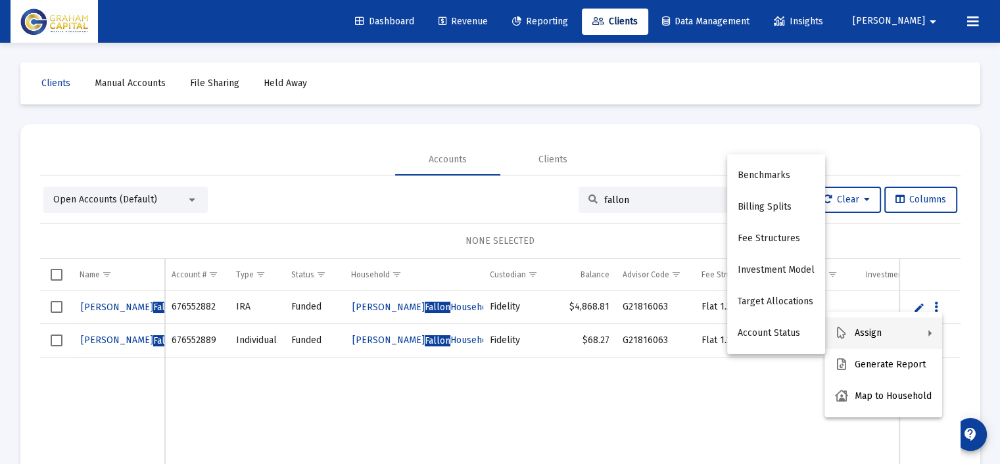
click at [886, 224] on div at bounding box center [500, 232] width 1000 height 464
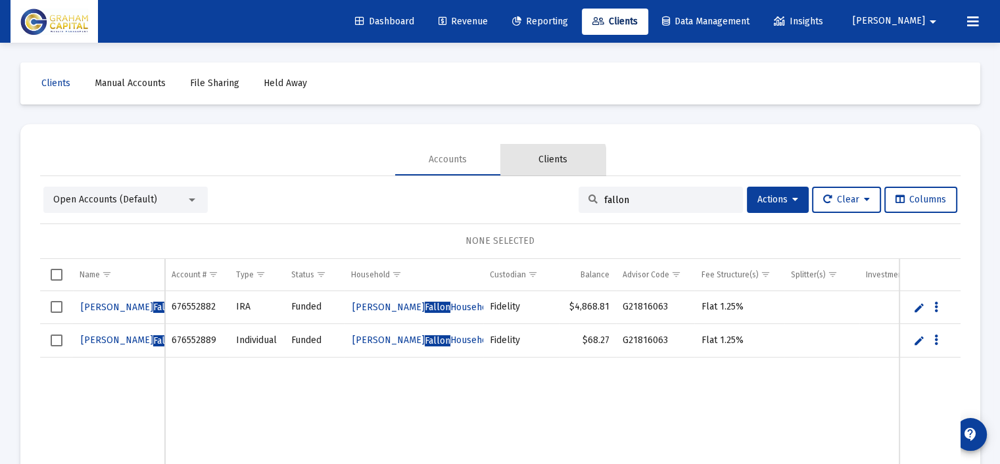
click at [551, 162] on div "Clients" at bounding box center [552, 159] width 29 height 13
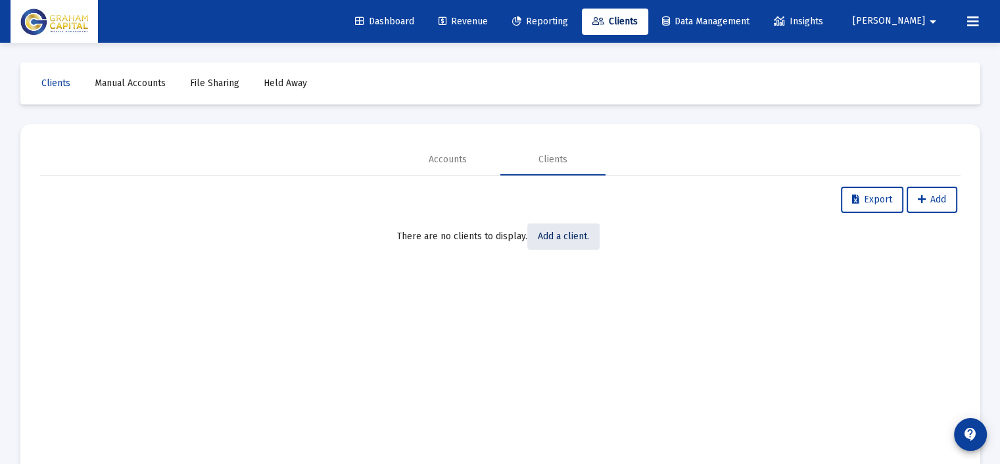
click at [564, 237] on span "Add a client." at bounding box center [563, 236] width 51 height 11
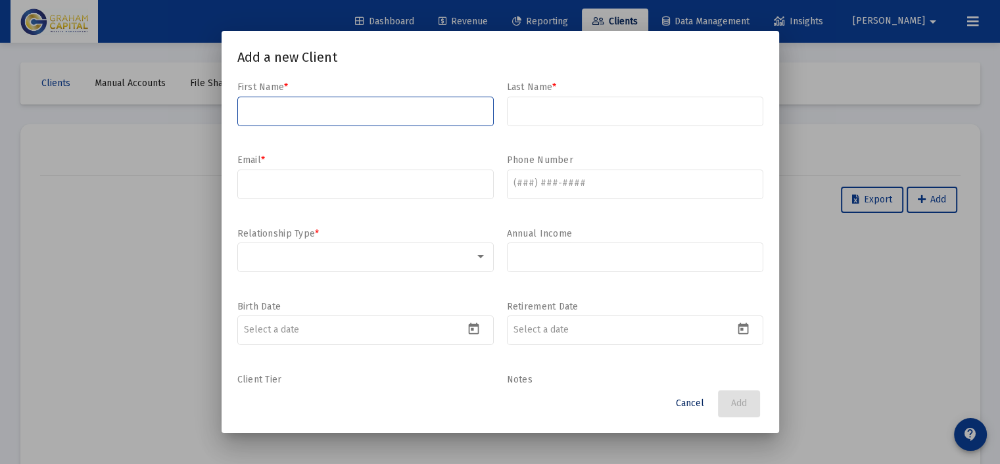
click at [687, 404] on span "Cancel" at bounding box center [690, 403] width 28 height 11
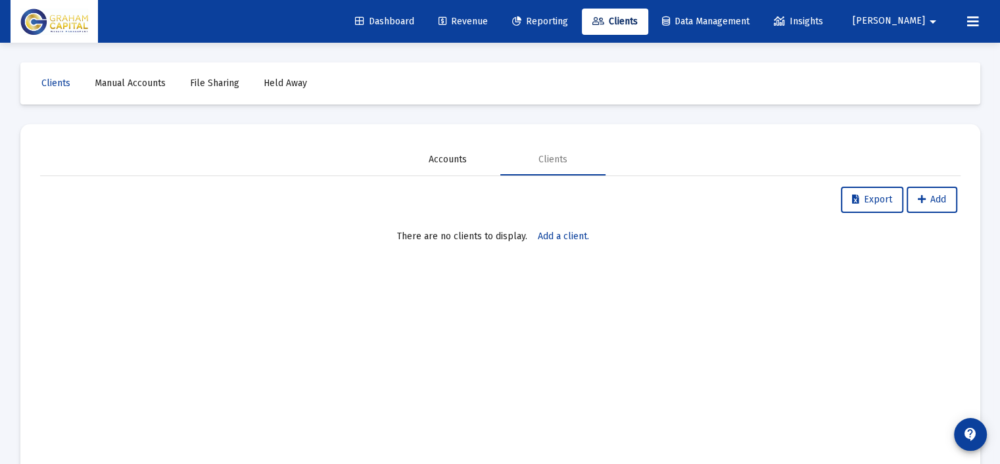
click at [469, 174] on div "Accounts" at bounding box center [447, 160] width 105 height 32
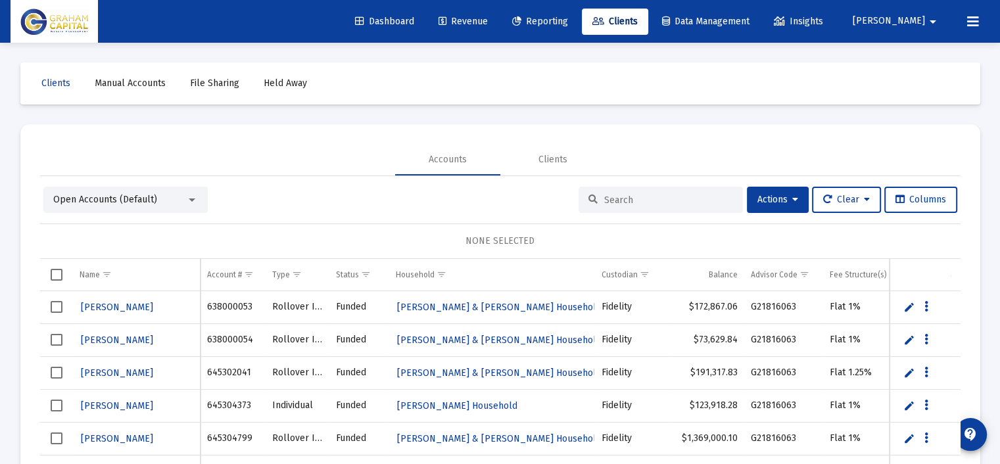
click at [145, 203] on span "Open Accounts (Default)" at bounding box center [105, 199] width 104 height 11
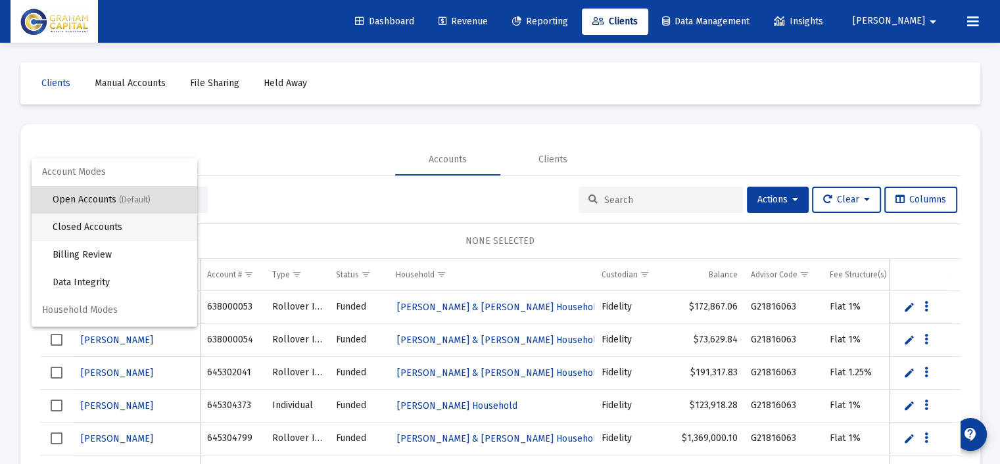
click at [135, 225] on span "Closed Accounts" at bounding box center [120, 228] width 134 height 28
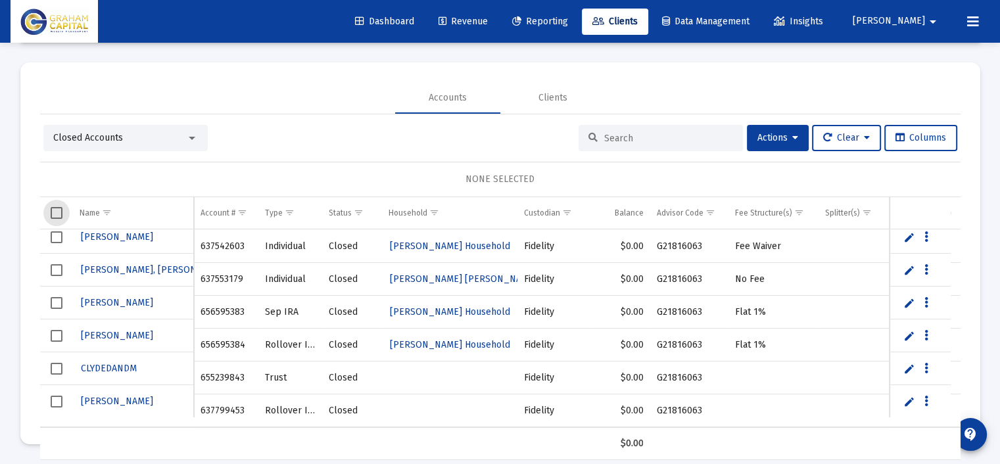
click at [52, 212] on span "Select all" at bounding box center [57, 213] width 12 height 12
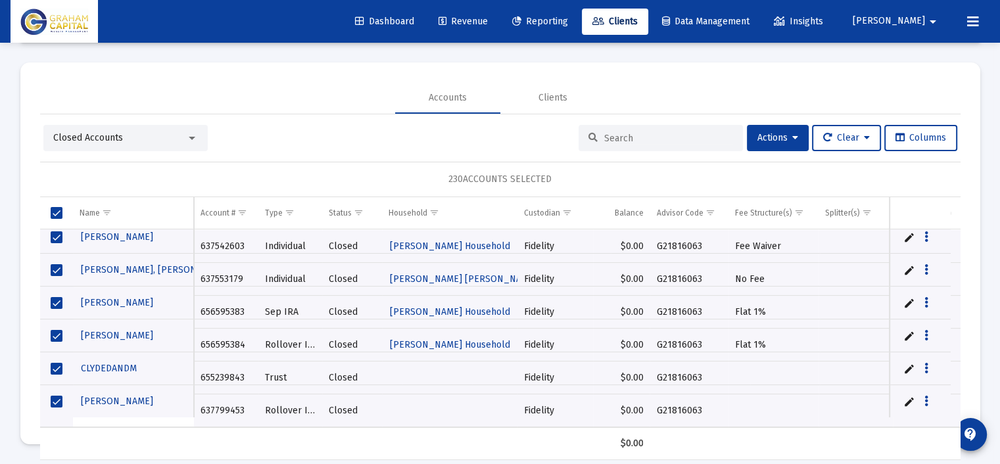
click at [908, 238] on link "Edit" at bounding box center [909, 237] width 12 height 12
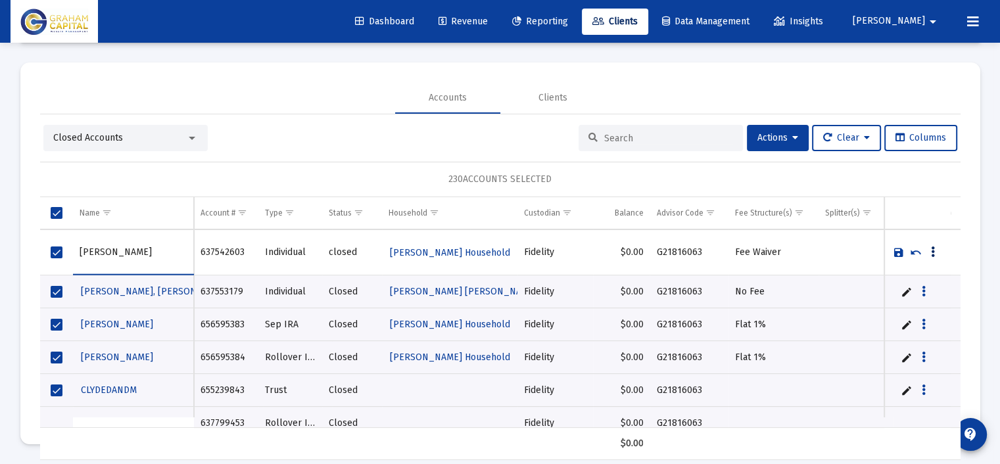
click at [933, 250] on icon "Data grid" at bounding box center [933, 252] width 4 height 16
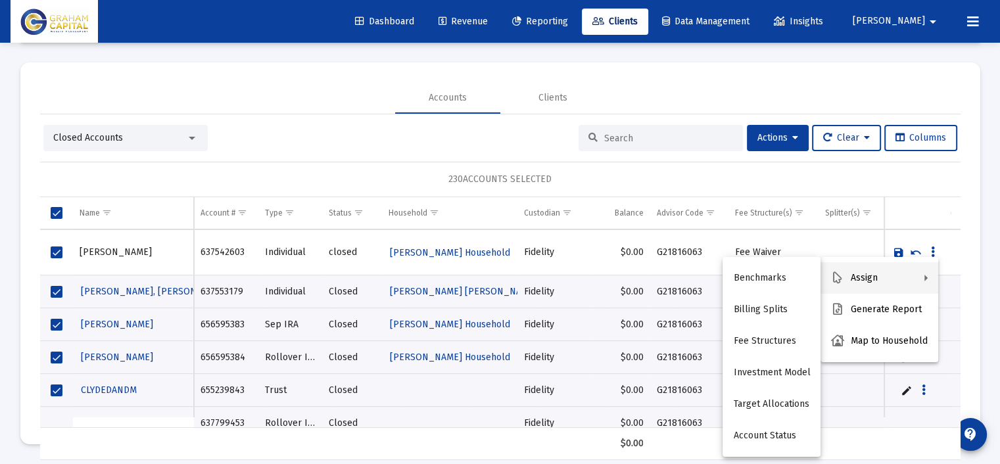
click at [823, 241] on div at bounding box center [500, 232] width 1000 height 464
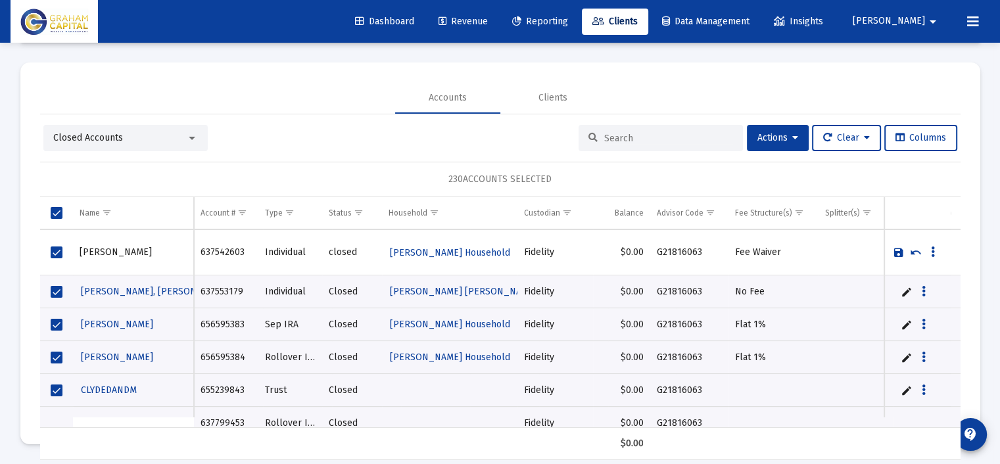
click at [898, 251] on link "Save" at bounding box center [898, 252] width 12 height 12
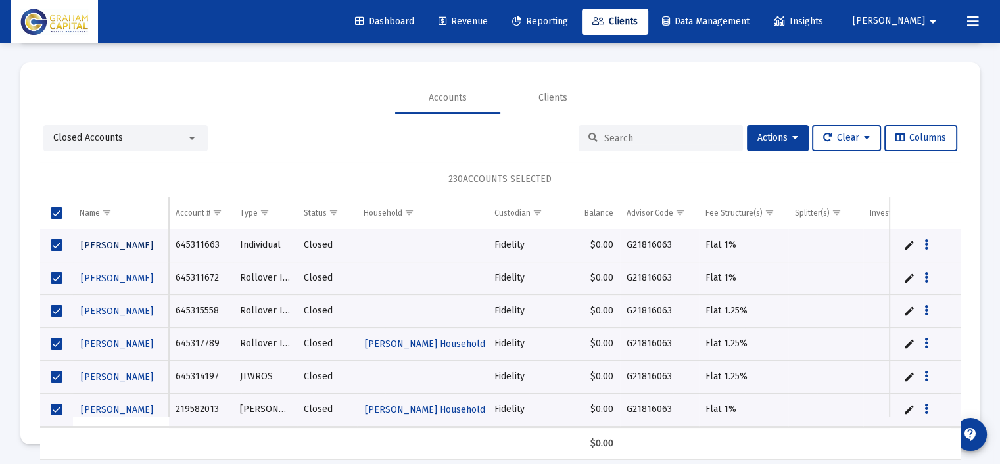
click at [117, 246] on span "[PERSON_NAME]" at bounding box center [117, 245] width 72 height 11
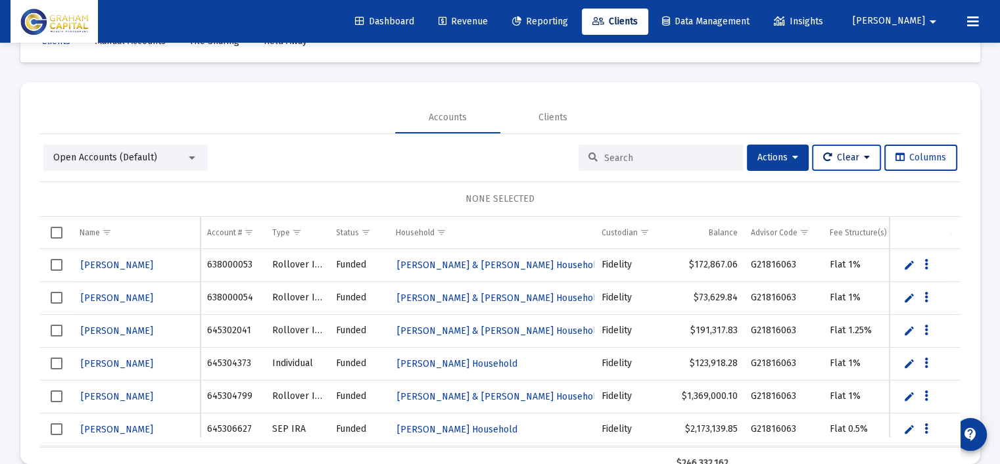
click at [855, 154] on span "Clear" at bounding box center [846, 157] width 47 height 11
click at [750, 166] on div at bounding box center [500, 232] width 1000 height 464
click at [768, 158] on span "Actions" at bounding box center [777, 157] width 41 height 11
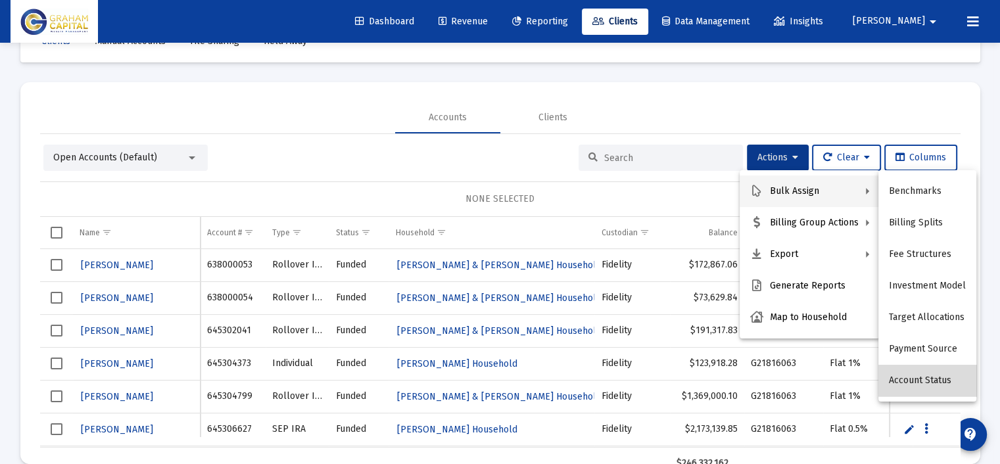
click at [937, 373] on button "Account Status" at bounding box center [927, 381] width 98 height 32
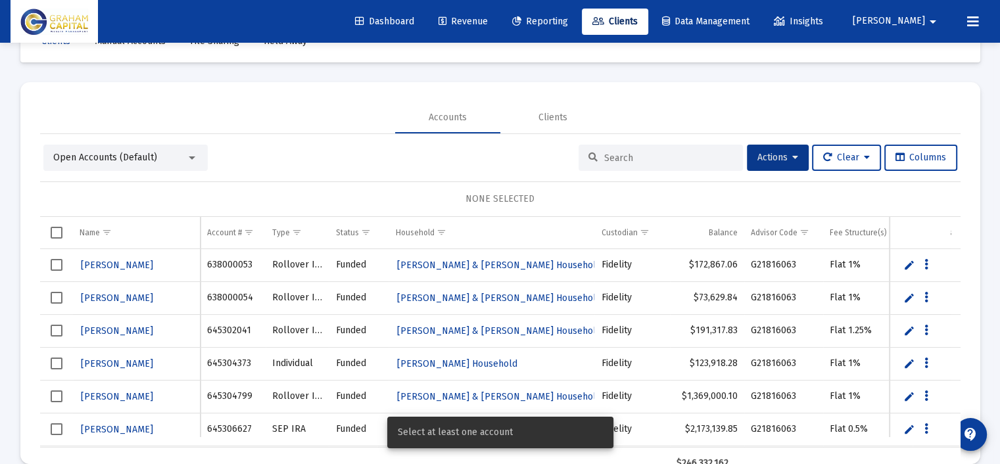
click at [53, 228] on span "Select all" at bounding box center [57, 233] width 12 height 12
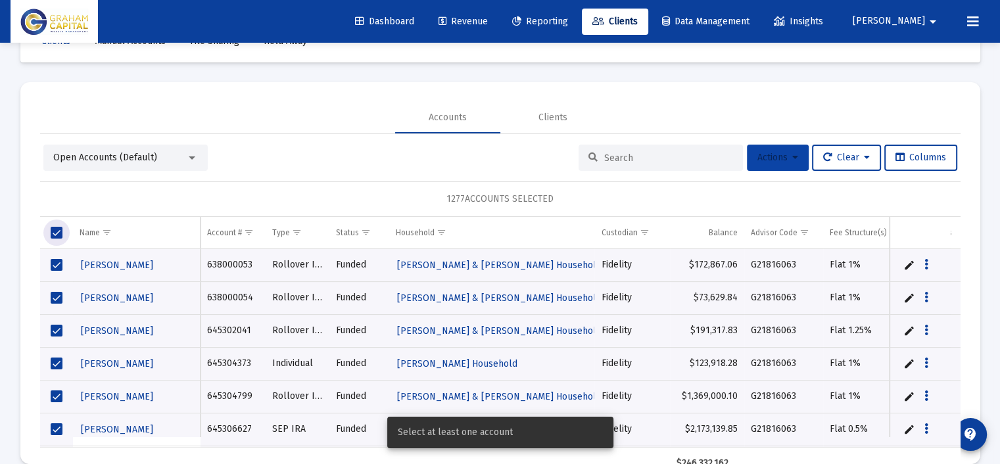
click at [792, 158] on icon at bounding box center [795, 157] width 6 height 9
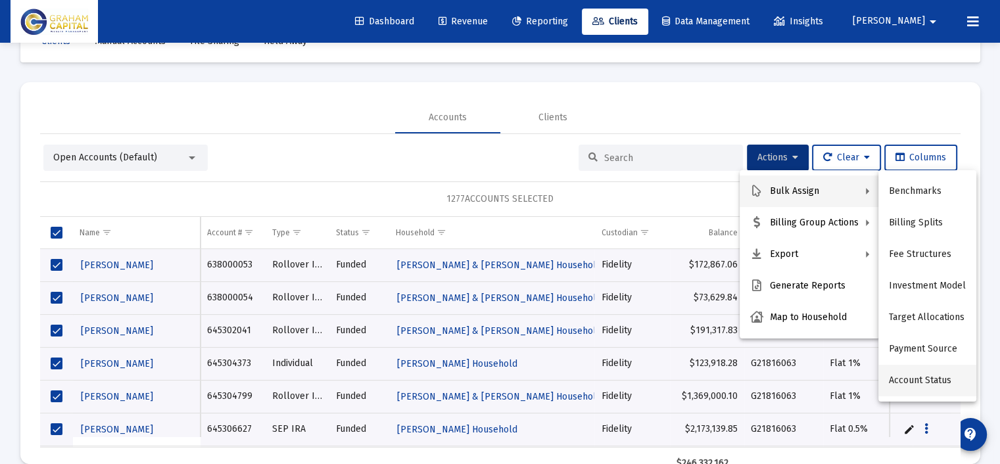
click at [921, 381] on button "Account Status" at bounding box center [927, 381] width 98 height 32
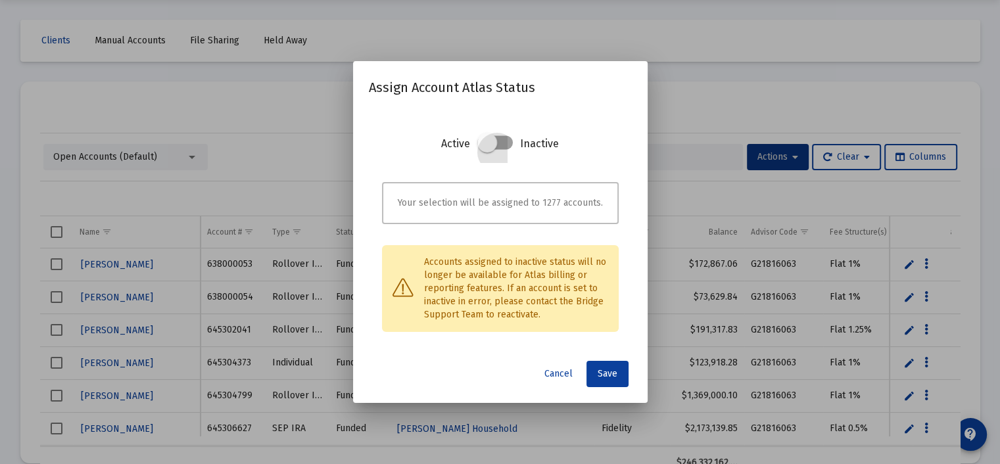
click at [505, 145] on span at bounding box center [494, 143] width 35 height 14
click at [488, 150] on input "checkbox" at bounding box center [486, 150] width 1 height 1
checkbox input "true"
click at [616, 373] on span "Save" at bounding box center [607, 373] width 20 height 11
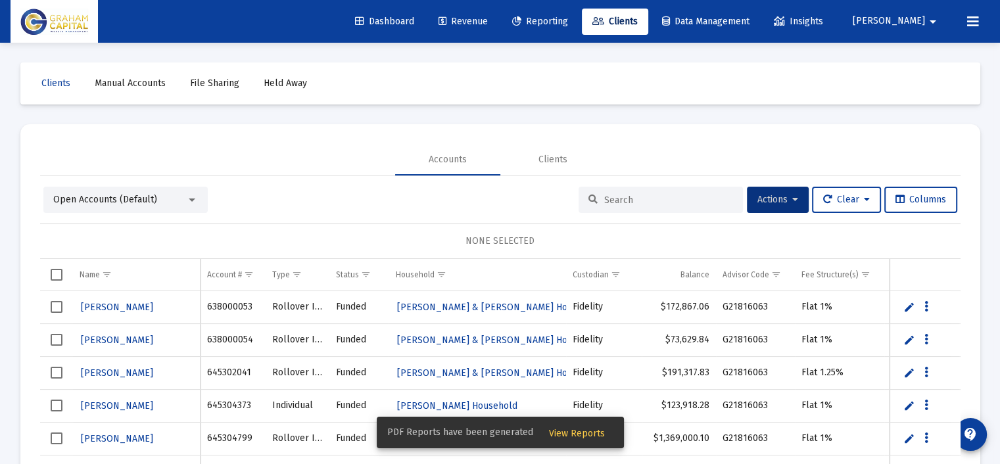
click at [179, 201] on div "Open Accounts (Default)" at bounding box center [119, 199] width 133 height 13
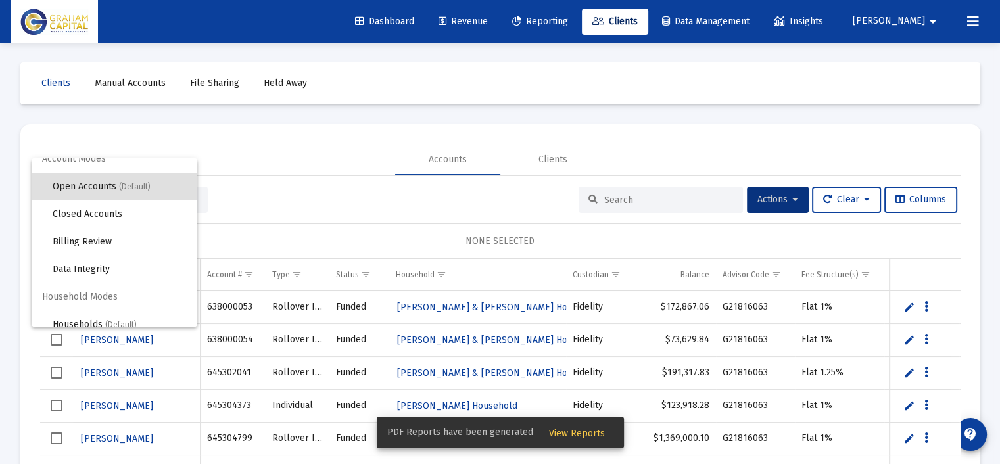
scroll to position [24, 0]
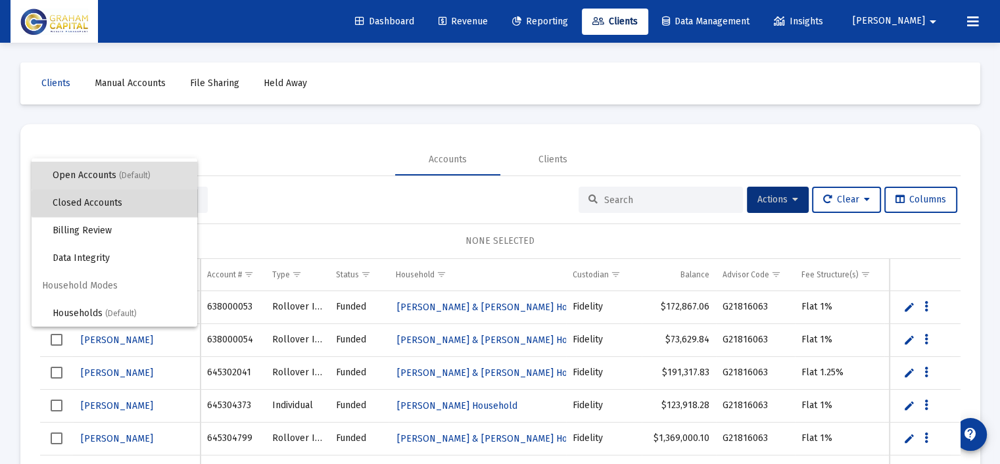
click at [131, 203] on span "Closed Accounts" at bounding box center [120, 203] width 134 height 28
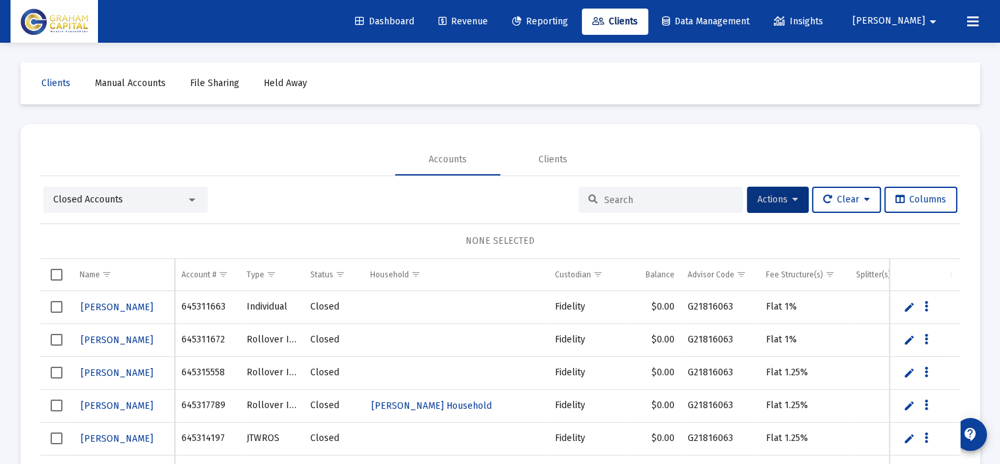
click at [55, 275] on span "Select all" at bounding box center [57, 275] width 12 height 12
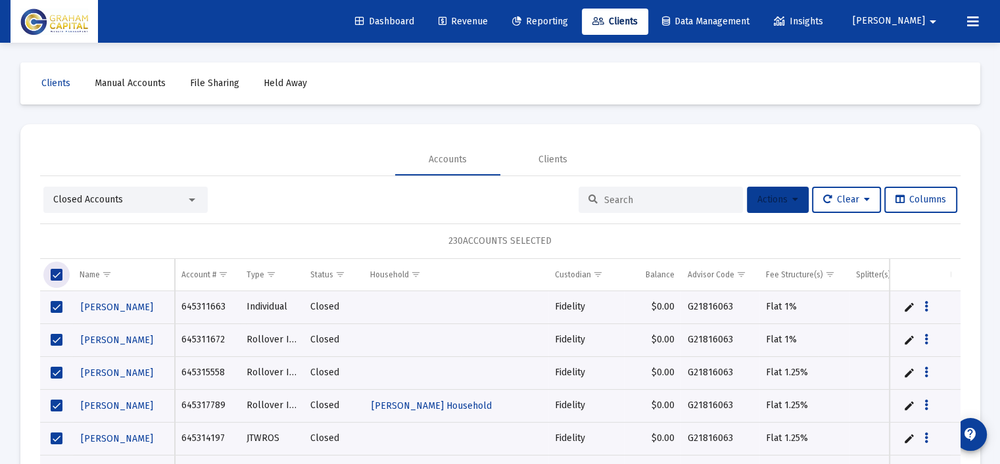
click at [779, 201] on span "Actions" at bounding box center [777, 199] width 41 height 11
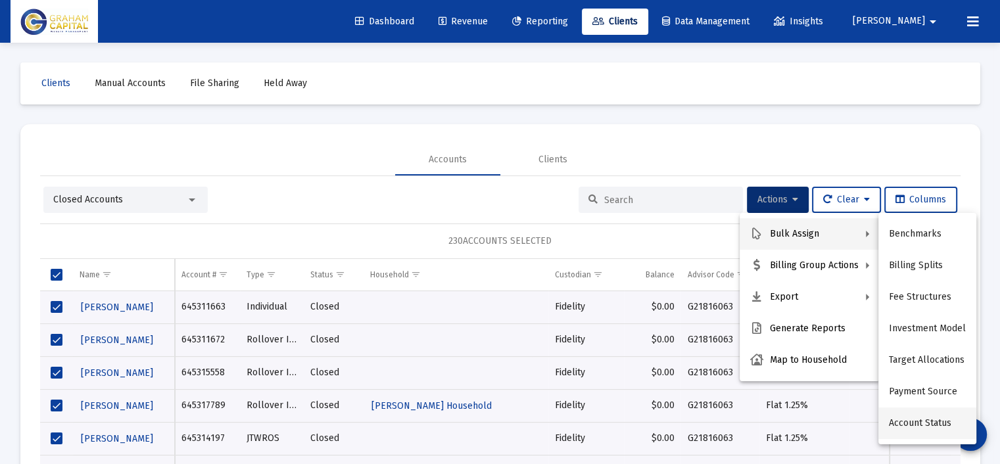
click at [933, 423] on button "Account Status" at bounding box center [927, 423] width 98 height 32
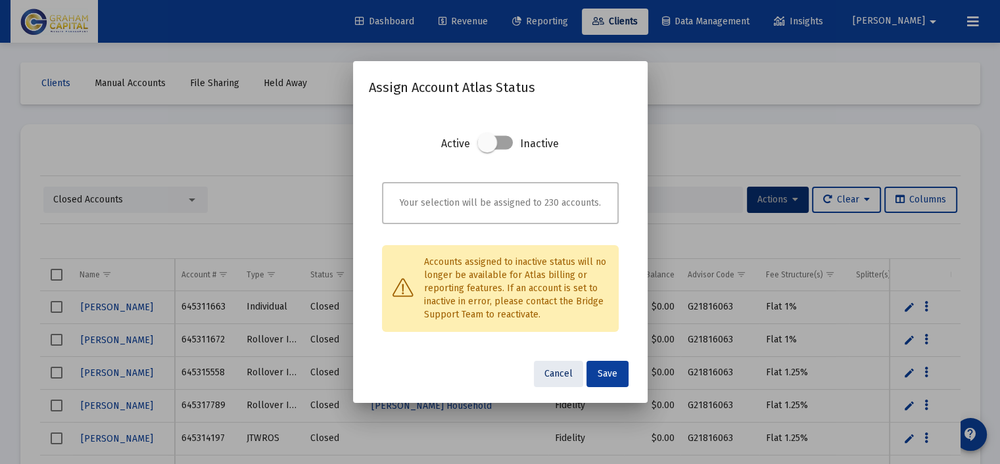
click at [559, 374] on span "Cancel" at bounding box center [558, 373] width 28 height 11
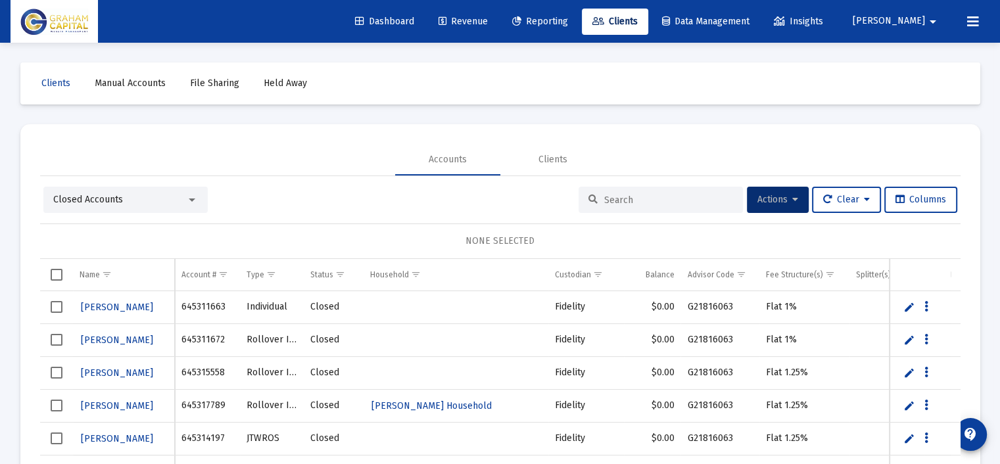
click at [920, 20] on span "[PERSON_NAME]" at bounding box center [888, 21] width 72 height 11
click at [934, 57] on span "Settings" at bounding box center [934, 56] width 39 height 32
click at [0, 0] on div "Loading..." at bounding box center [0, 0] width 0 height 0
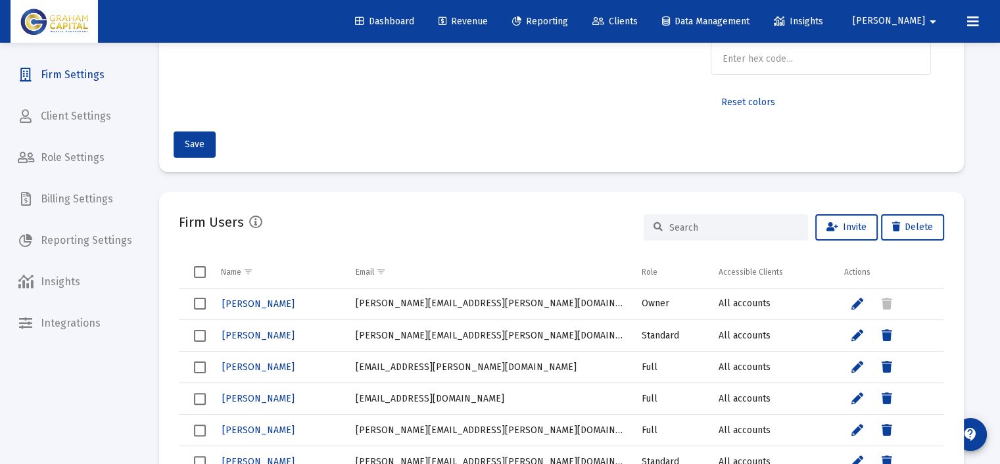
scroll to position [263, 0]
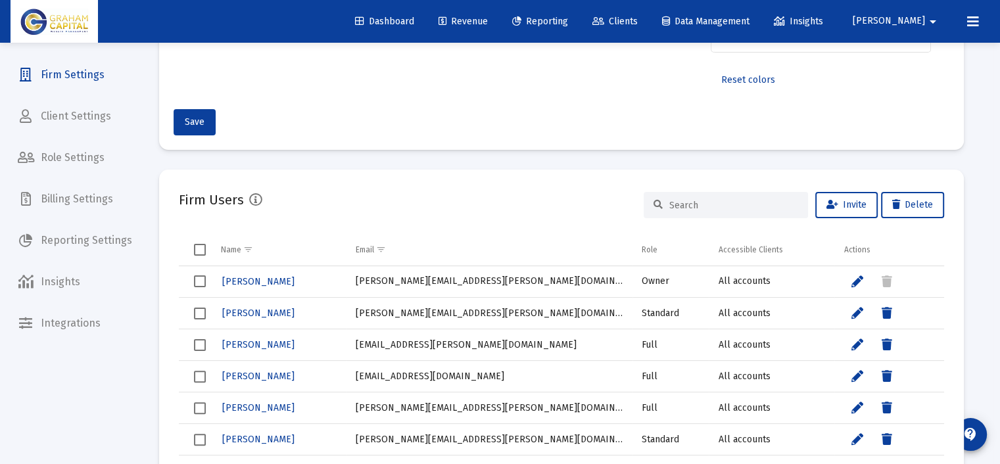
click at [970, 431] on div "Firm Settings Firm Logo Upload Logo Firm Name [PERSON_NAME] Capital Wealth Mana…" at bounding box center [566, 365] width 814 height 1131
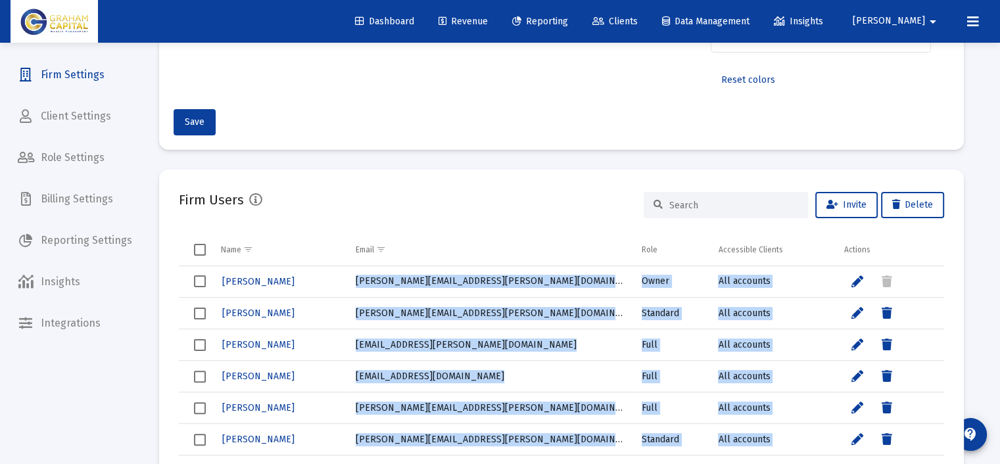
click at [970, 431] on div "Firm Settings Firm Logo Upload Logo Firm Name [PERSON_NAME] Capital Wealth Mana…" at bounding box center [566, 365] width 814 height 1131
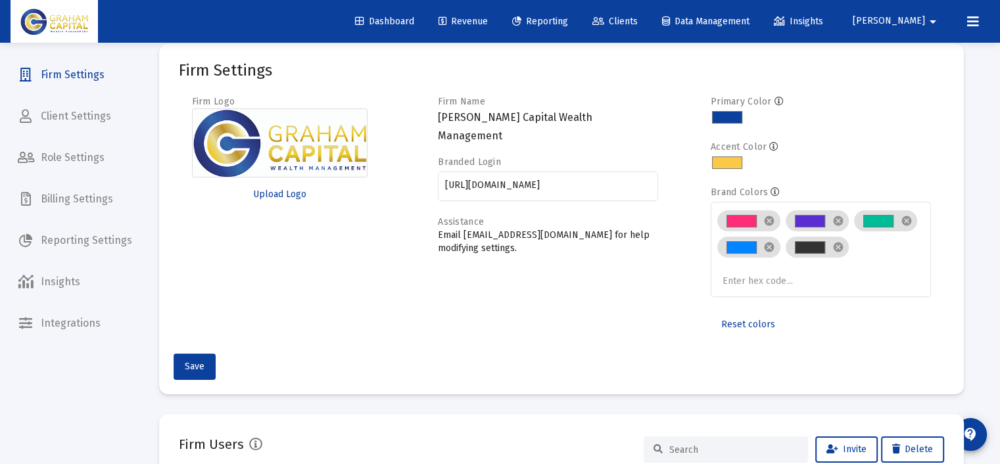
scroll to position [0, 0]
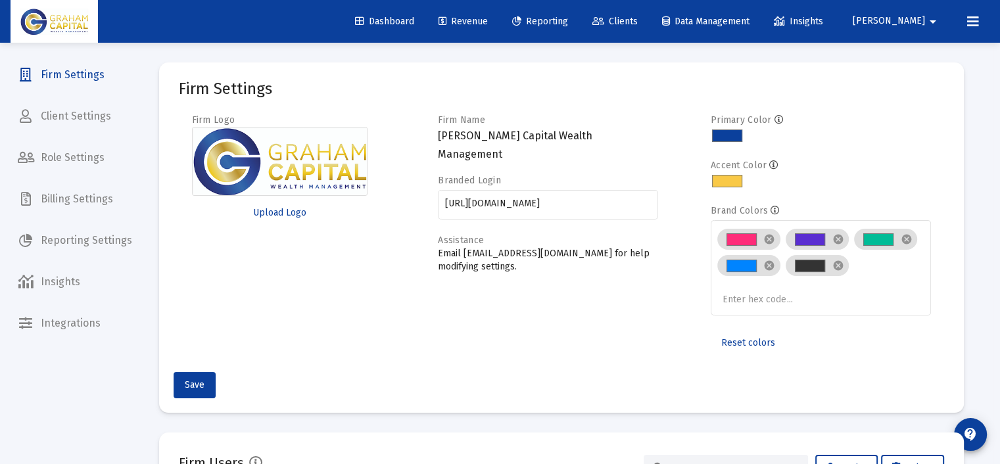
click at [53, 19] on img at bounding box center [54, 22] width 68 height 26
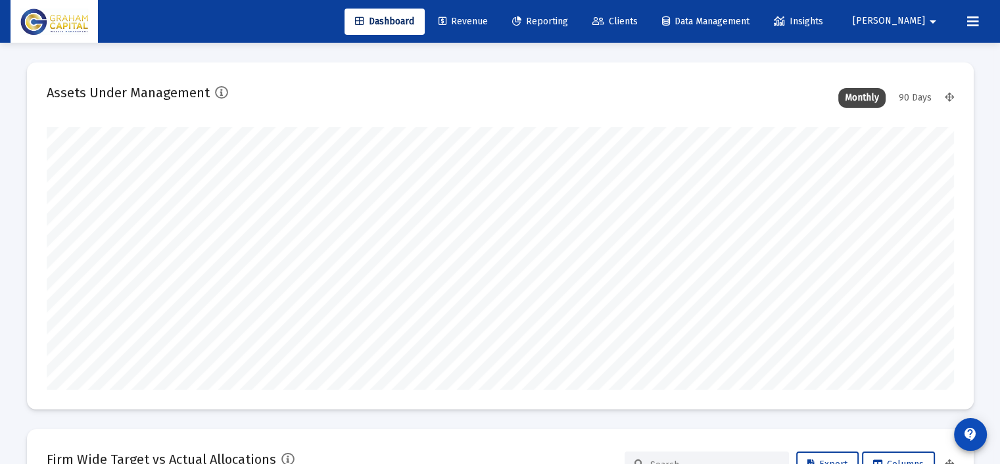
scroll to position [263, 424]
click at [976, 434] on mat-icon "contact_support" at bounding box center [970, 435] width 16 height 16
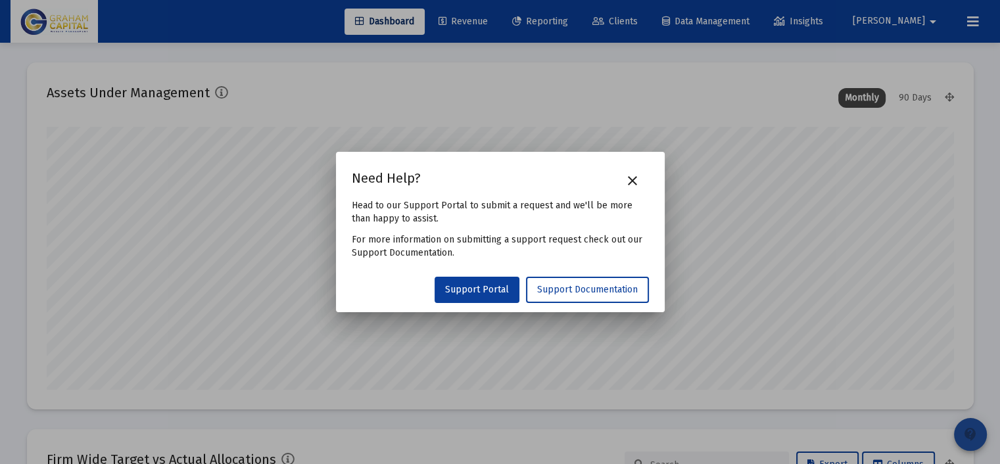
scroll to position [263, 488]
click at [482, 289] on span "Support Portal" at bounding box center [477, 289] width 64 height 11
click at [634, 176] on mat-icon "close" at bounding box center [632, 181] width 16 height 16
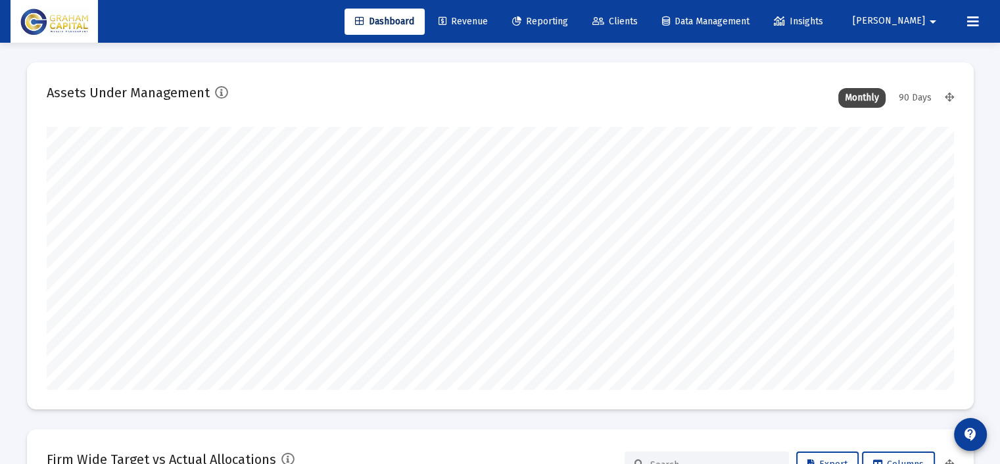
click at [568, 22] on span "Reporting" at bounding box center [540, 21] width 56 height 11
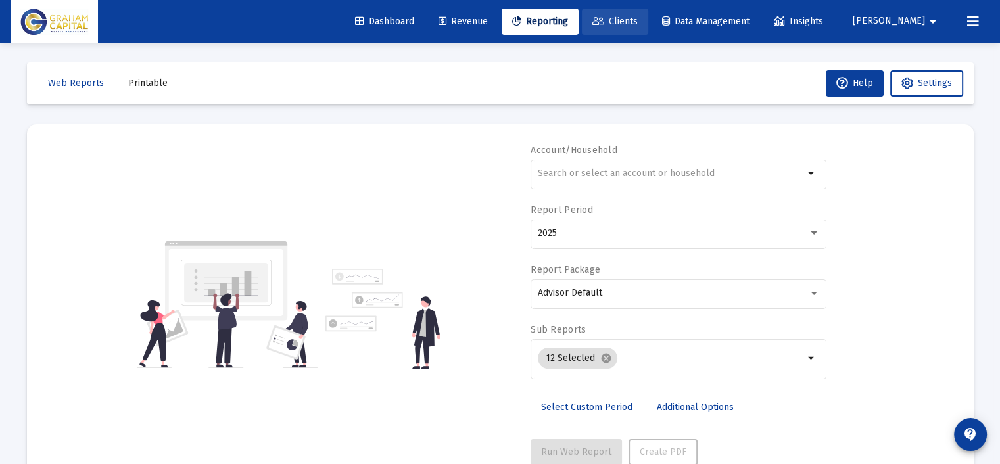
click at [637, 23] on span "Clients" at bounding box center [614, 21] width 45 height 11
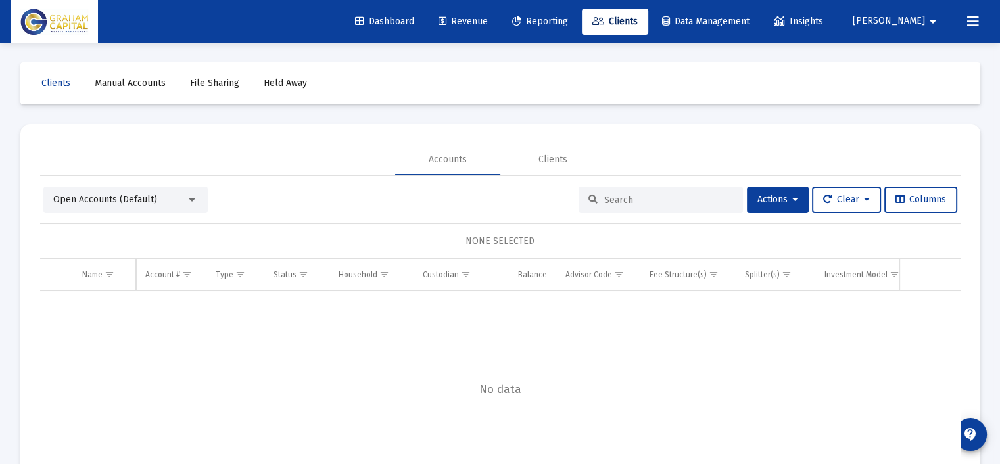
click at [183, 197] on div "Open Accounts (Default)" at bounding box center [119, 199] width 133 height 13
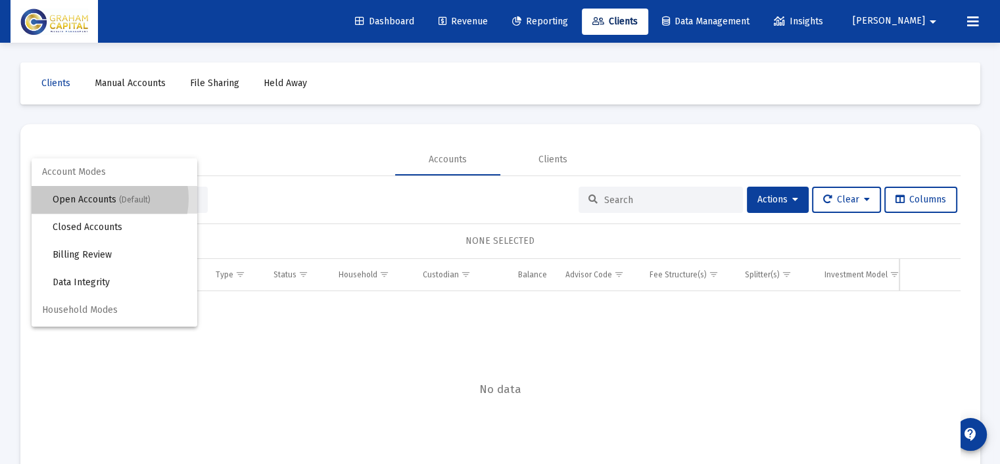
click at [106, 198] on span "Open Accounts (Default)" at bounding box center [120, 200] width 134 height 28
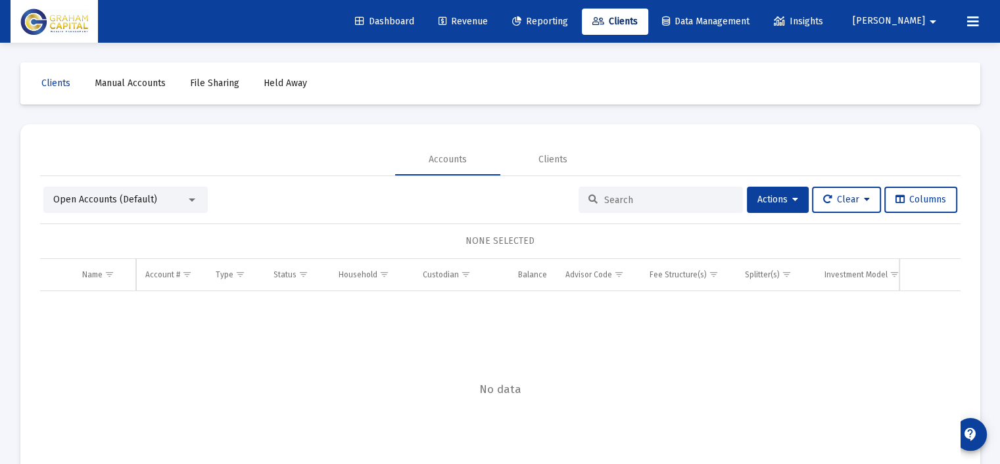
click at [250, 194] on div "Open Accounts (Default) Actions Clear Columns" at bounding box center [500, 200] width 914 height 26
click at [189, 202] on div at bounding box center [192, 200] width 12 height 11
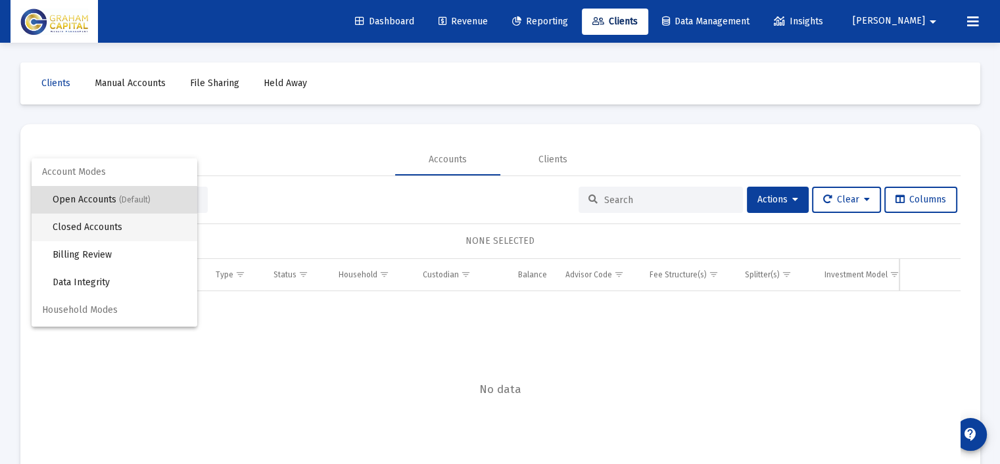
click at [123, 225] on span "Closed Accounts" at bounding box center [120, 228] width 134 height 28
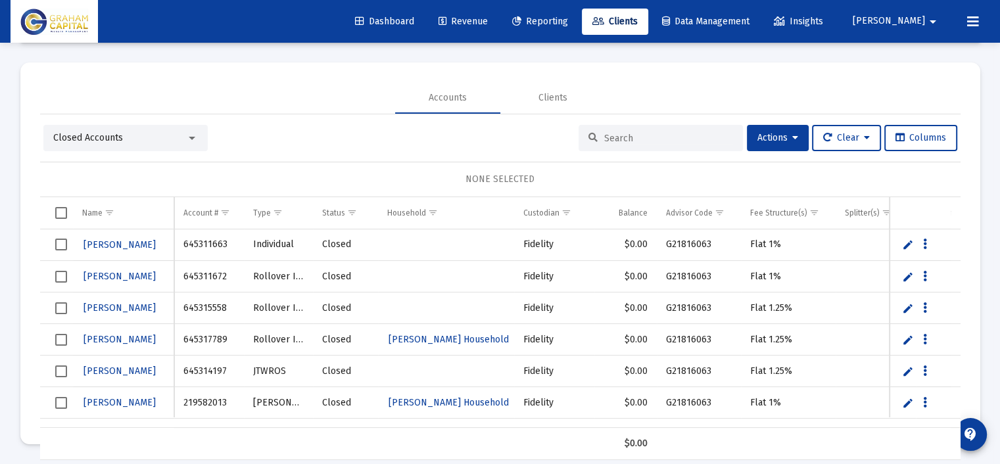
click at [134, 139] on div "Closed Accounts" at bounding box center [119, 137] width 133 height 13
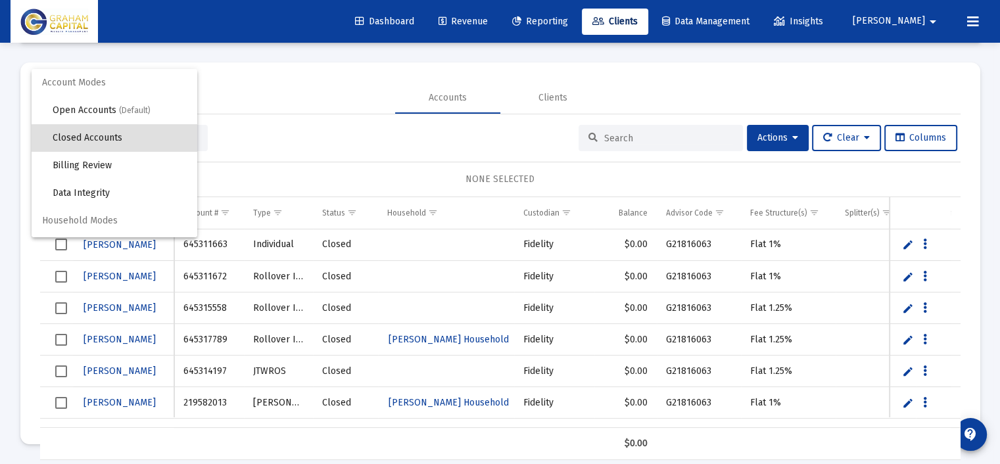
scroll to position [24, 0]
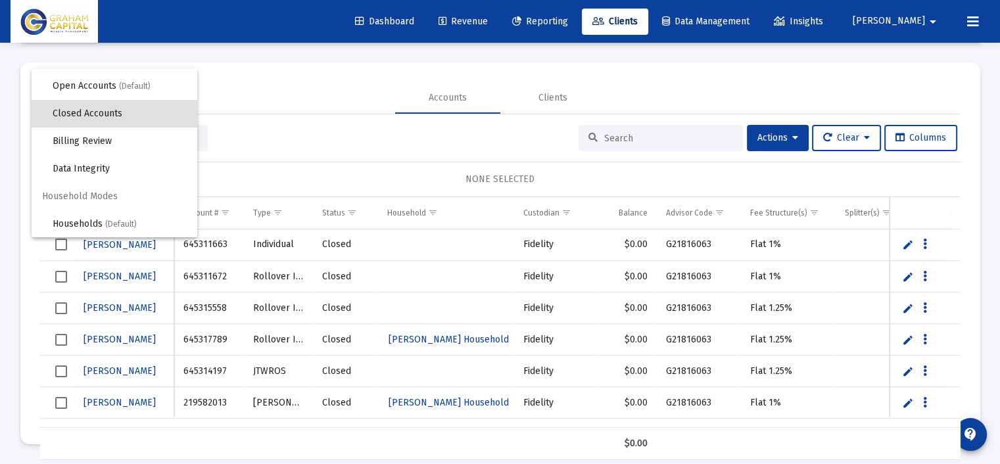
click at [274, 94] on div at bounding box center [500, 232] width 1000 height 464
